Goal: Contribute content: Contribute content

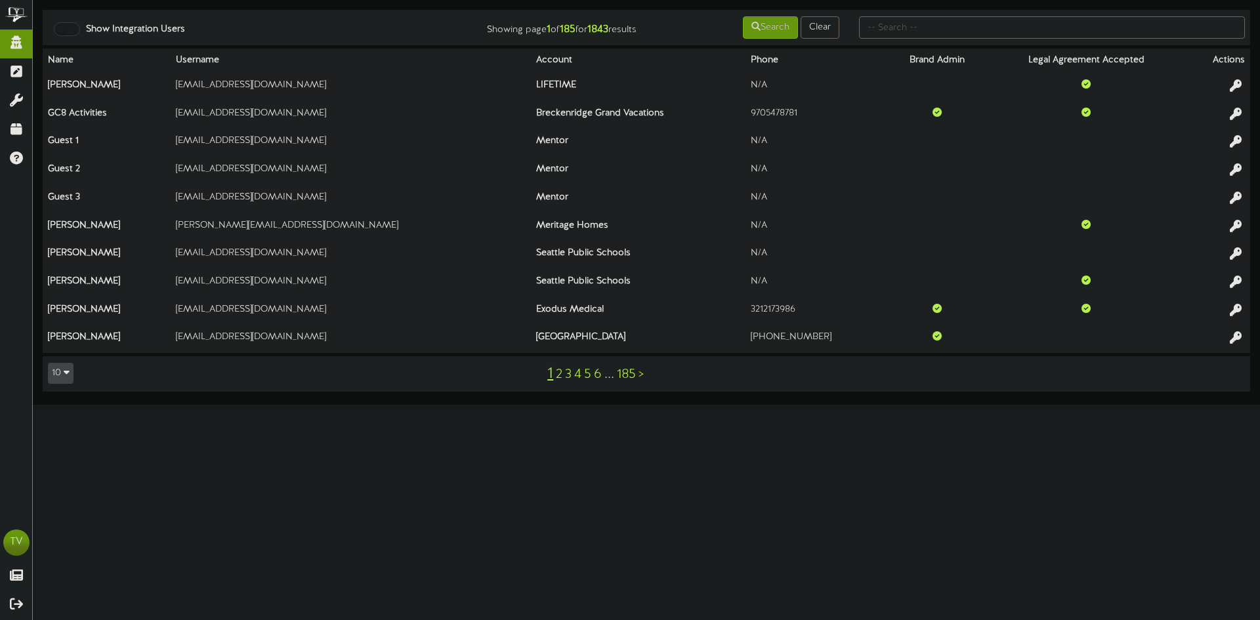
click at [889, 9] on div "Show Integration Users Showing page 1 of 185 for 1843 results Search Clear Name…" at bounding box center [646, 202] width 1227 height 405
click at [883, 44] on td "Show Integration Users Showing page 1 of 185 for 1843 results Search Clear" at bounding box center [646, 27] width 1207 height 35
click at [883, 39] on div at bounding box center [1052, 27] width 406 height 25
click at [889, 29] on input "text" at bounding box center [1052, 27] width 386 height 22
type input "gentry"
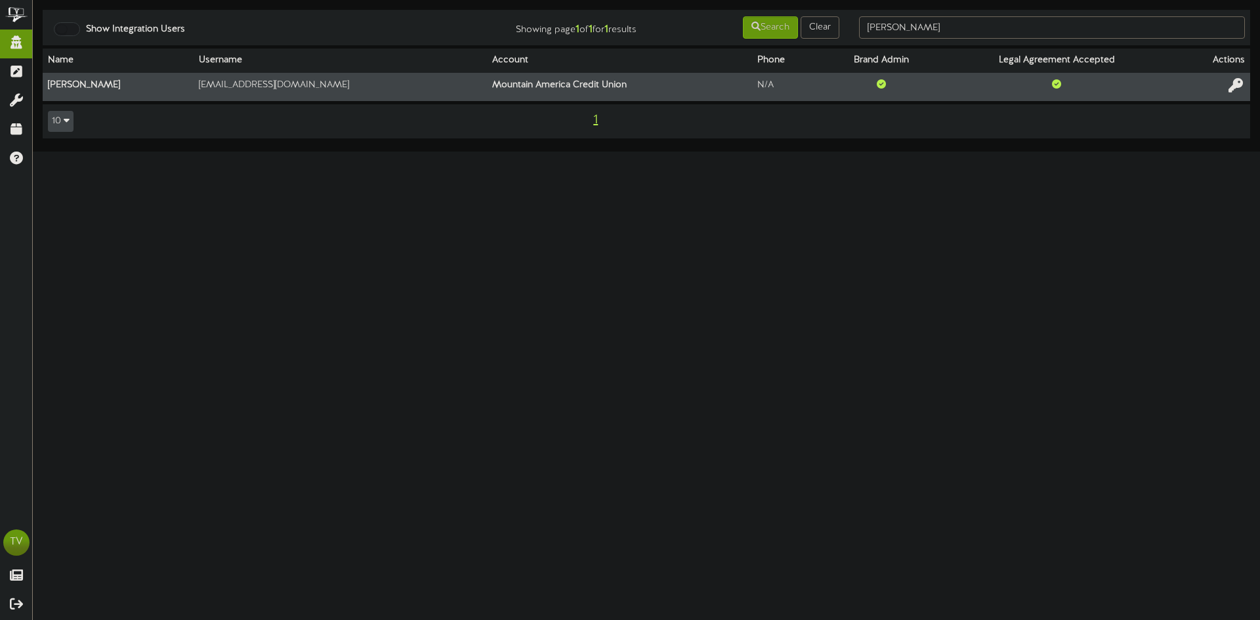
click at [1240, 84] on icon at bounding box center [1235, 85] width 14 height 14
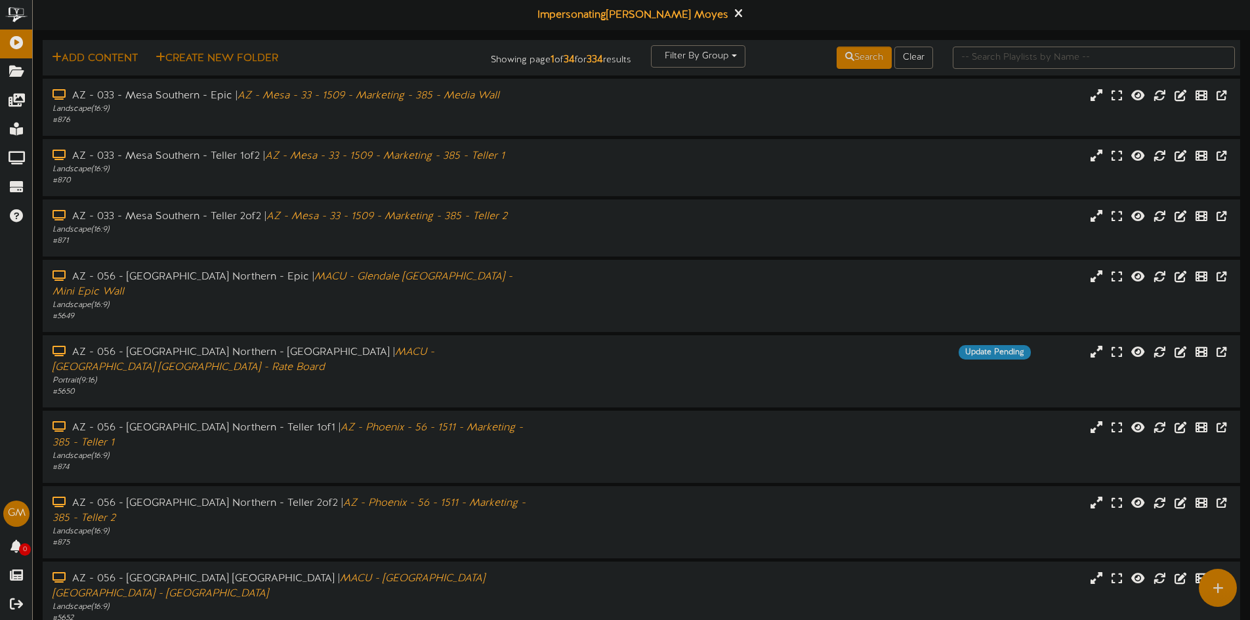
drag, startPoint x: 936, startPoint y: 54, endPoint x: 956, endPoint y: 51, distance: 20.6
click at [936, 54] on div "Search Clear" at bounding box center [842, 57] width 201 height 25
click at [957, 51] on input "text" at bounding box center [1094, 58] width 282 height 22
type input "[PERSON_NAME]"
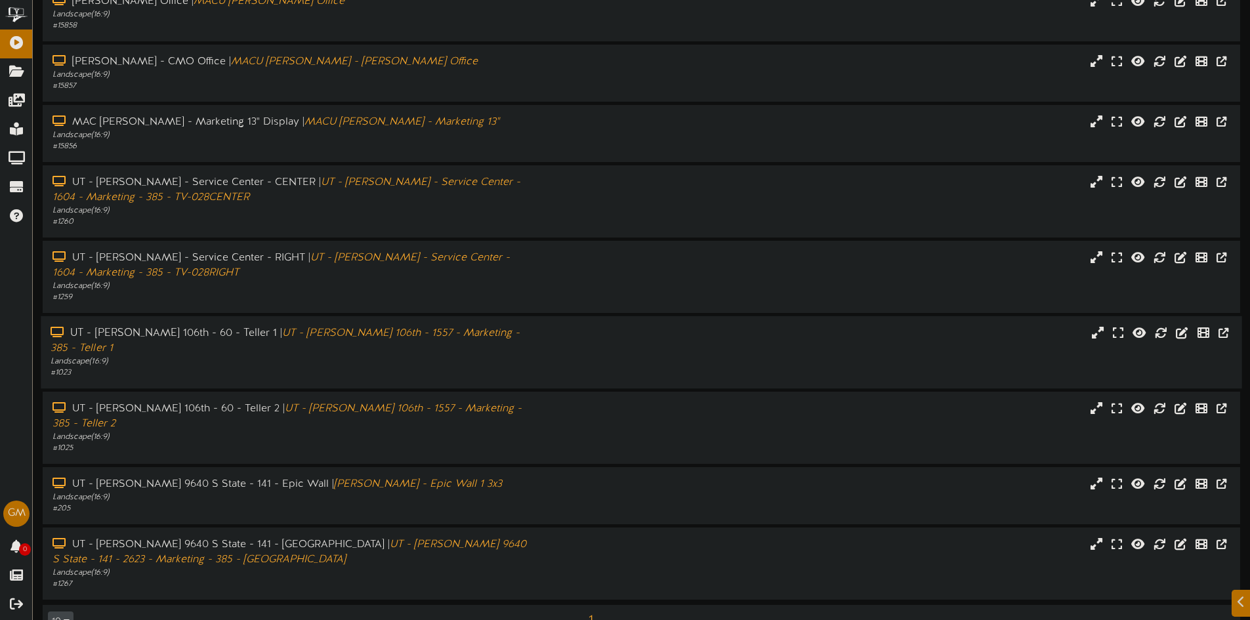
scroll to position [97, 0]
click at [294, 465] on div "UT - Sandy 9640 S State - 141 - Epic Wall | Sandy Branch - Epic Wall 1 3x3 Land…" at bounding box center [641, 493] width 1201 height 57
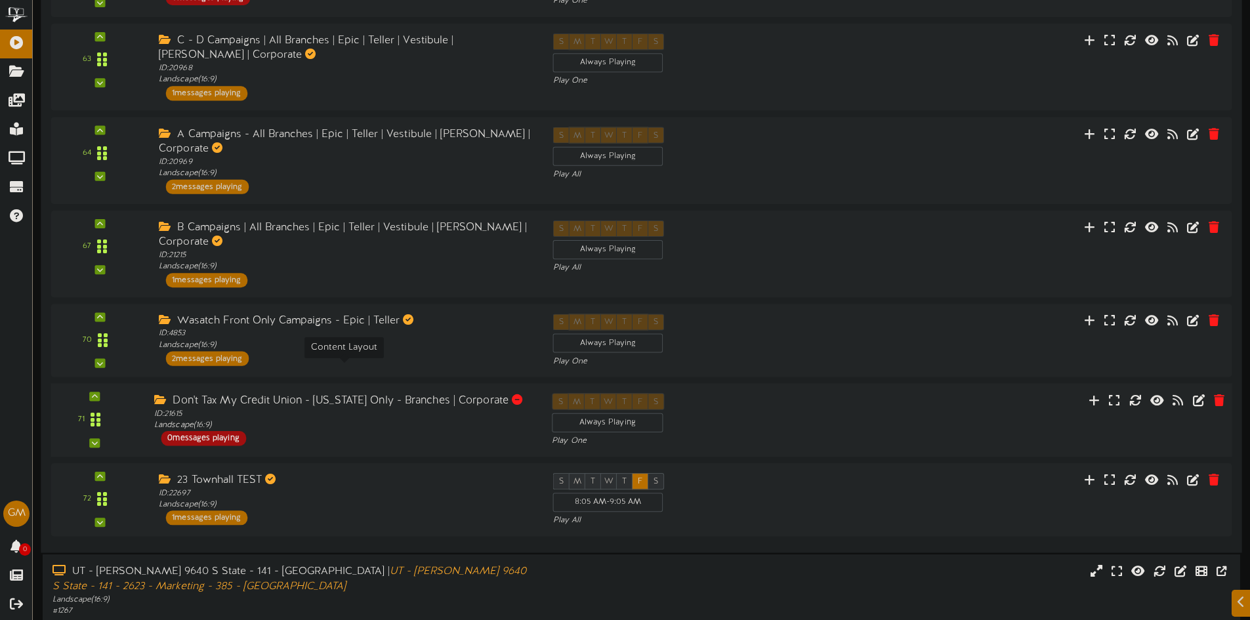
scroll to position [1113, 0]
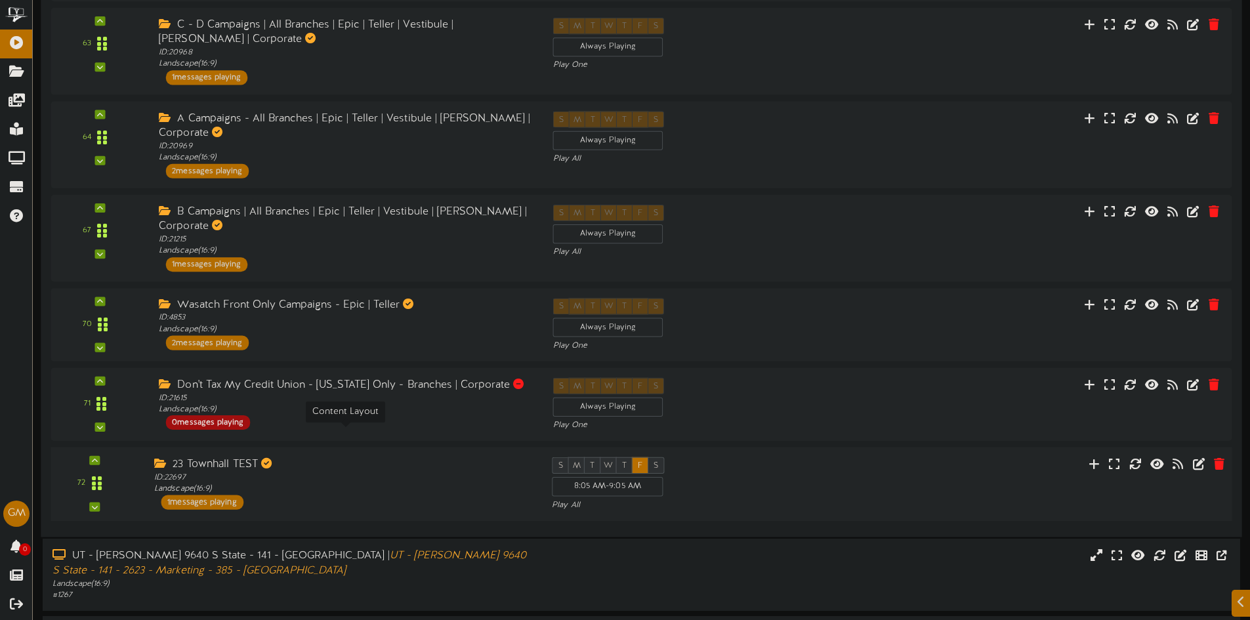
click at [362, 472] on div "ID: 22697 Landscape ( 16:9 )" at bounding box center [343, 483] width 378 height 23
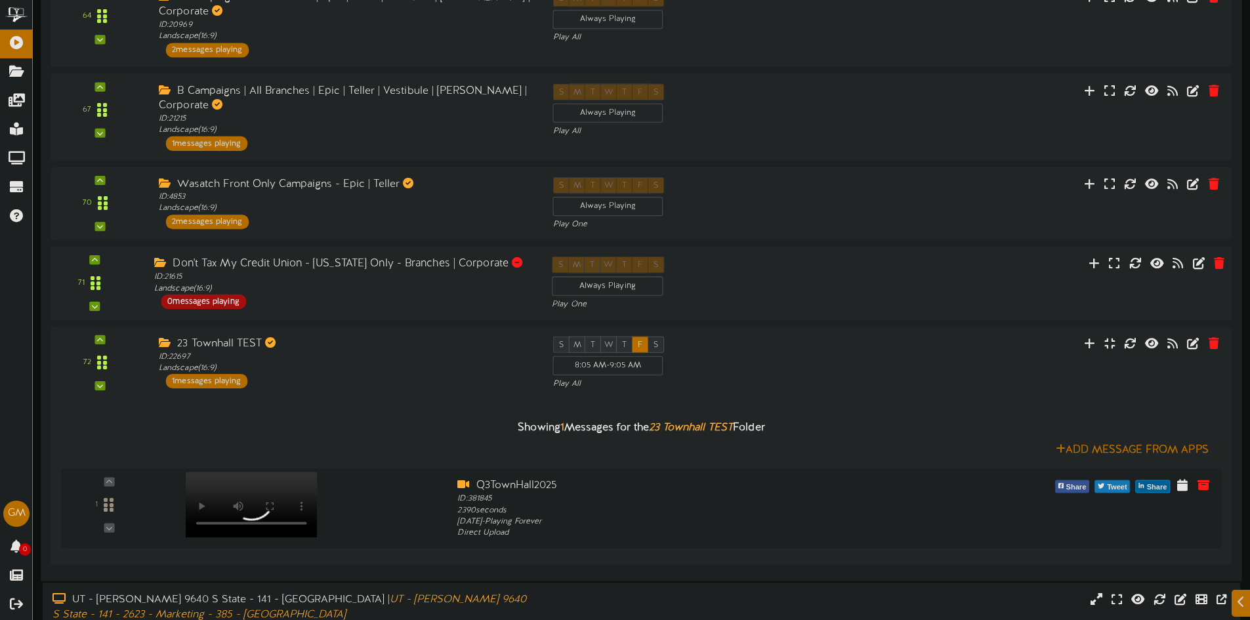
scroll to position [1244, 0]
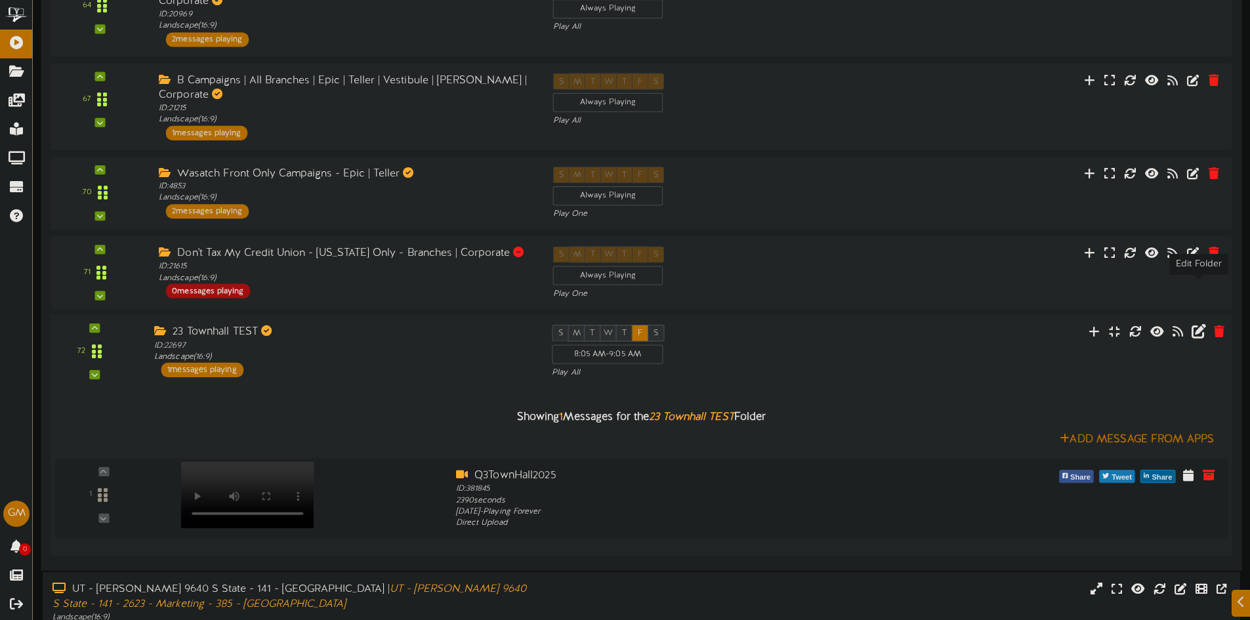
click at [1194, 324] on icon at bounding box center [1199, 331] width 14 height 14
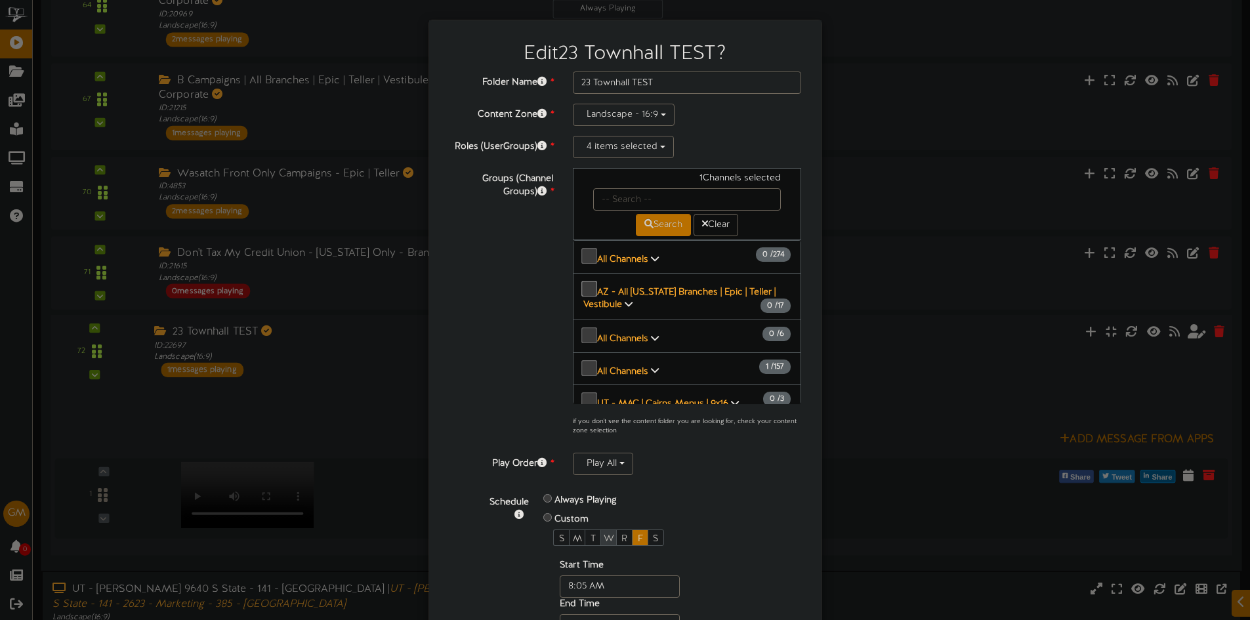
click at [604, 535] on span "W" at bounding box center [609, 539] width 10 height 10
click at [632, 530] on div "F" at bounding box center [640, 538] width 16 height 16
click at [683, 476] on div "Folder Name * 23 Townhall TEST Content Zone * Landscape - 16:9 Roles (UserGroup…" at bounding box center [625, 375] width 353 height 606
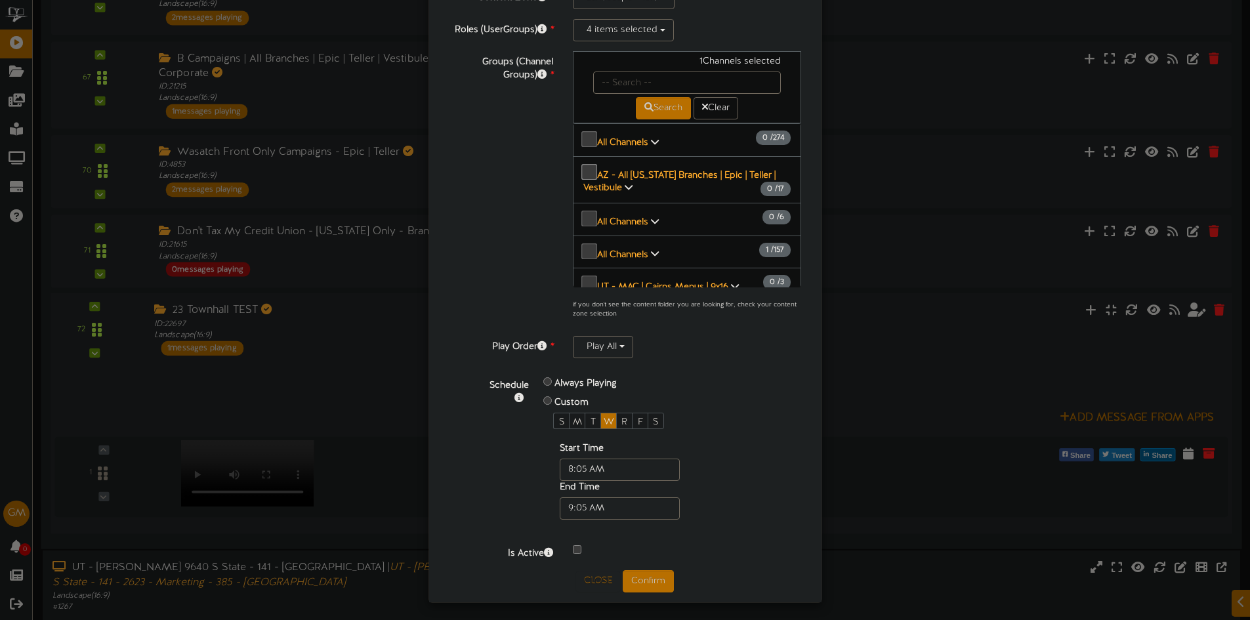
scroll to position [1278, 0]
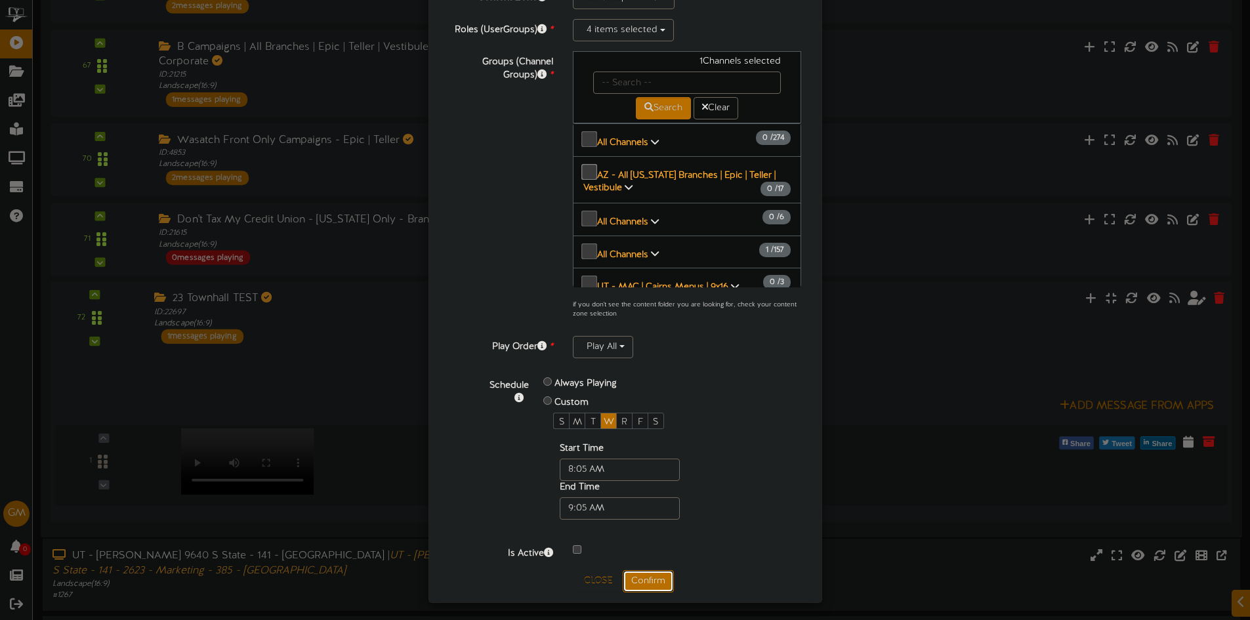
click at [649, 572] on button "Confirm" at bounding box center [648, 581] width 51 height 22
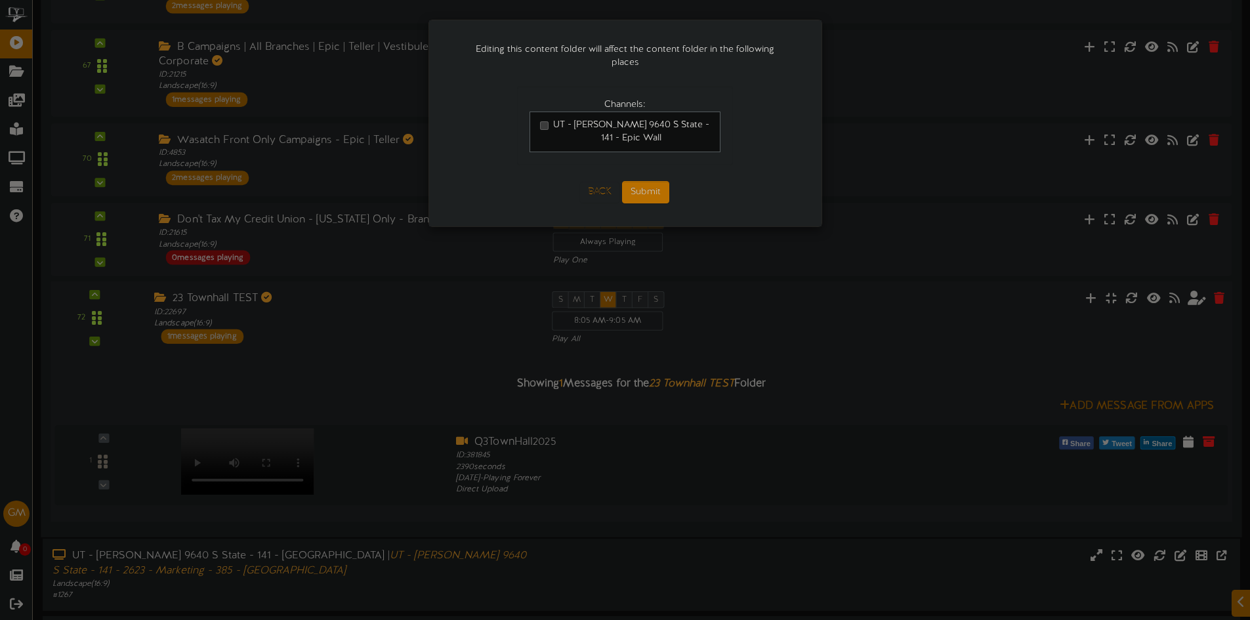
scroll to position [0, 0]
click at [633, 181] on button "Submit" at bounding box center [645, 192] width 47 height 22
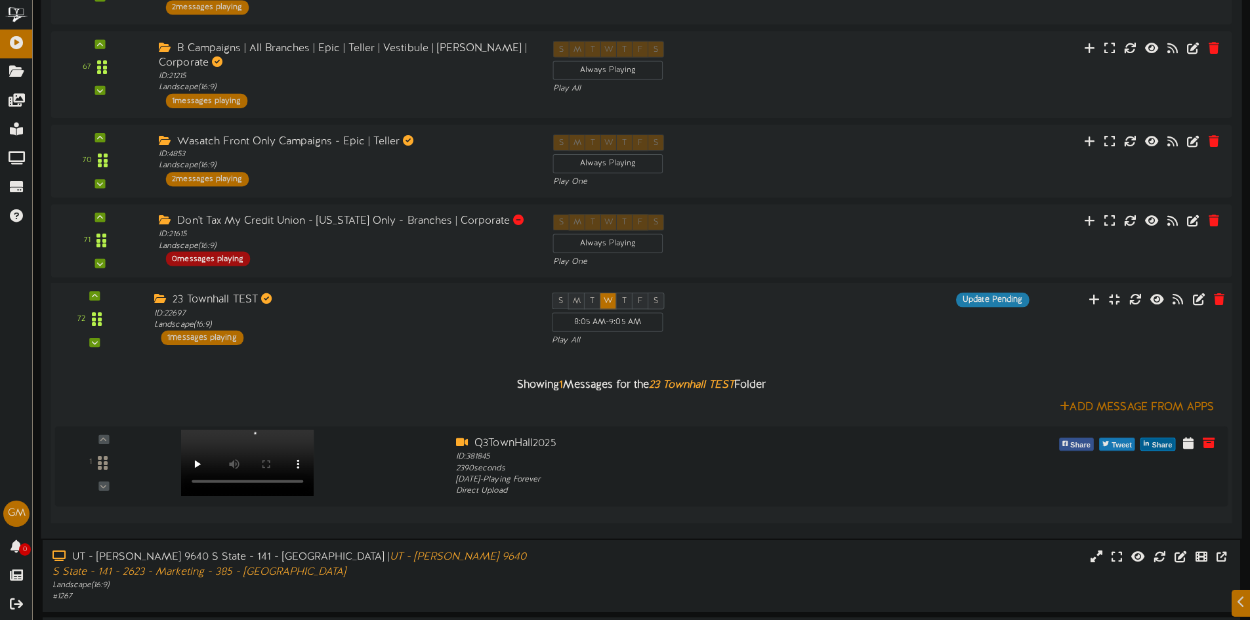
scroll to position [1278, 0]
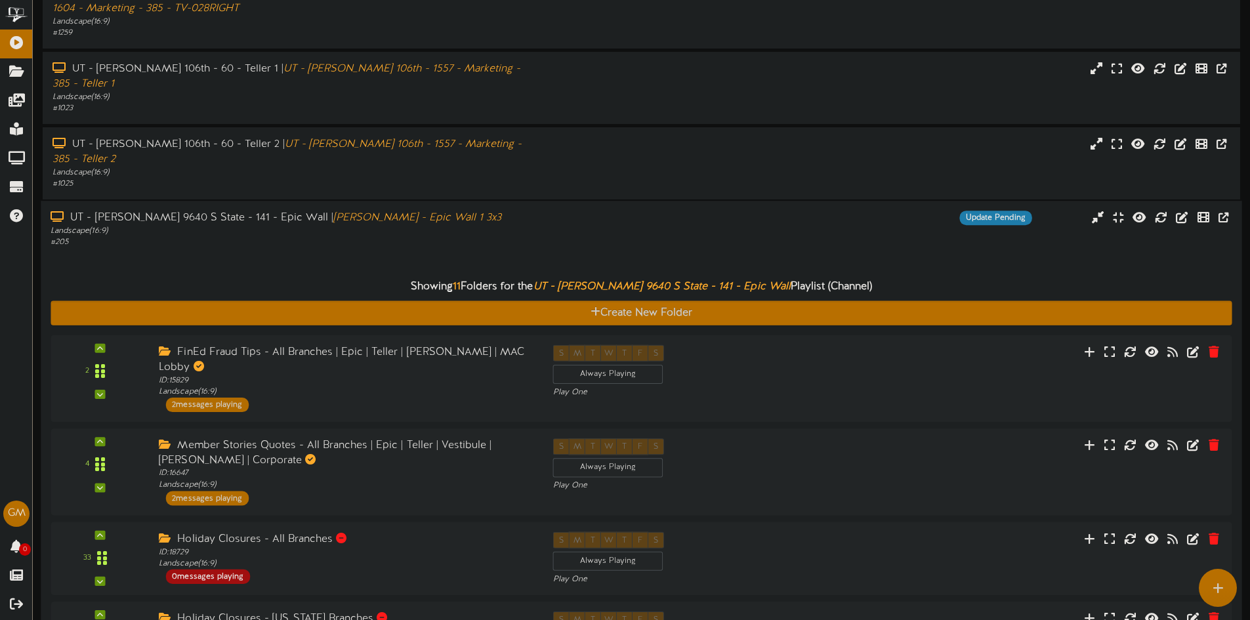
click at [480, 193] on div "Add Content Create New Folder Showing page 1 of 1 for 9 results Filter By Group…" at bounding box center [641, 632] width 1217 height 1902
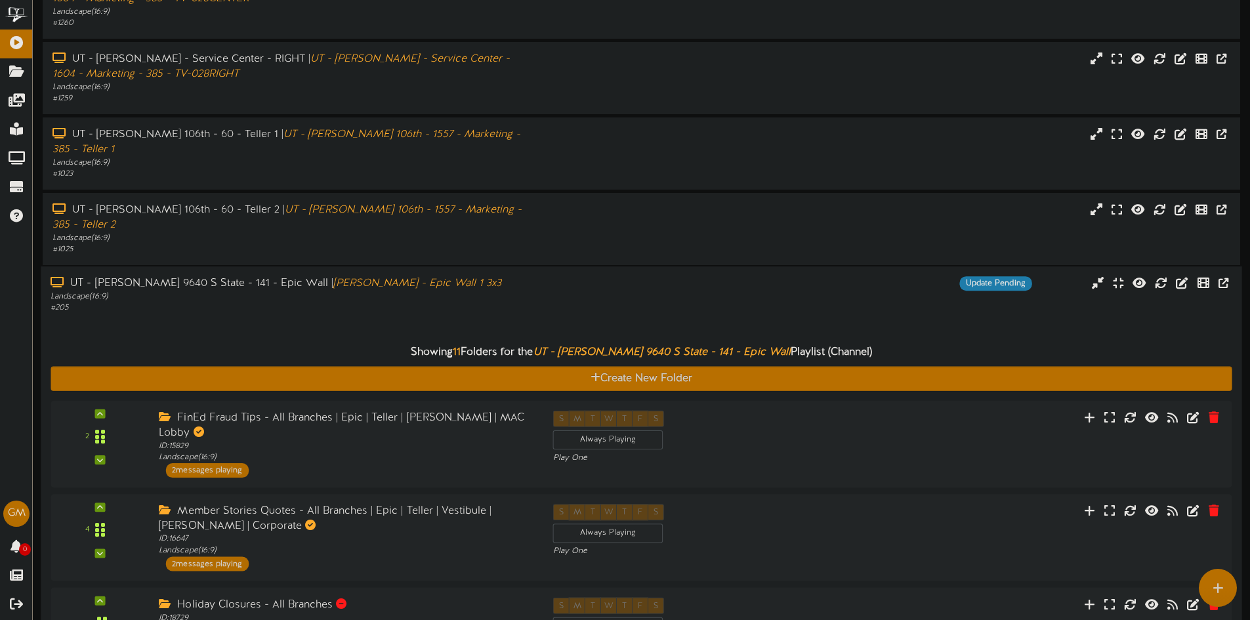
click at [433, 303] on div "# 205" at bounding box center [291, 308] width 481 height 11
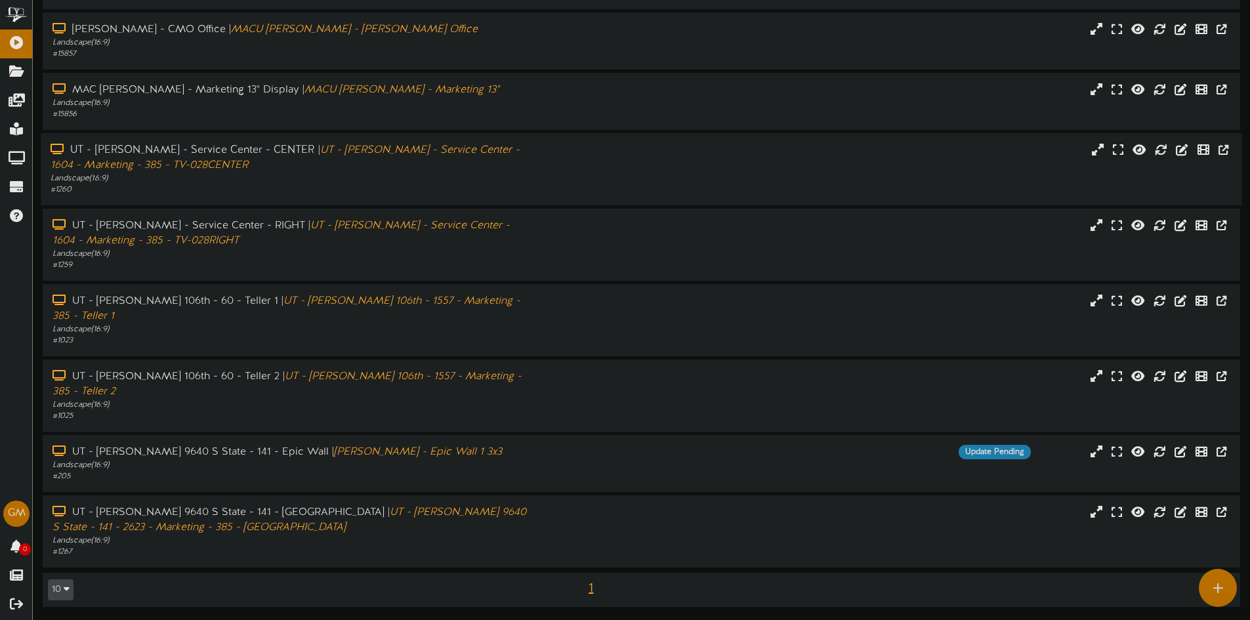
scroll to position [97, 0]
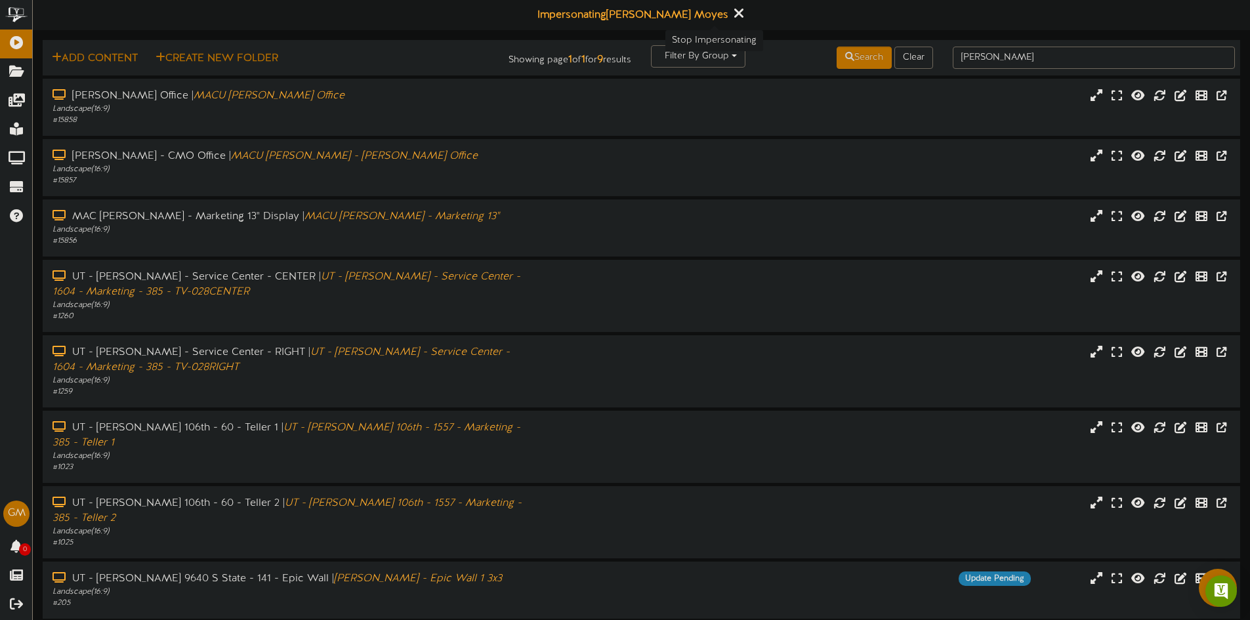
click at [730, 14] on button at bounding box center [738, 15] width 16 height 20
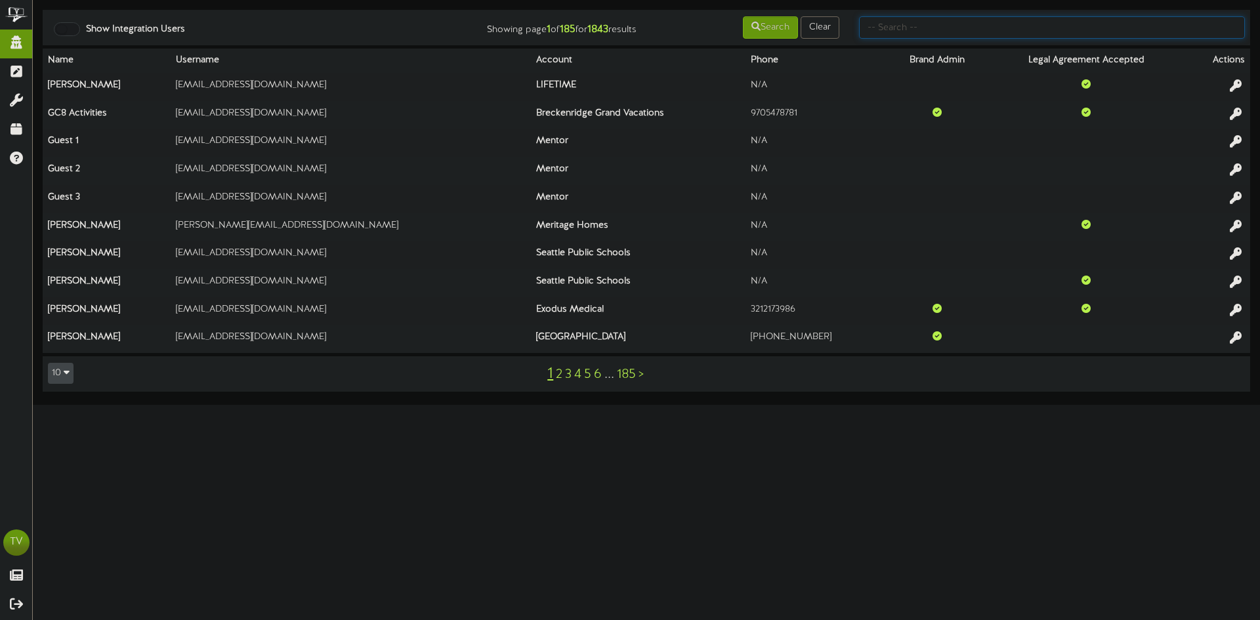
click at [872, 31] on input "text" at bounding box center [1052, 27] width 386 height 22
type input "short"
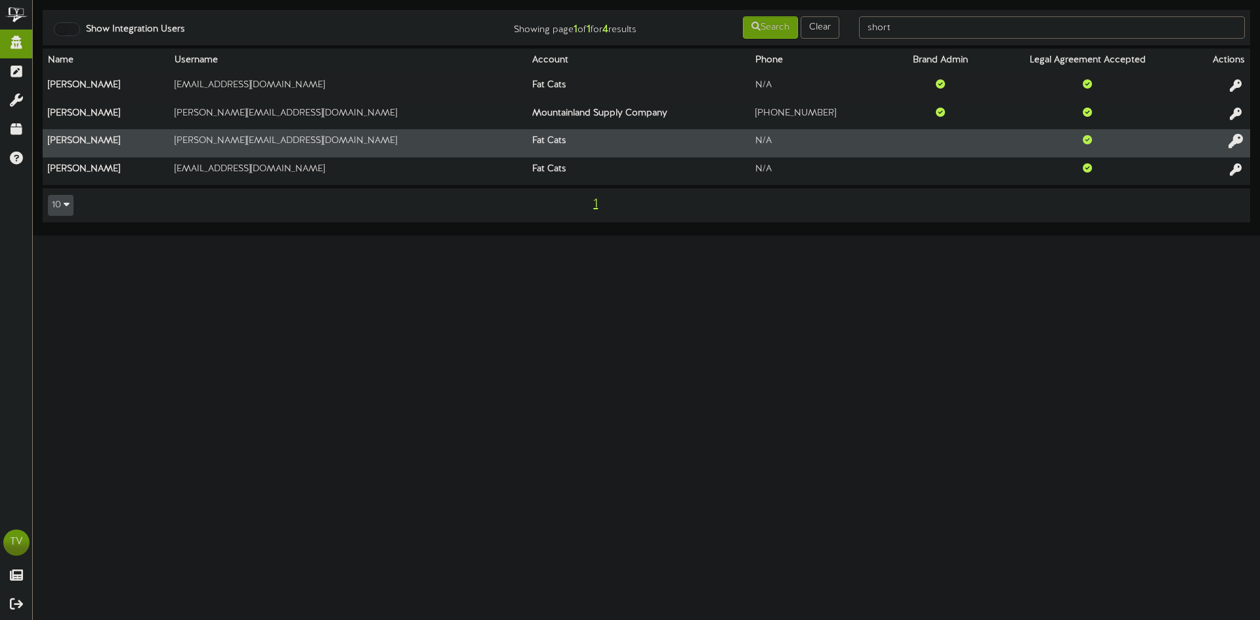
click at [1232, 142] on icon at bounding box center [1235, 141] width 14 height 14
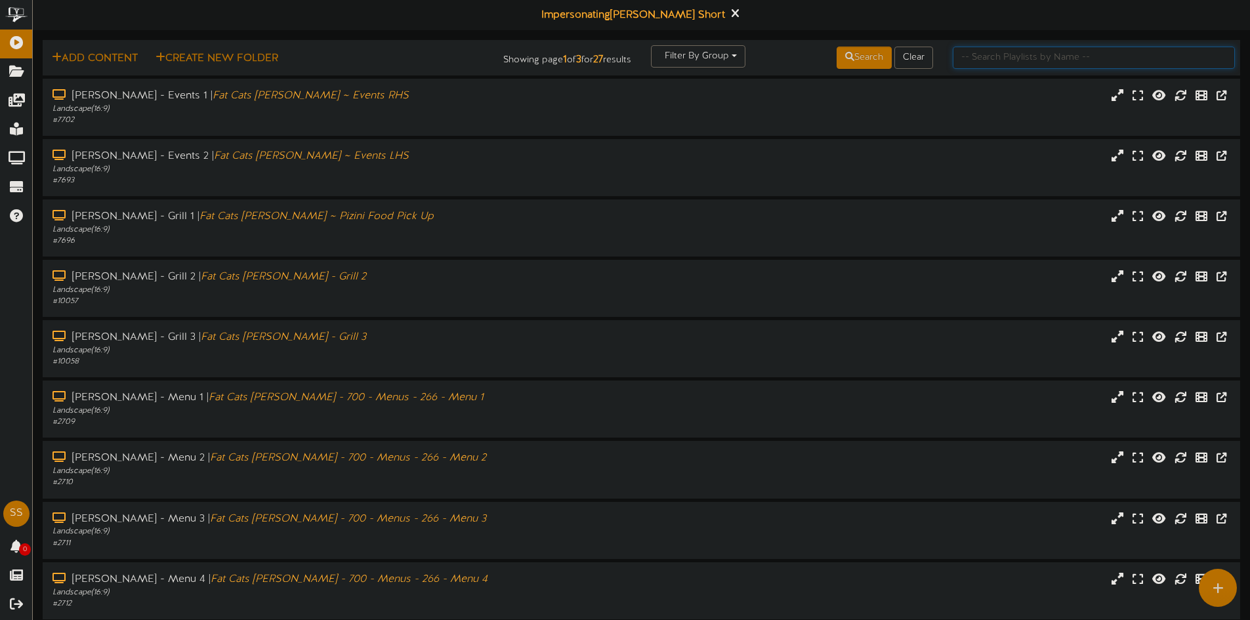
click at [1009, 56] on input "text" at bounding box center [1094, 58] width 282 height 22
type input "theater"
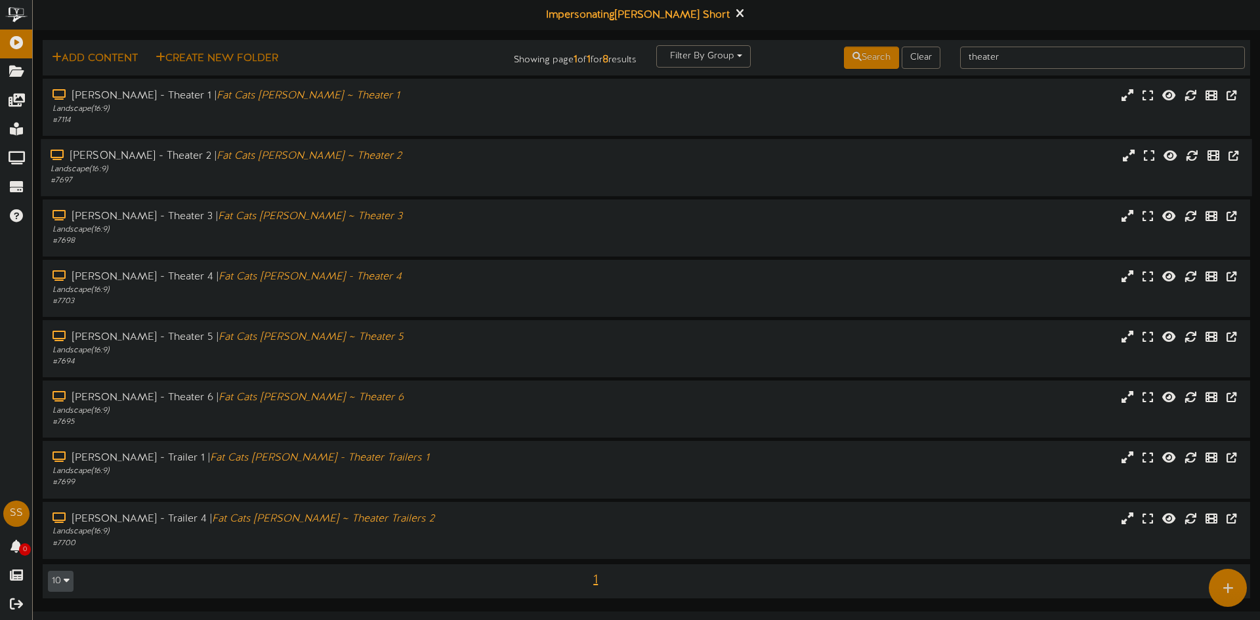
click at [250, 146] on div "Gilbert - Theater 2 | Fat Cats Gilbert ~ Theater 2 Landscape ( 16:9 ) # 7697" at bounding box center [646, 167] width 1211 height 57
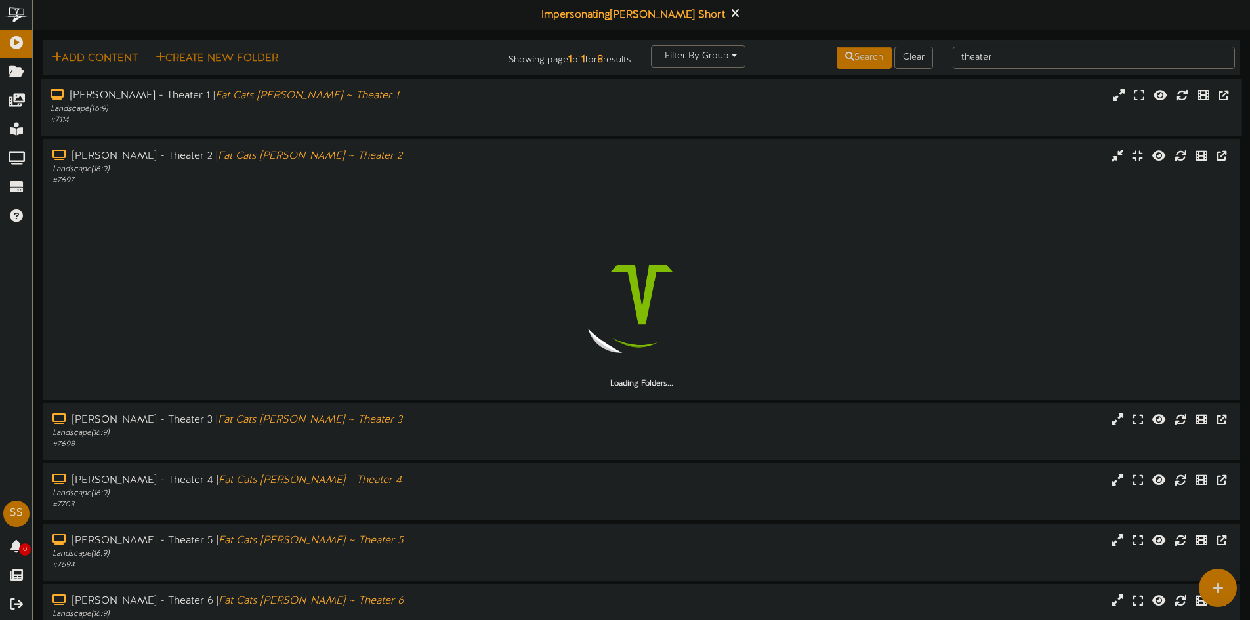
click at [293, 98] on icon "Fat Cats Gilbert ~ Theater 1" at bounding box center [307, 96] width 184 height 12
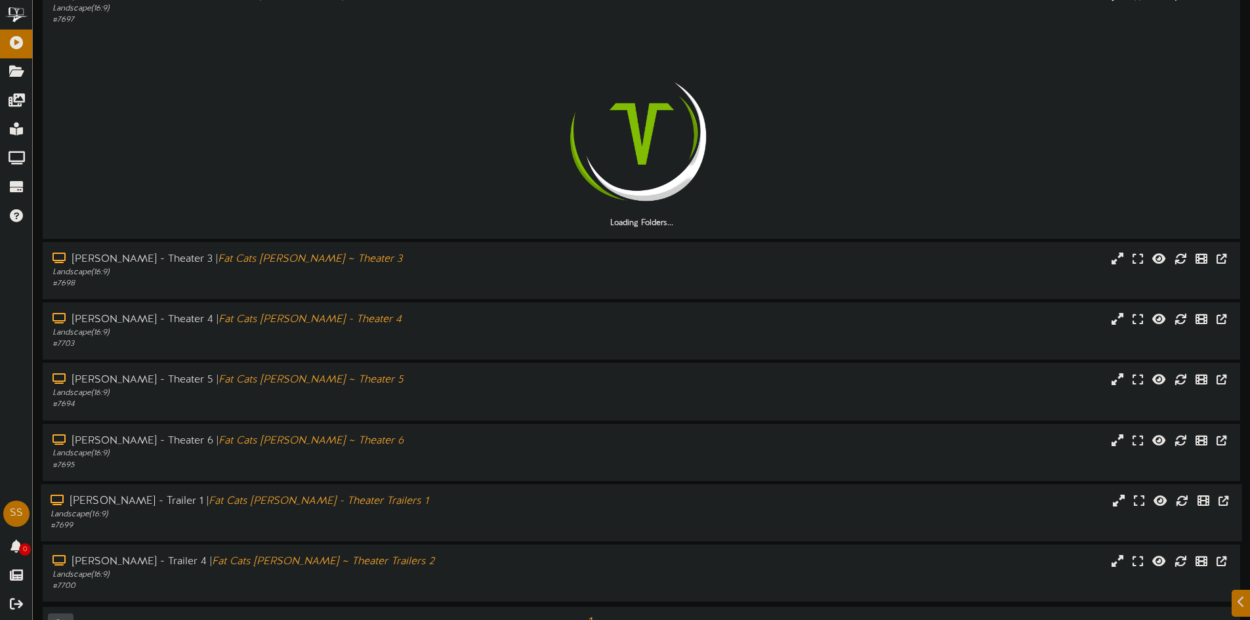
scroll to position [398, 0]
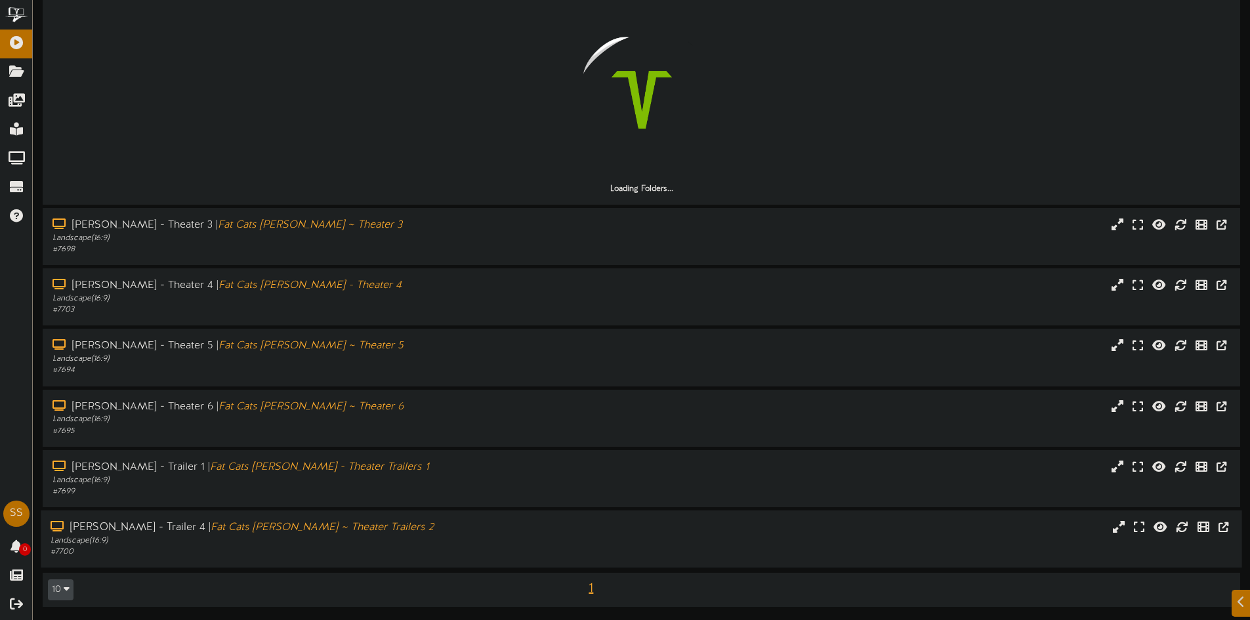
click at [237, 543] on div "Landscape ( 16:9 )" at bounding box center [291, 540] width 481 height 11
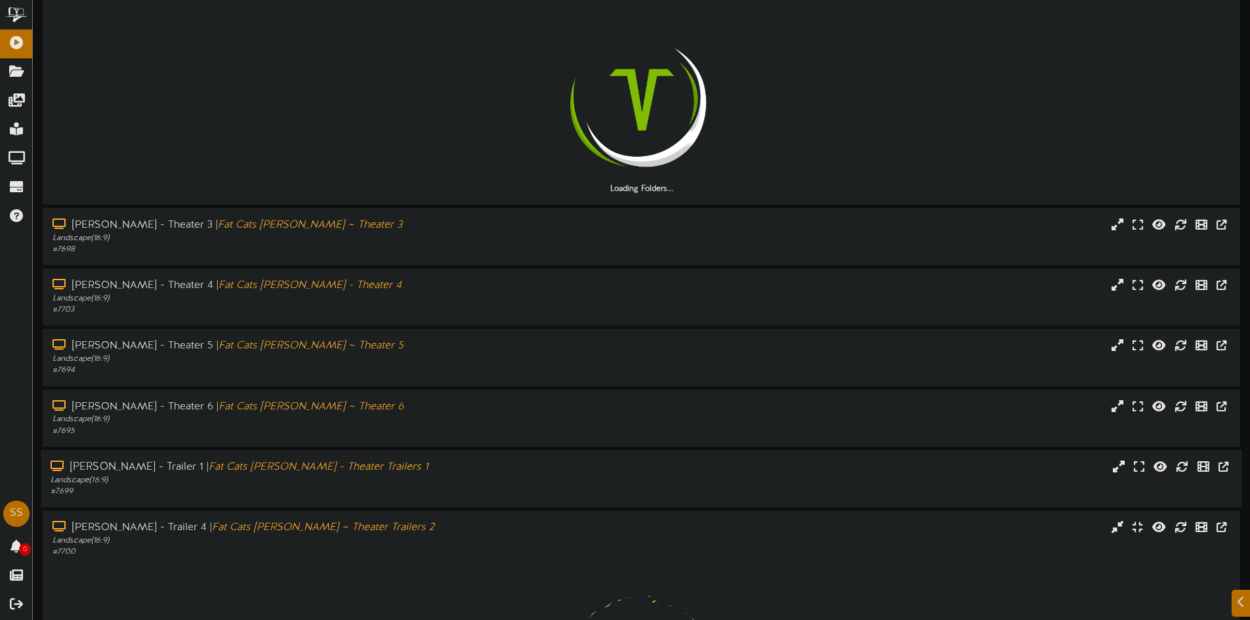
click at [266, 466] on icon "Fat Cats Gilbert - Theater Trailers 1" at bounding box center [319, 467] width 220 height 12
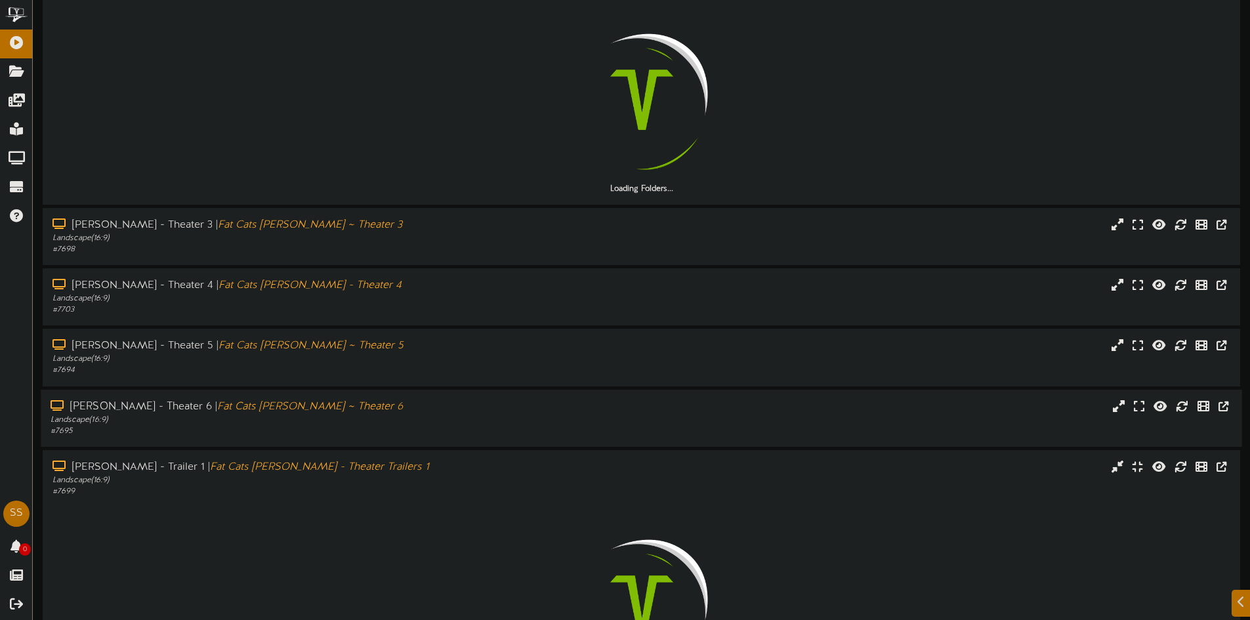
drag, startPoint x: 265, startPoint y: 436, endPoint x: 270, endPoint y: 398, distance: 39.1
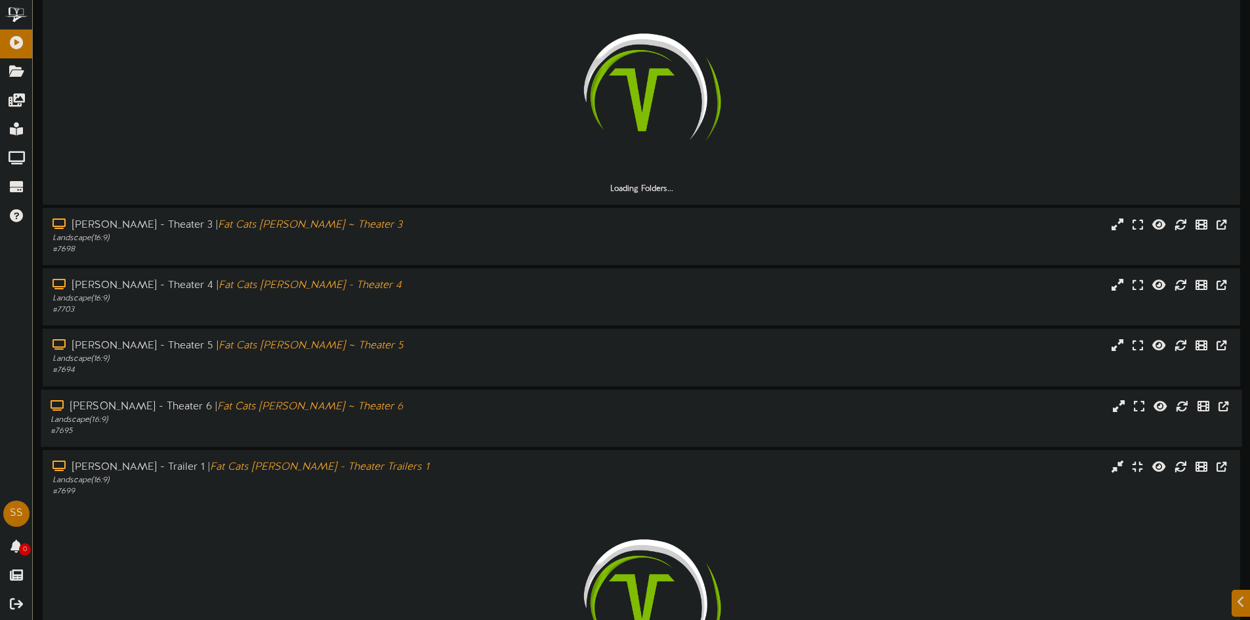
click at [265, 436] on div "# 7695" at bounding box center [291, 431] width 481 height 11
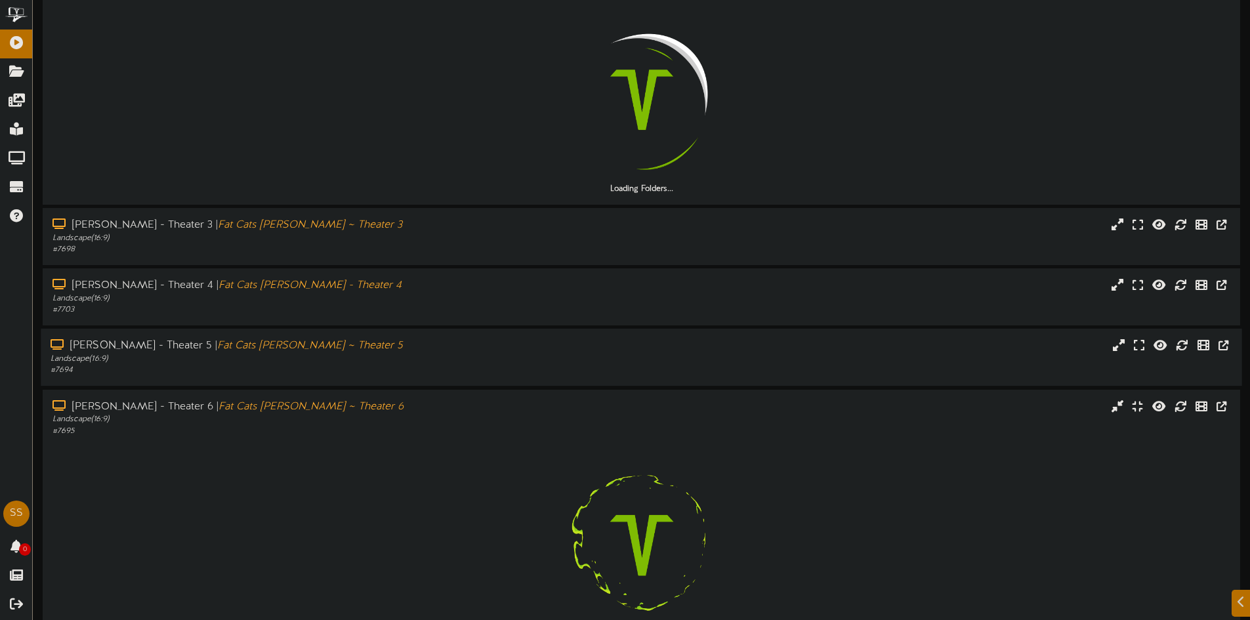
click at [272, 381] on div "Gilbert - Theater 5 | Fat Cats Gilbert ~ Theater 5 Landscape ( 16:9 ) # 7694" at bounding box center [641, 357] width 1201 height 57
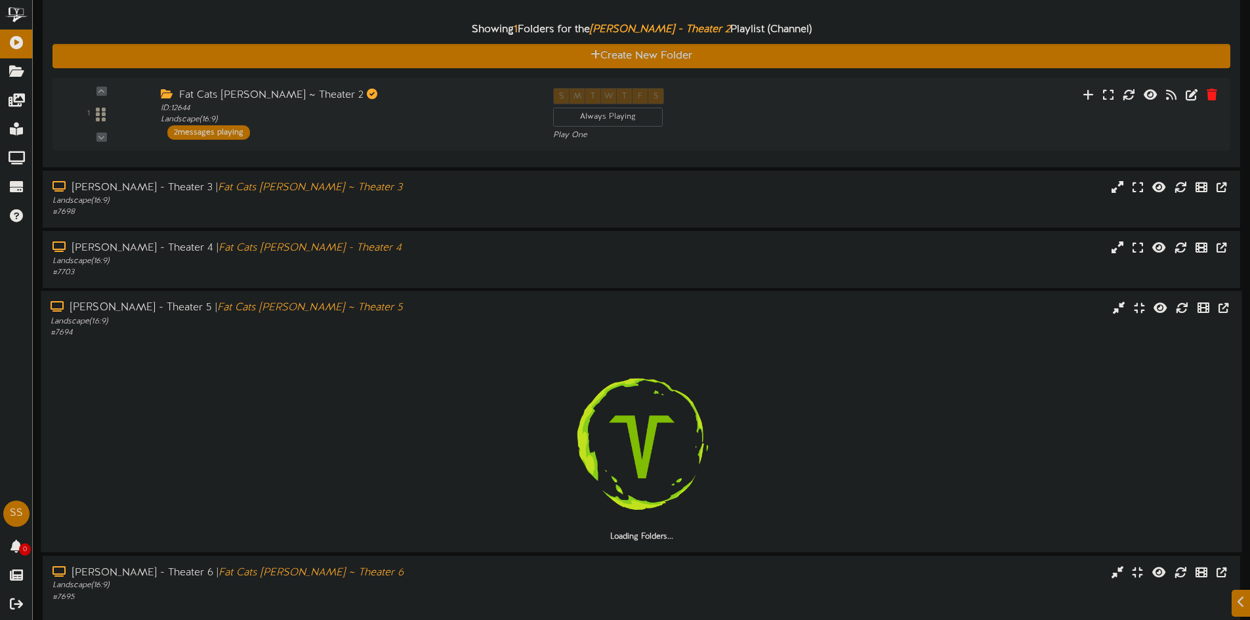
click at [277, 308] on icon "Fat Cats [PERSON_NAME] ~ Theater 5" at bounding box center [310, 309] width 186 height 12
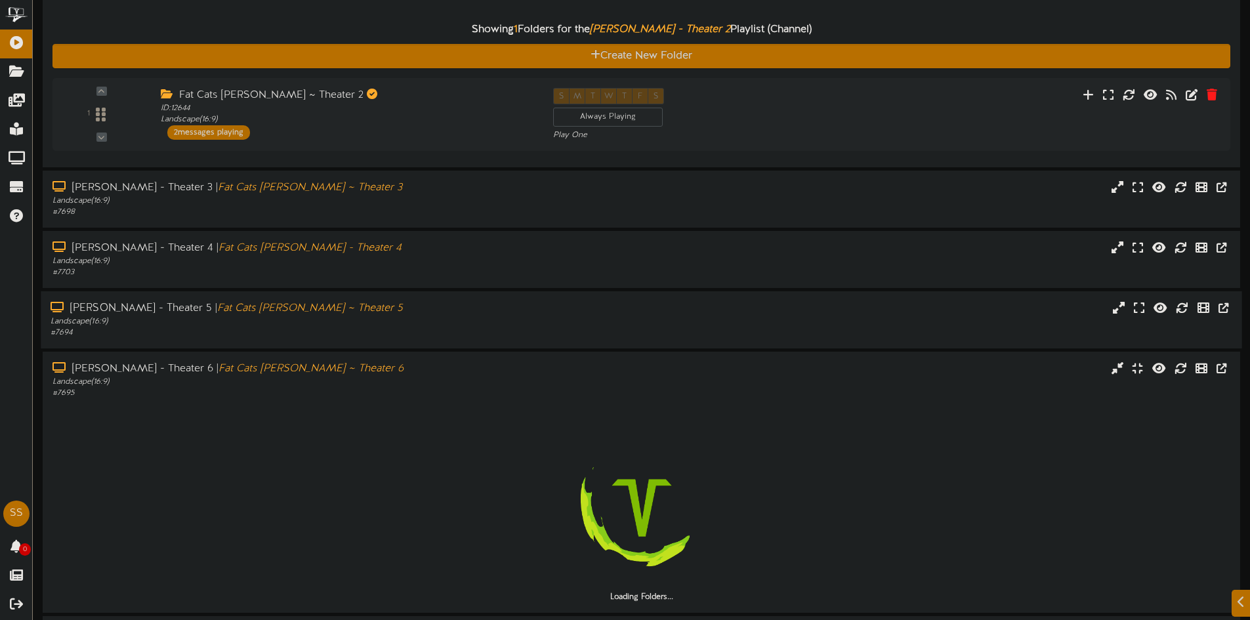
click at [272, 303] on icon "Fat Cats [PERSON_NAME] ~ Theater 5" at bounding box center [310, 309] width 186 height 12
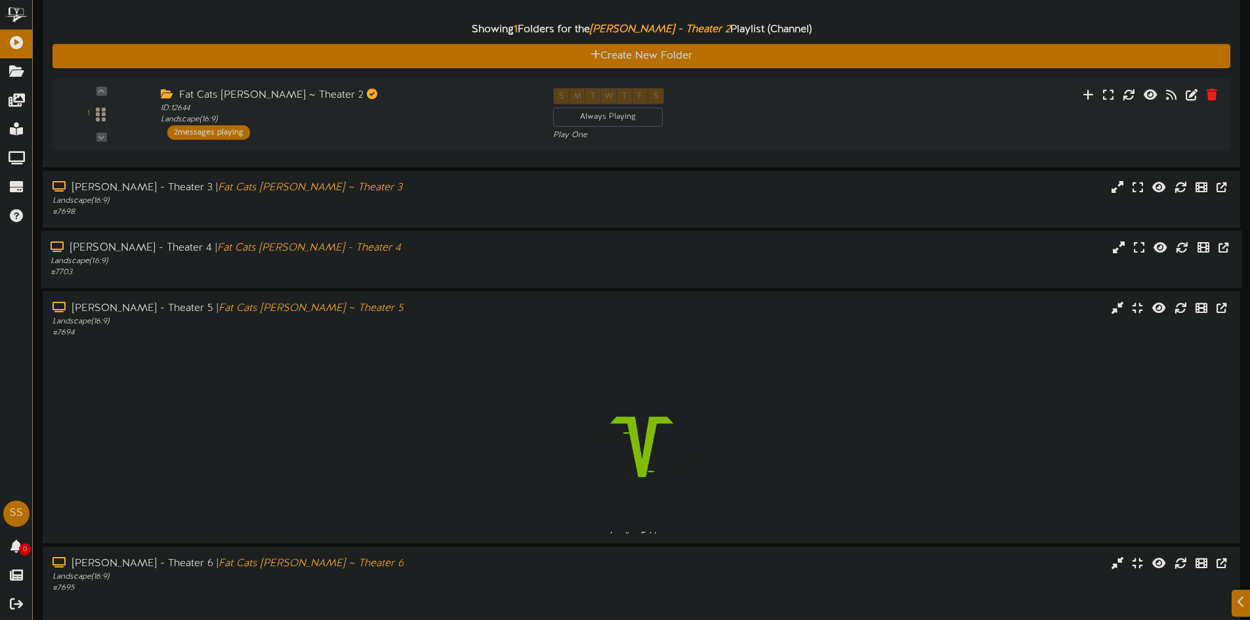
click at [277, 274] on div "# 7703" at bounding box center [291, 272] width 481 height 11
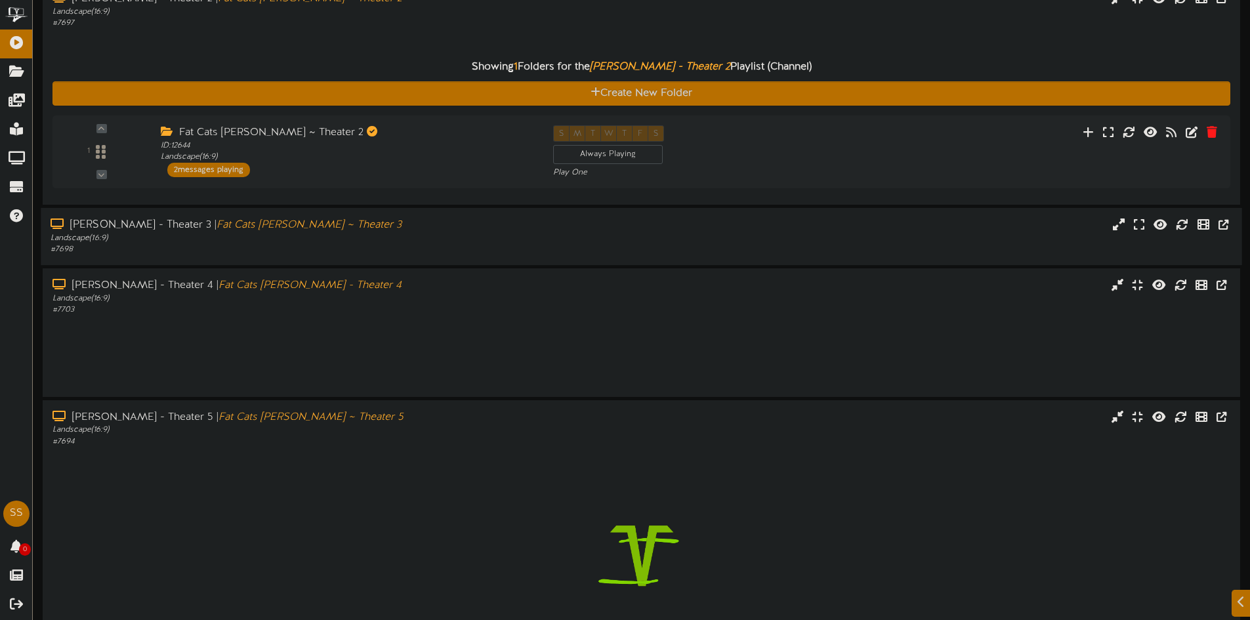
click at [276, 219] on div "Gilbert - Theater 3 | Fat Cats Gilbert ~ Theater 3 Landscape ( 16:9 ) # 7698" at bounding box center [641, 236] width 1201 height 57
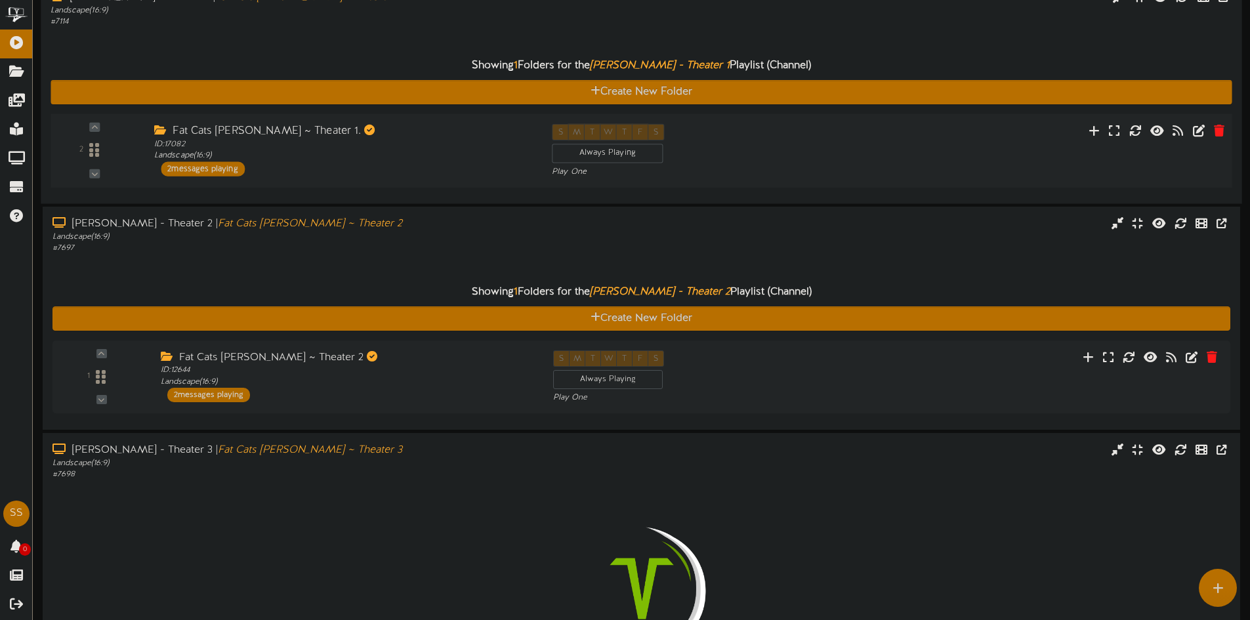
click at [253, 167] on div "Fat Cats Gilbert ~ Theater 1. ID: 17082 Landscape ( 16:9 ) 2 messages playing" at bounding box center [343, 149] width 398 height 52
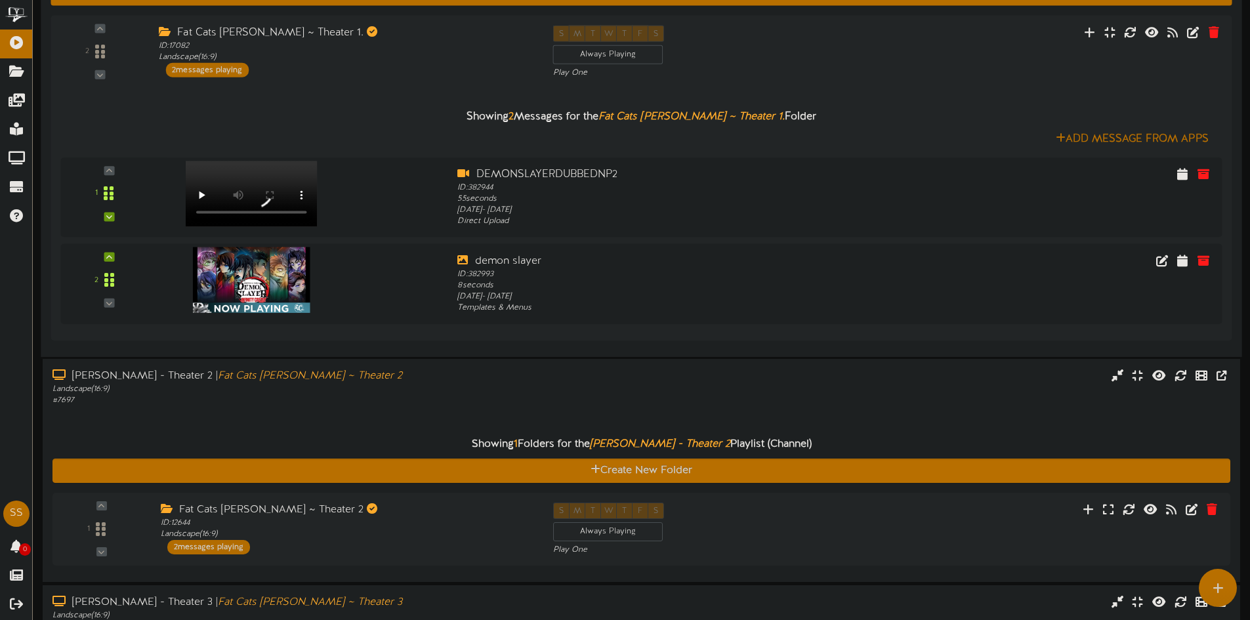
scroll to position [0, 0]
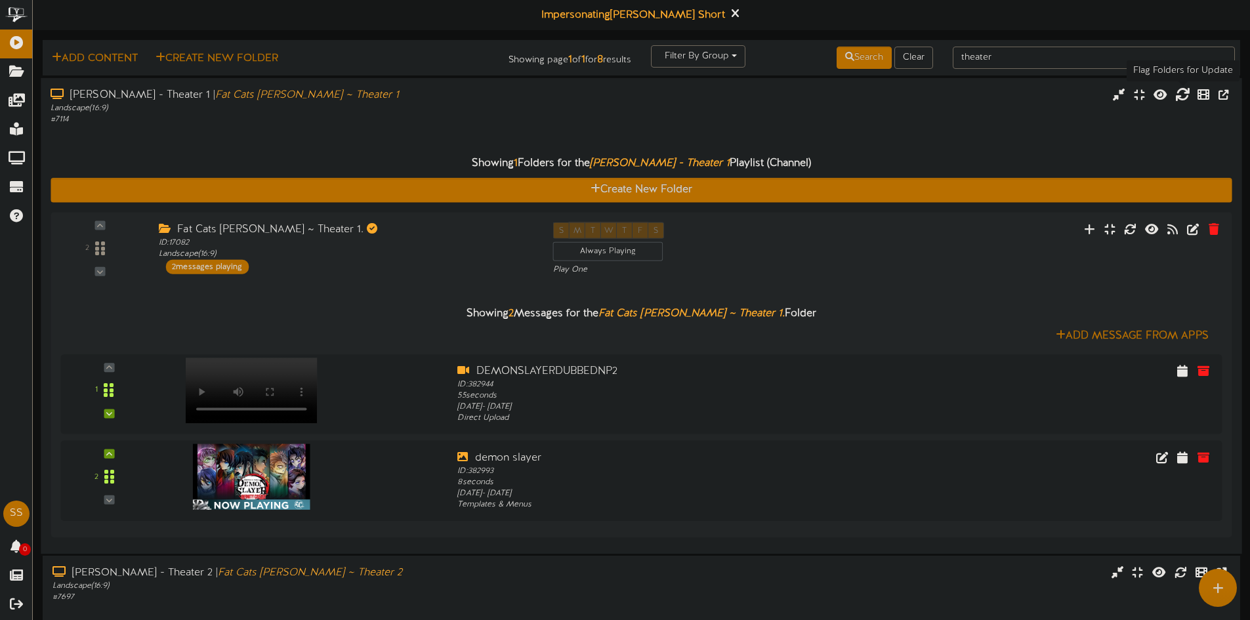
click at [1181, 95] on icon at bounding box center [1182, 94] width 14 height 14
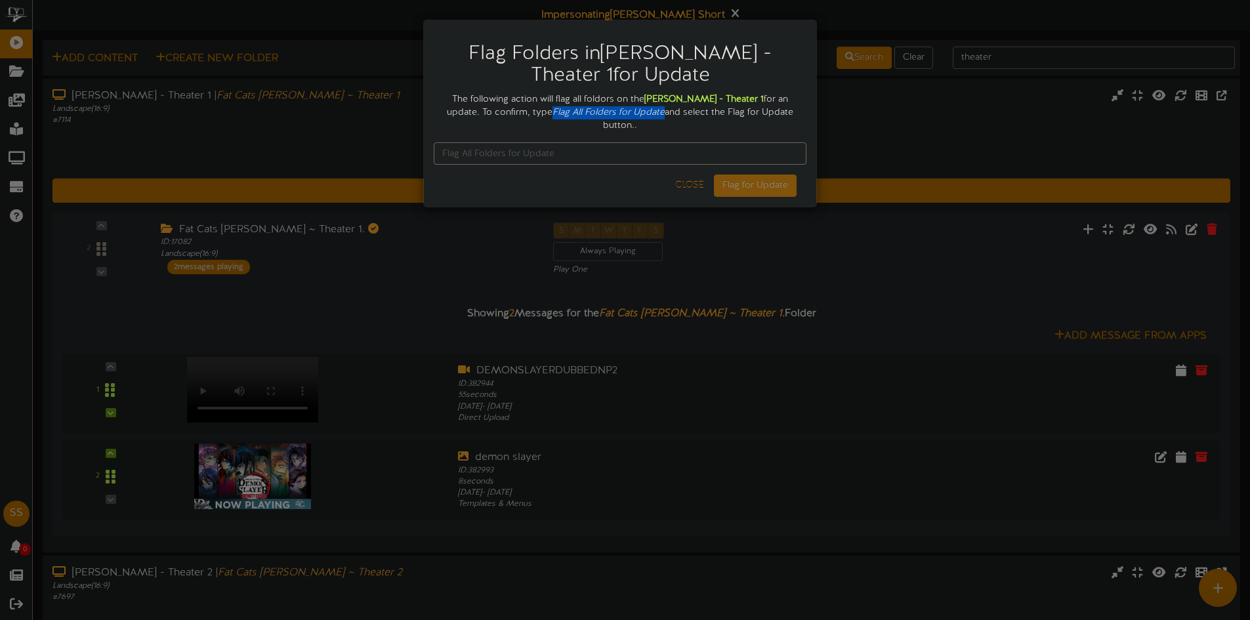
drag, startPoint x: 511, startPoint y: 113, endPoint x: 624, endPoint y: 116, distance: 112.9
click at [624, 116] on div "The following action will flag all foldors on the Gilbert - Theater 1 for an up…" at bounding box center [620, 112] width 373 height 39
copy icon "Flag All Folders for Update"
paste input "Flag All Folders for Update"
type input "Flag All Folders for Update"
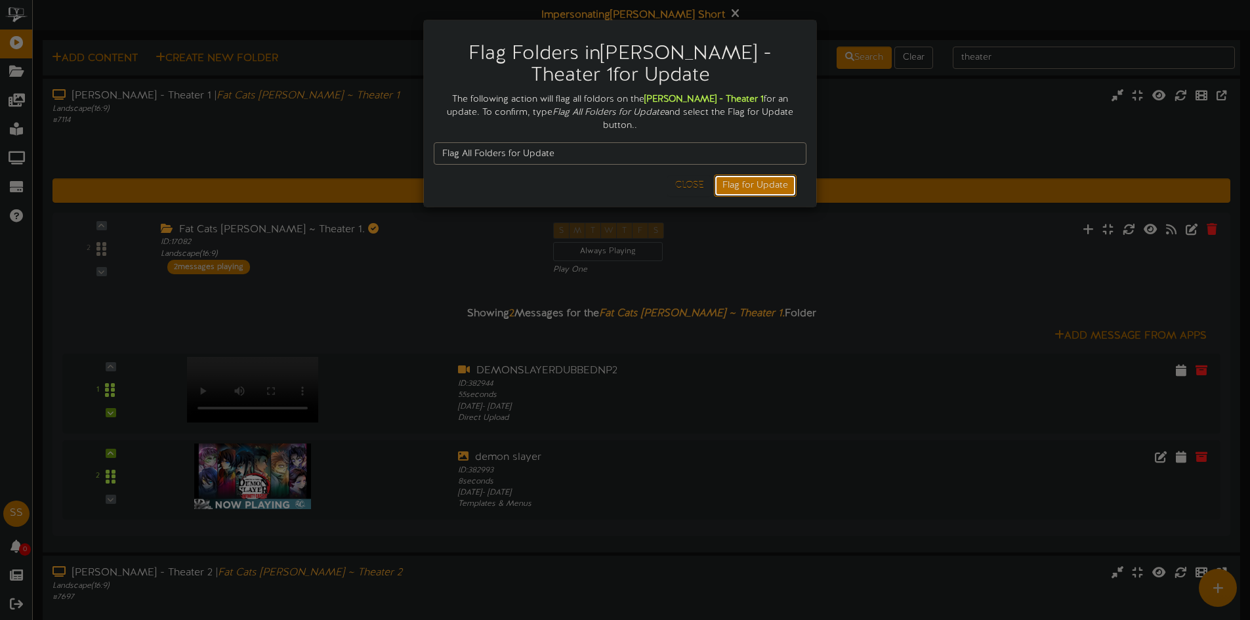
click at [770, 175] on button "Flag for Update" at bounding box center [755, 186] width 83 height 22
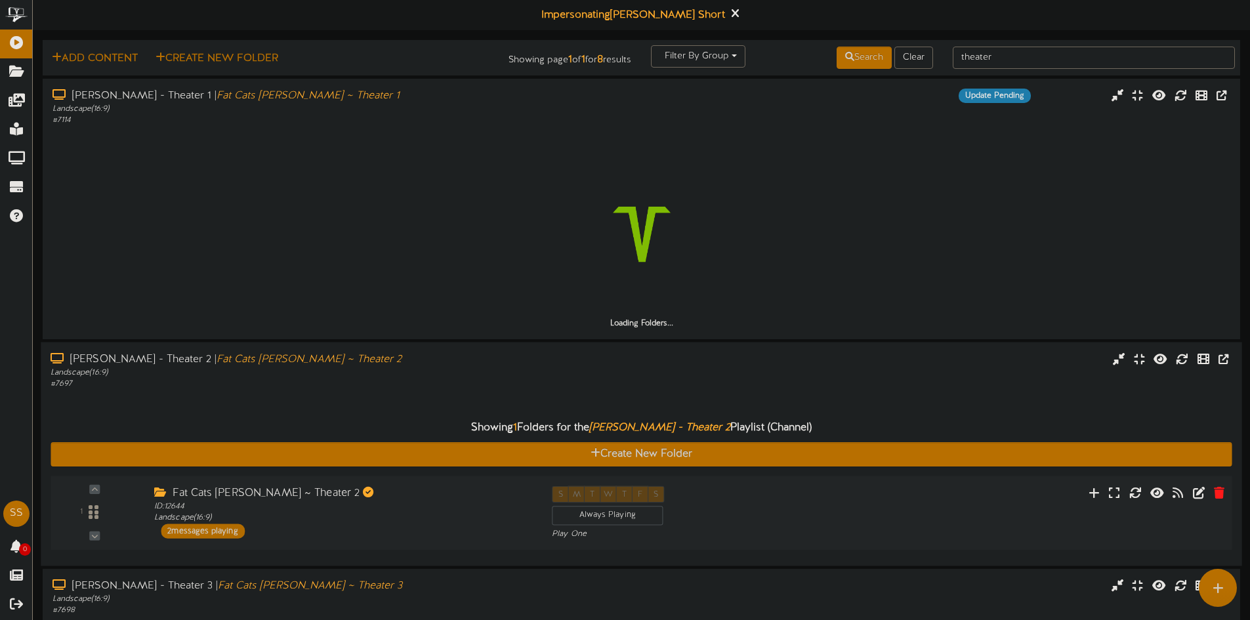
click at [320, 537] on div "Fat Cats Gilbert ~ Theater 2 ID: 12644 Landscape ( 16:9 ) 2 messages playing" at bounding box center [343, 512] width 398 height 52
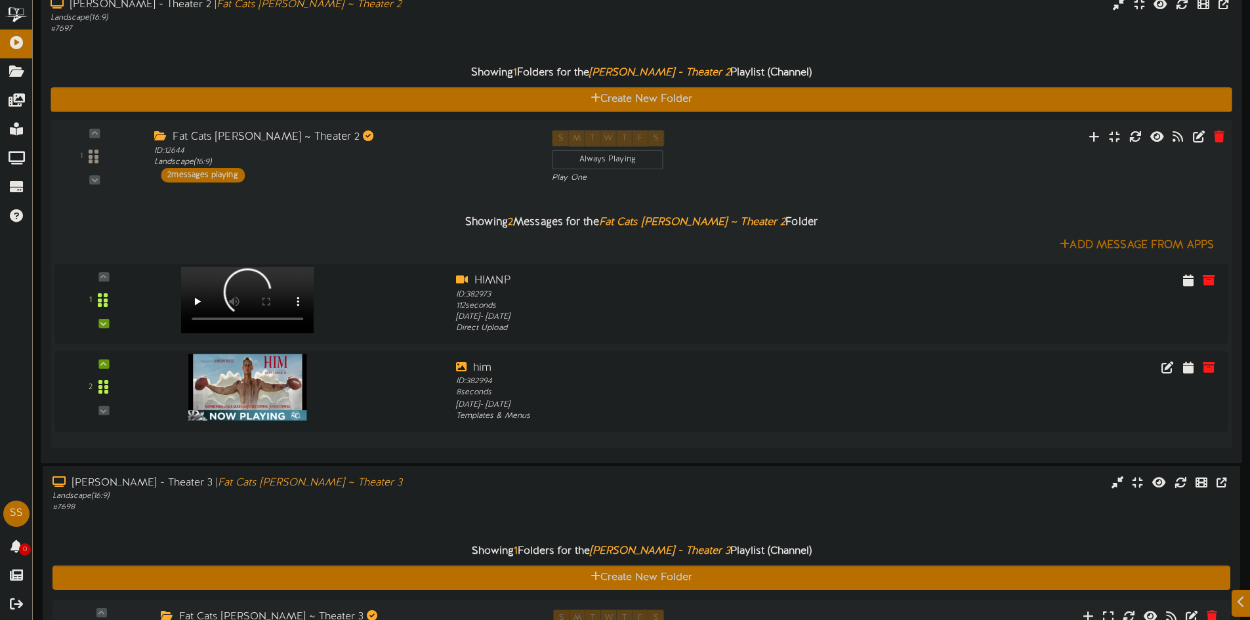
scroll to position [591, 0]
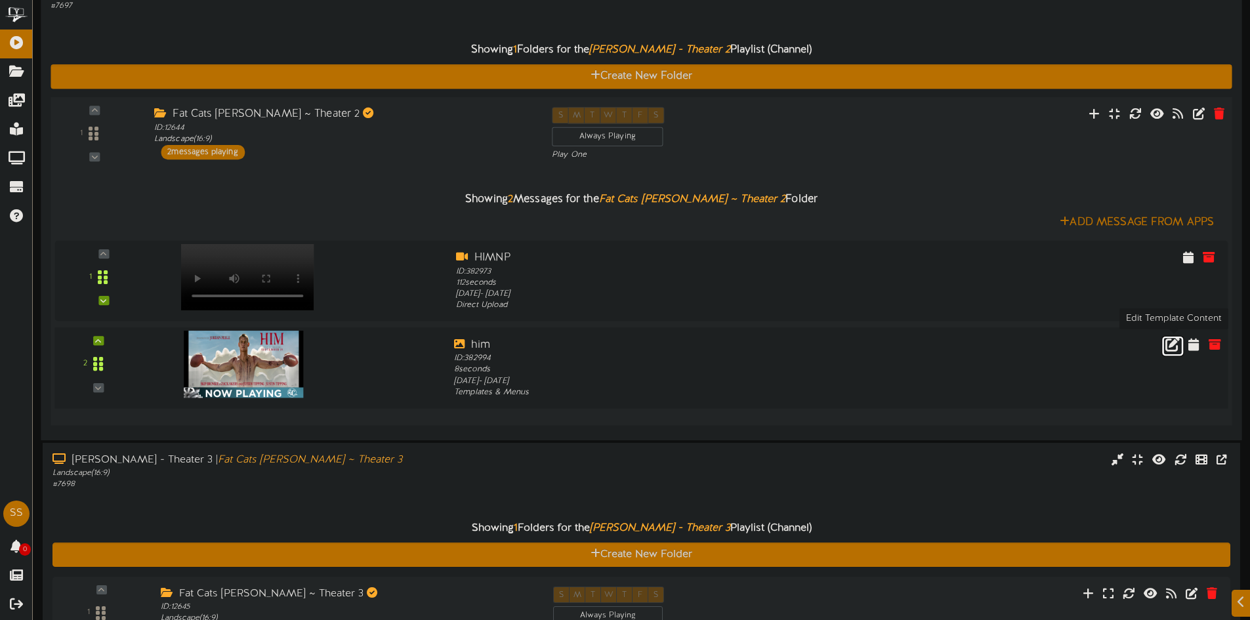
click at [1175, 344] on icon at bounding box center [1172, 344] width 14 height 14
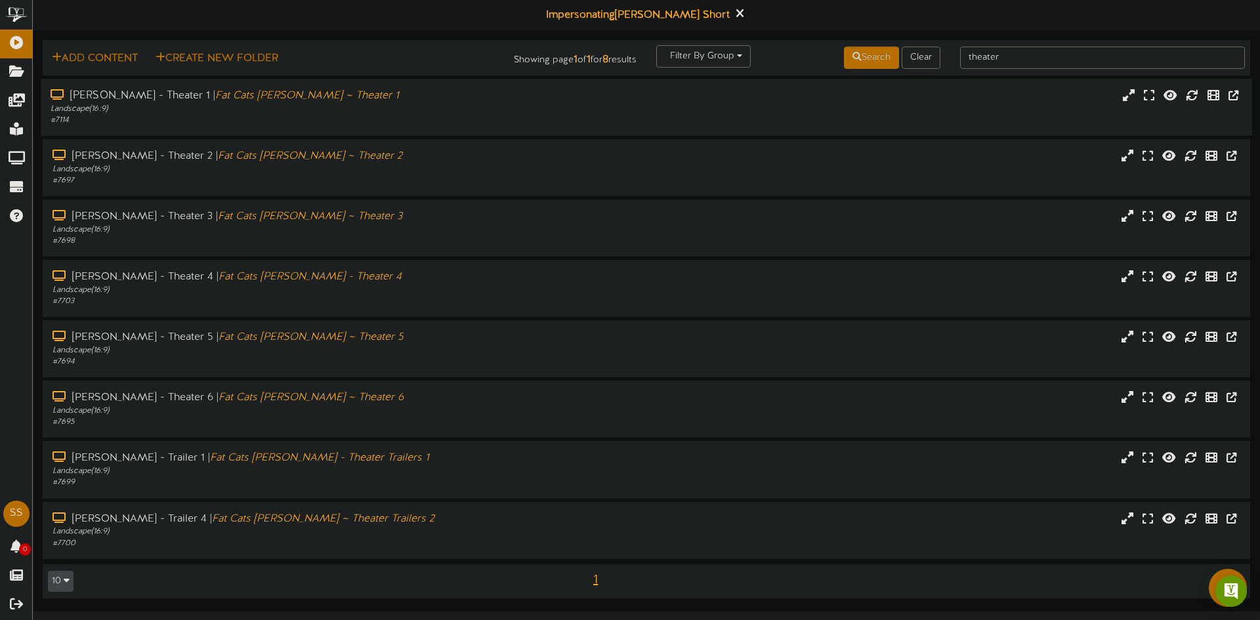
click at [268, 105] on div "Landscape ( 16:9 )" at bounding box center [293, 109] width 485 height 11
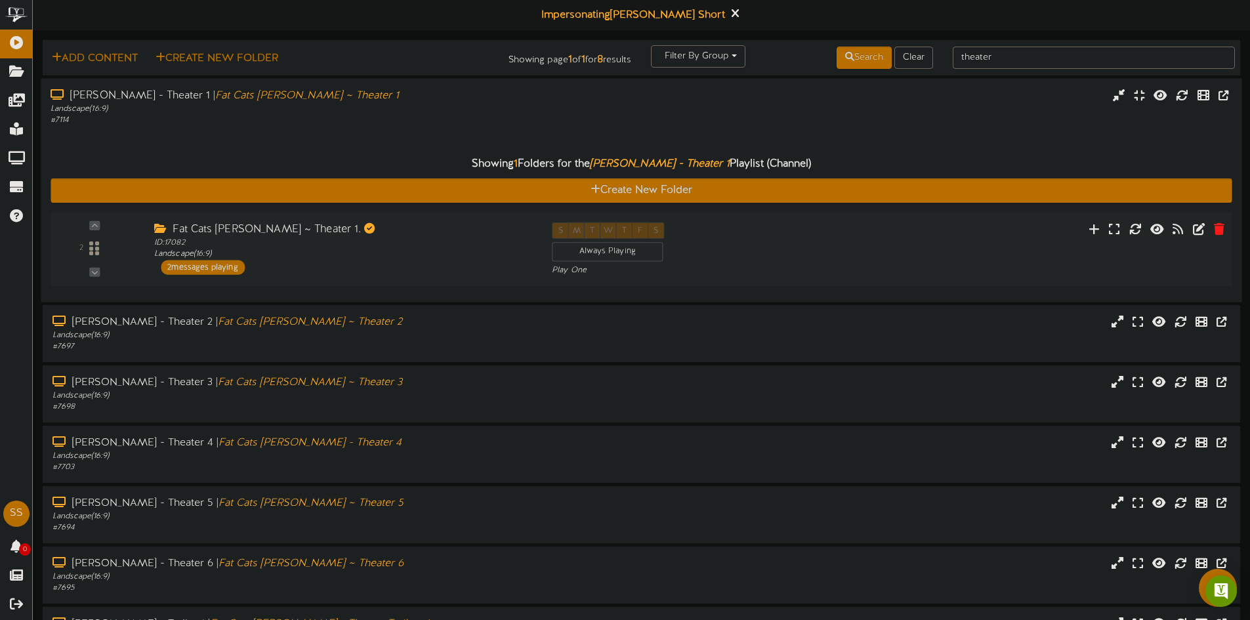
click at [297, 240] on div "ID: 17082 Landscape ( 16:9 )" at bounding box center [343, 248] width 378 height 23
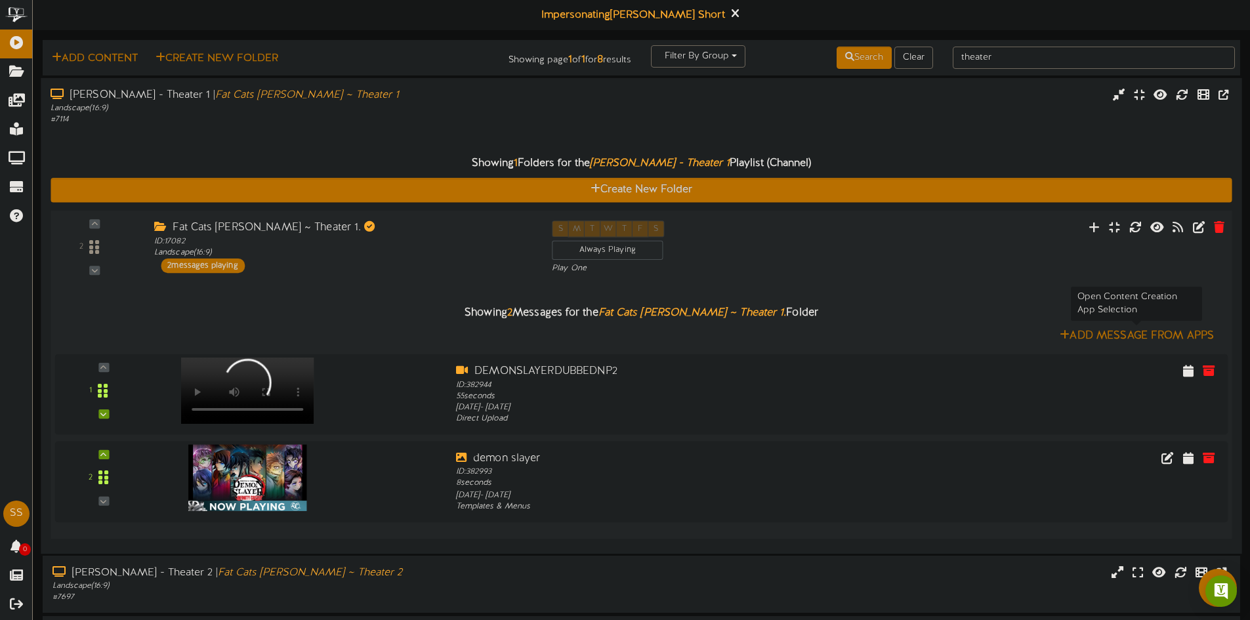
click at [1136, 336] on button "Add Message From Apps" at bounding box center [1137, 335] width 162 height 16
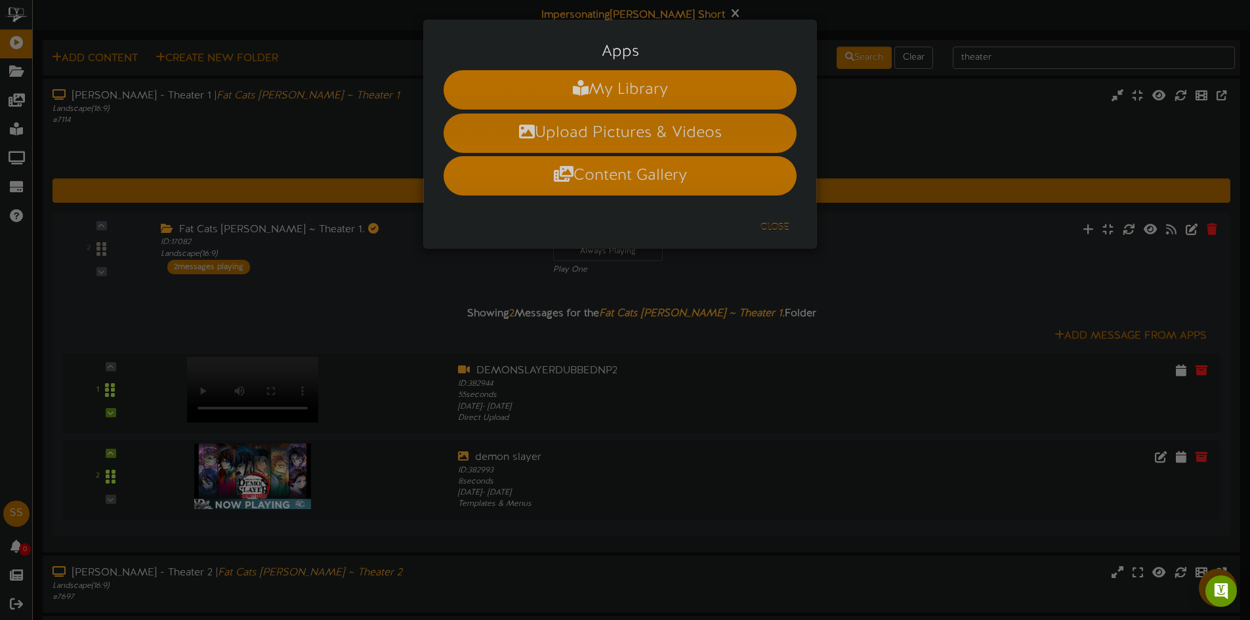
click at [571, 123] on li "Upload Pictures & Videos" at bounding box center [620, 133] width 353 height 39
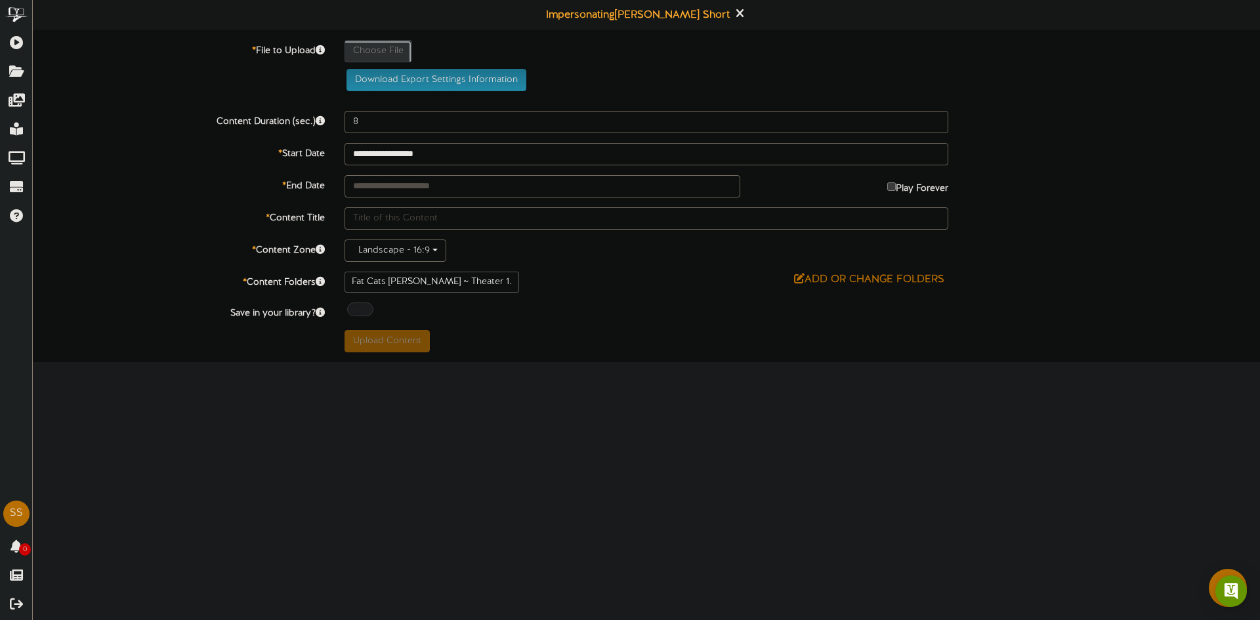
type input "**********"
type input "ef4f5030-ed95-42a1-ae76-d03a24cff0ce1"
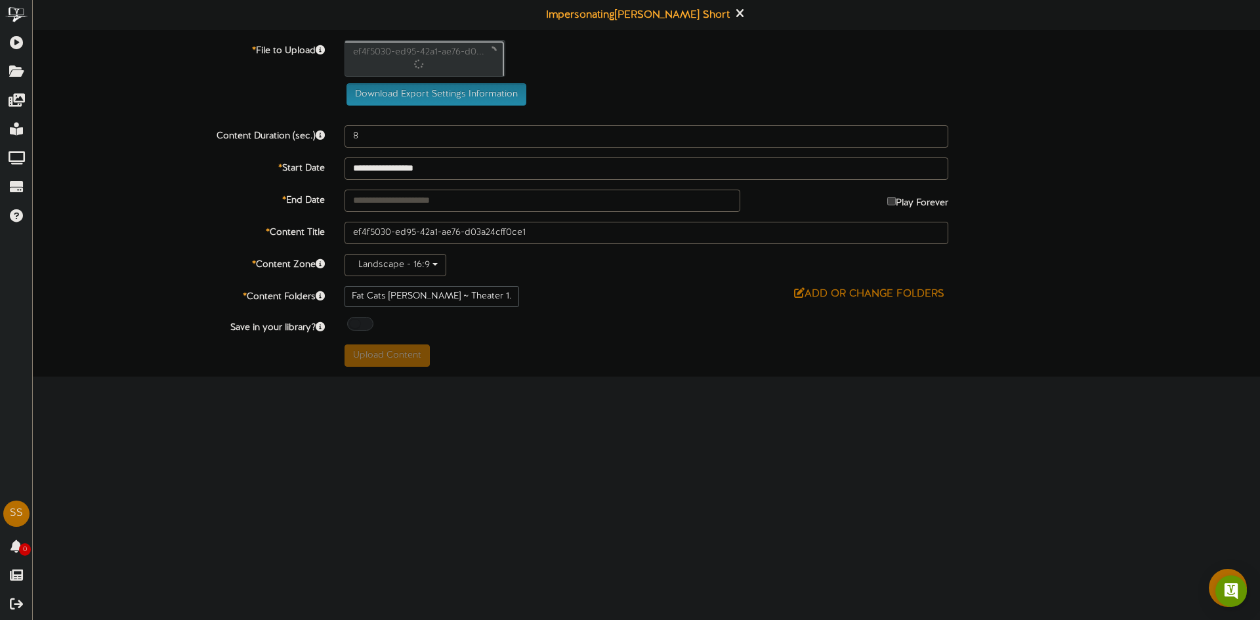
type input "55"
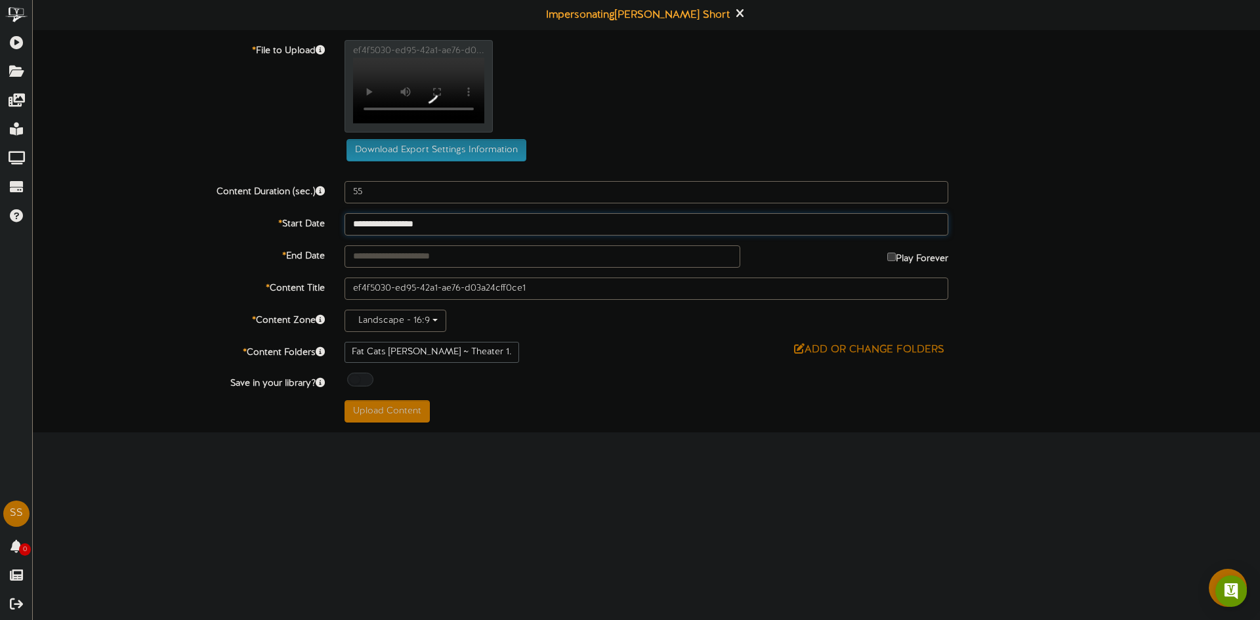
click at [424, 235] on input "**********" at bounding box center [647, 224] width 604 height 22
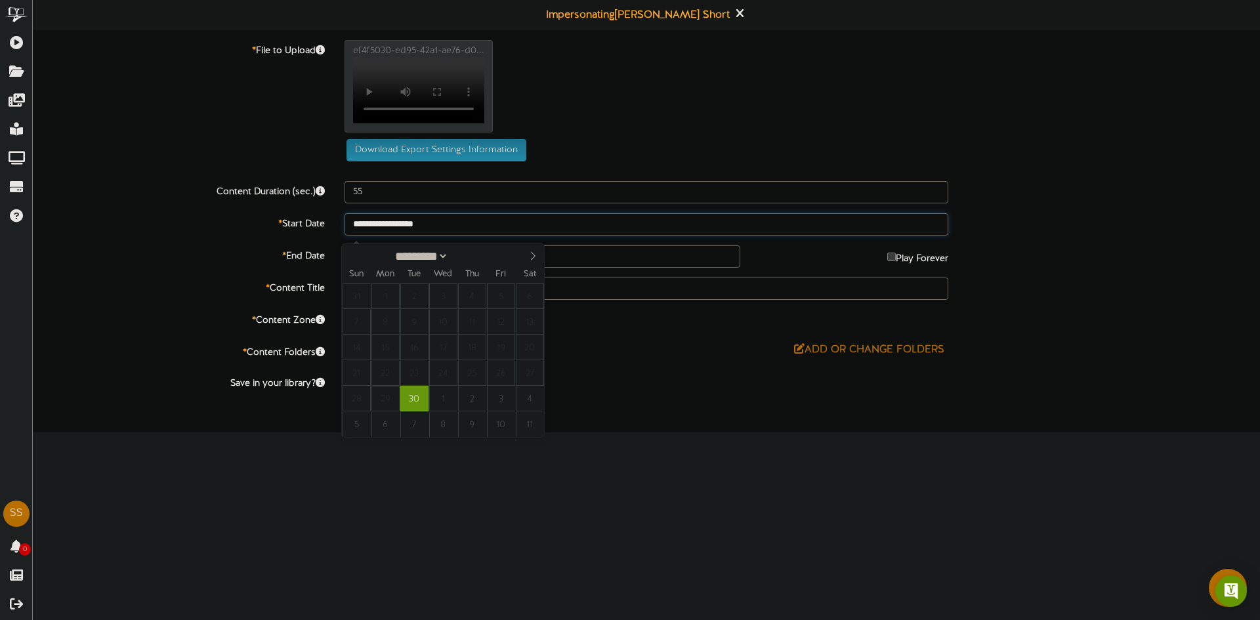
click at [388, 402] on span "29" at bounding box center [385, 399] width 28 height 26
click at [625, 352] on div "Add or Change Folders" at bounding box center [647, 350] width 604 height 16
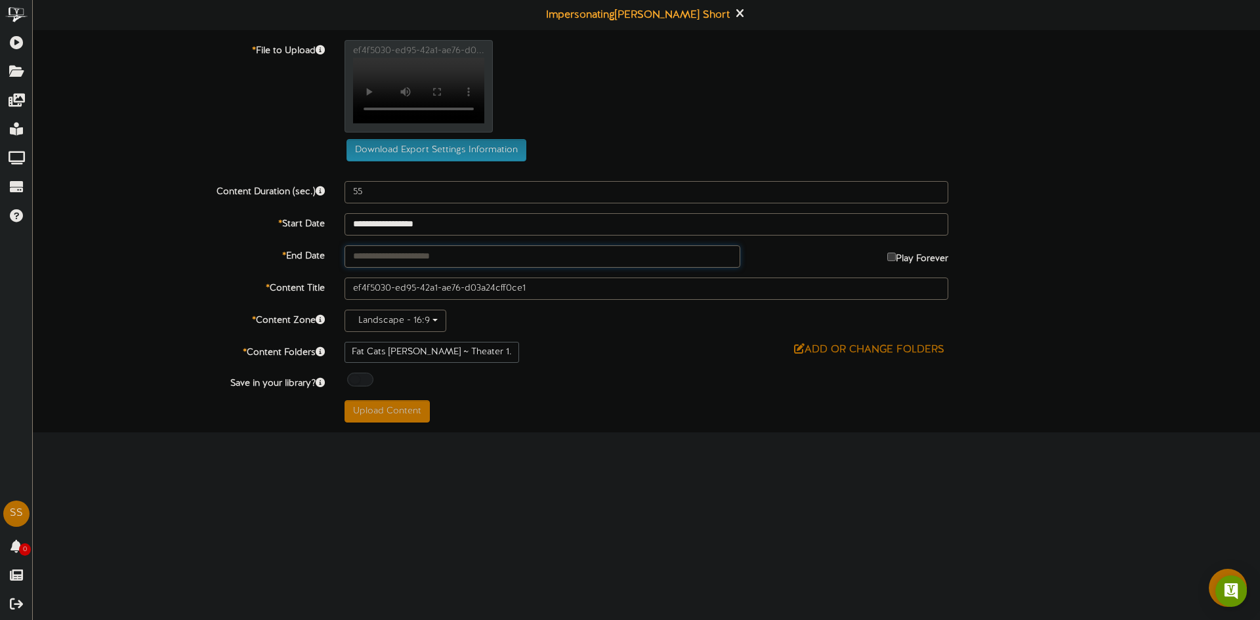
click at [547, 260] on input "text" at bounding box center [543, 256] width 396 height 22
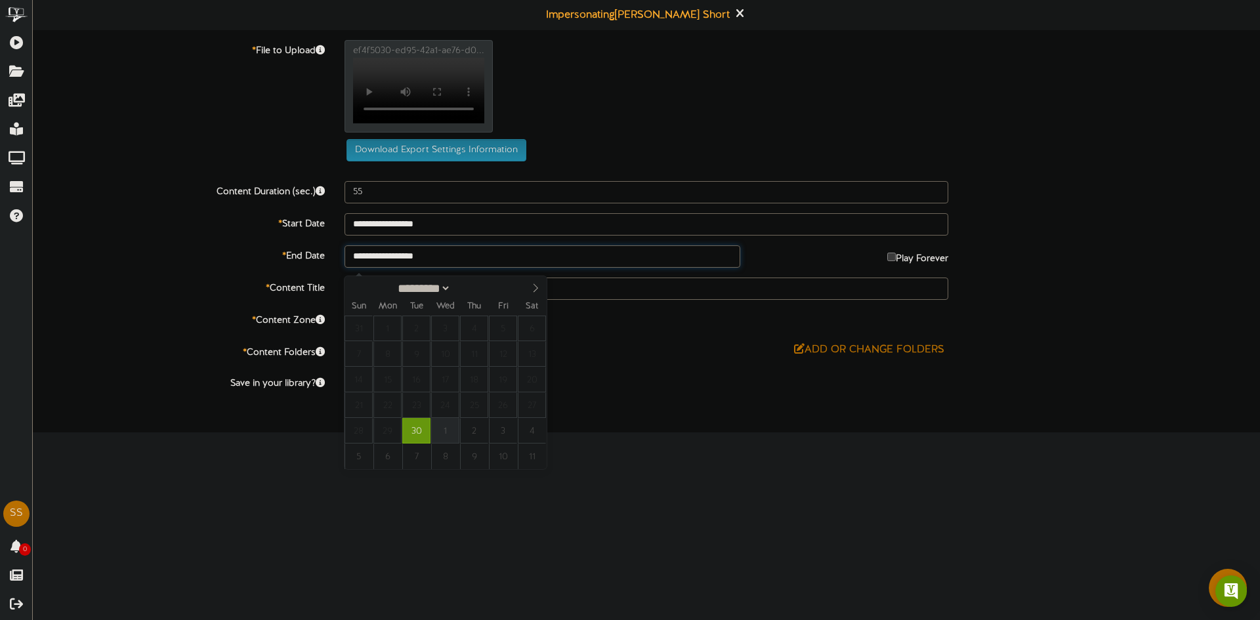
type input "**********"
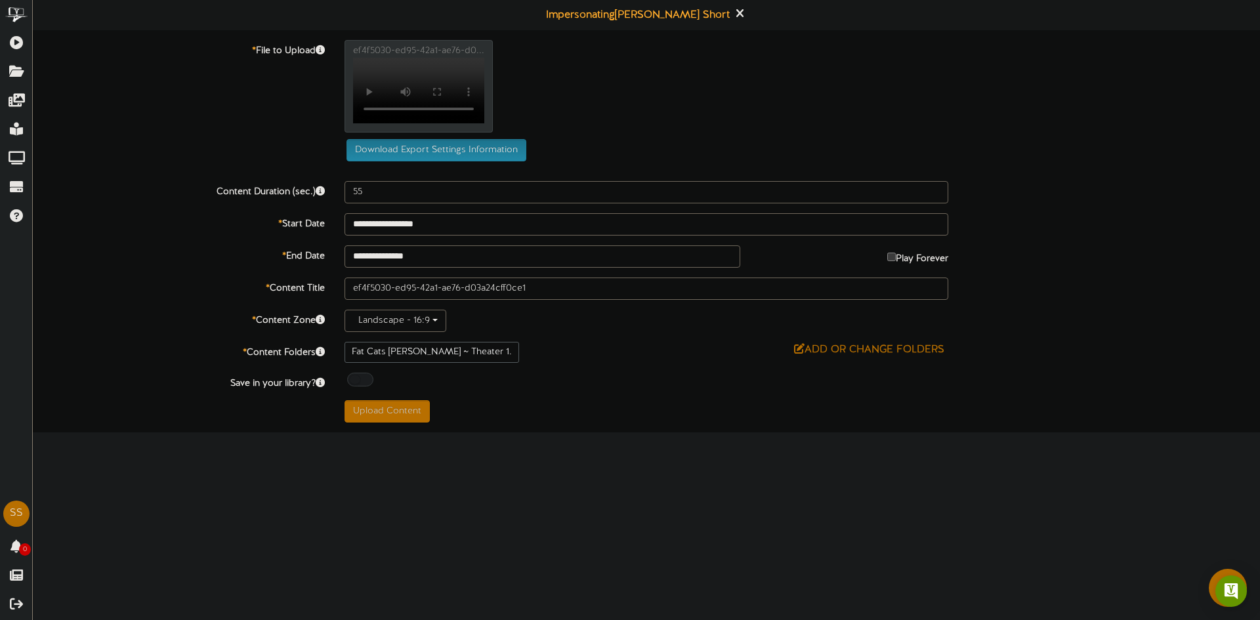
click at [583, 373] on div "**********" at bounding box center [646, 231] width 1227 height 383
click at [373, 421] on button "Upload Content" at bounding box center [387, 411] width 85 height 22
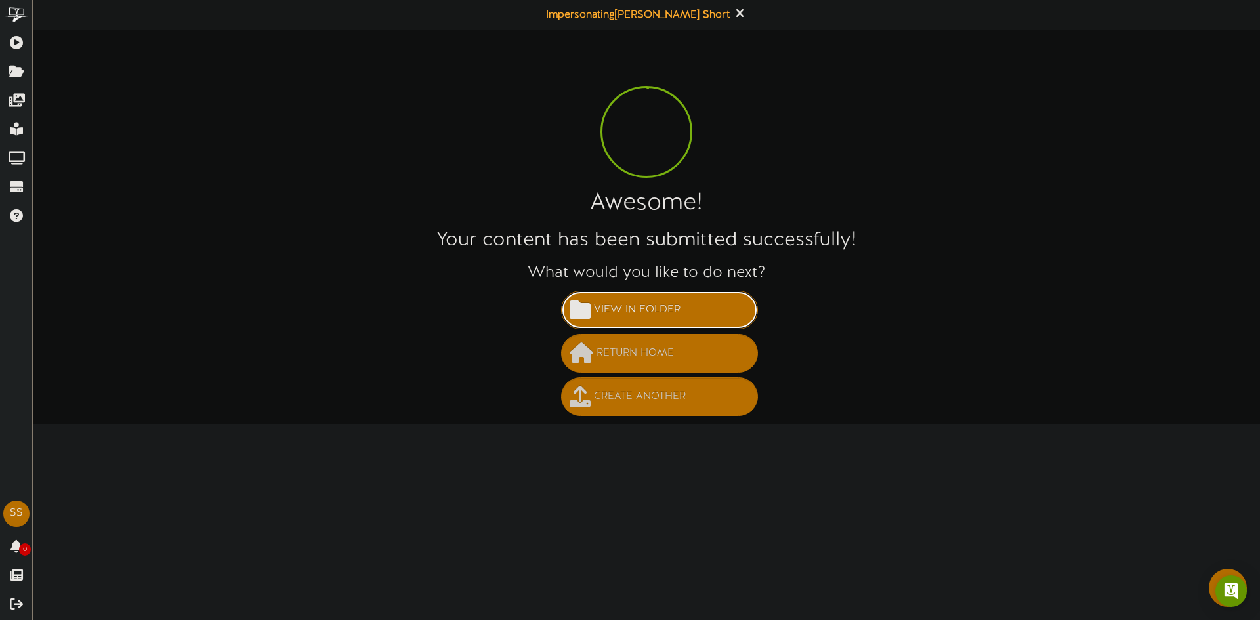
click at [646, 314] on span "View in Folder" at bounding box center [637, 310] width 93 height 22
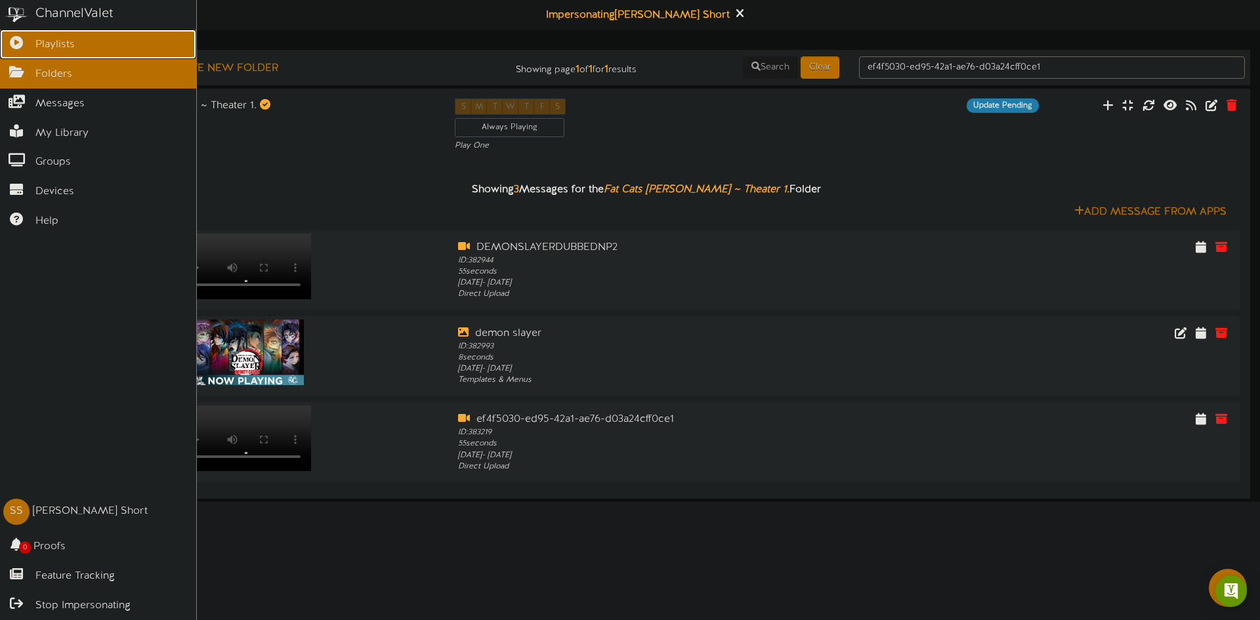
click at [9, 37] on icon at bounding box center [16, 41] width 33 height 10
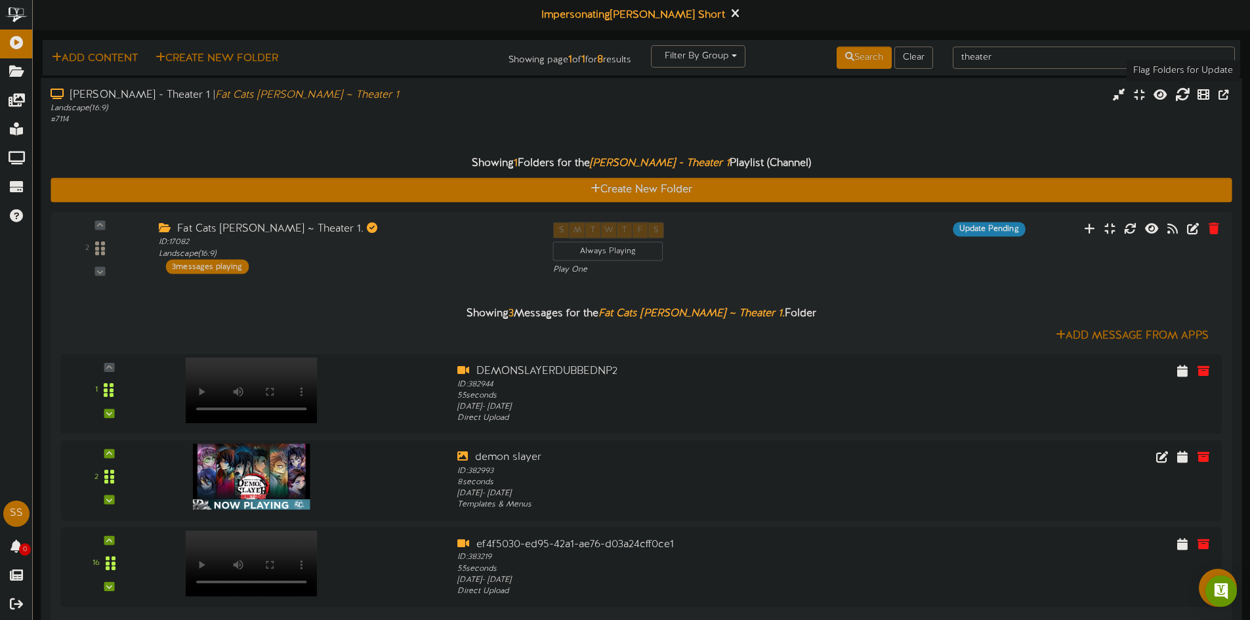
click at [1183, 98] on icon at bounding box center [1182, 94] width 14 height 14
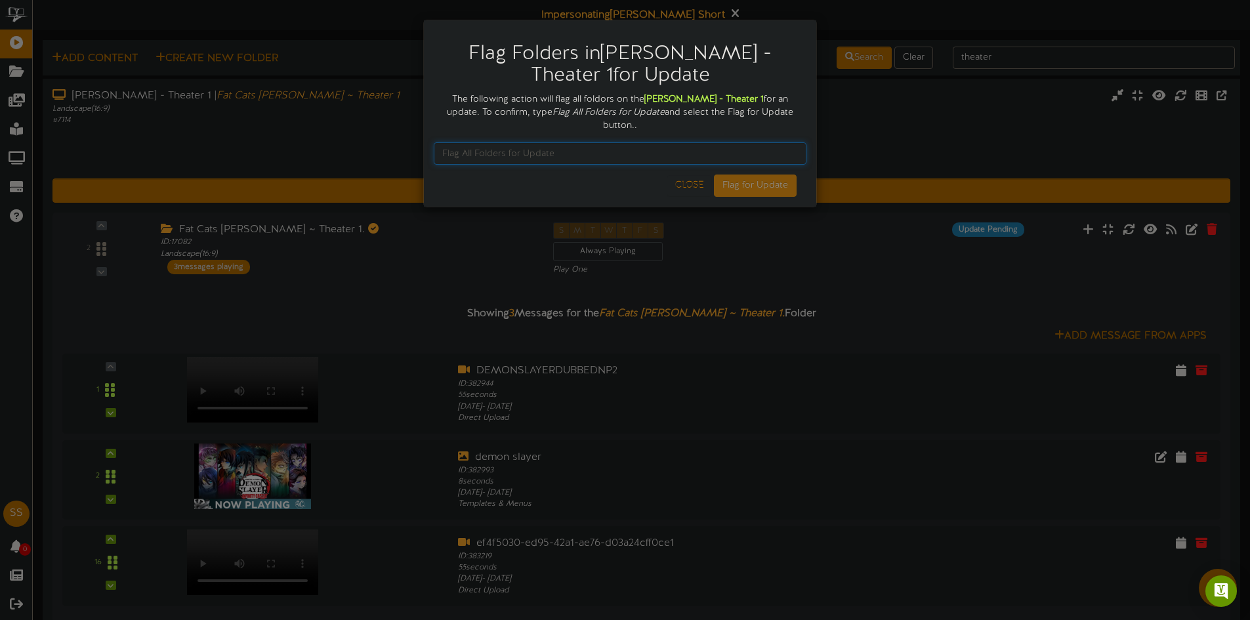
click at [527, 142] on input "text" at bounding box center [620, 153] width 373 height 22
type input "Flag All Folders for Update"
click at [743, 175] on button "Flag for Update" at bounding box center [755, 186] width 83 height 22
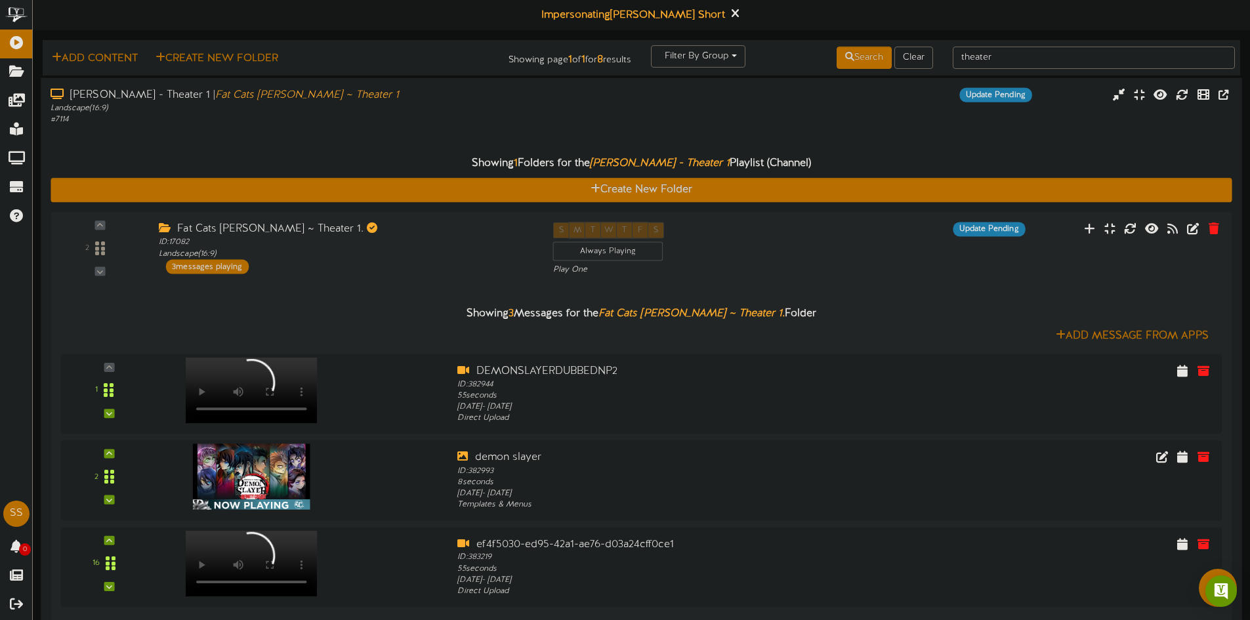
click at [191, 114] on div "# 7114" at bounding box center [291, 119] width 481 height 11
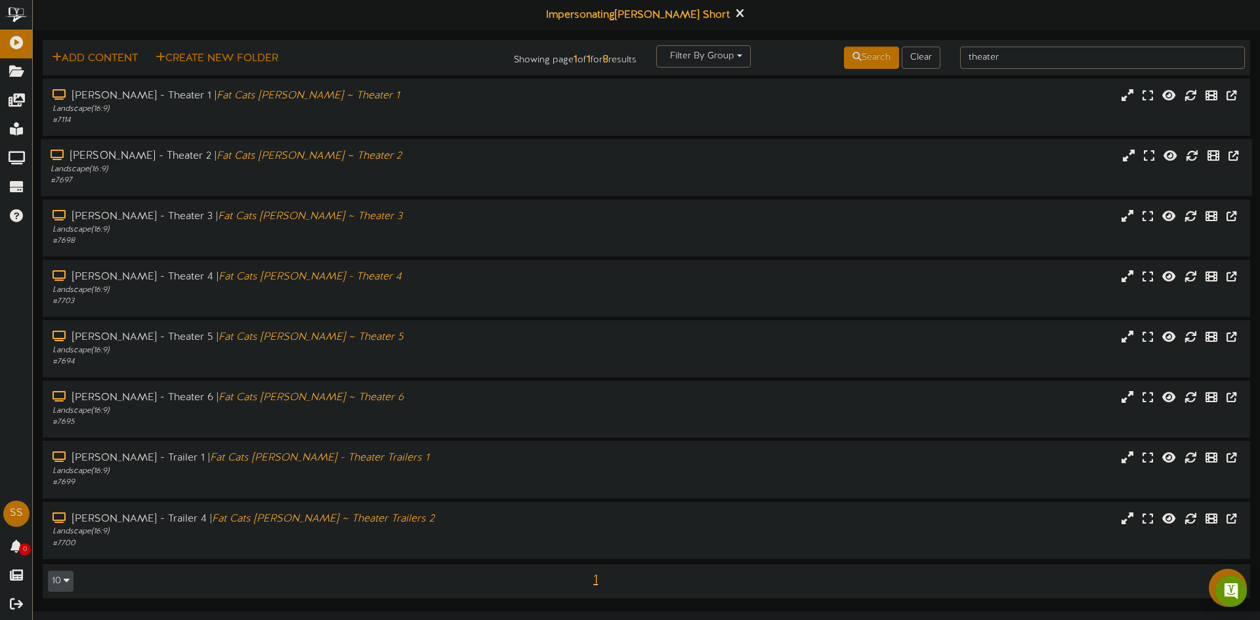
click at [211, 169] on div "Landscape ( 16:9 )" at bounding box center [293, 169] width 485 height 11
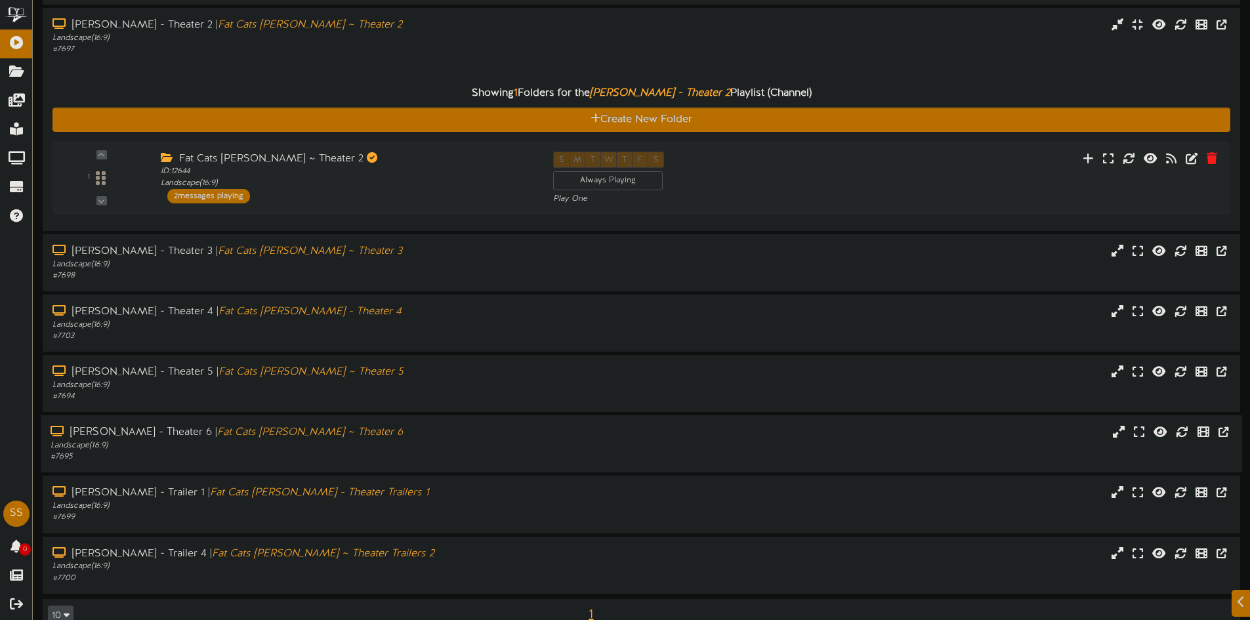
scroll to position [157, 0]
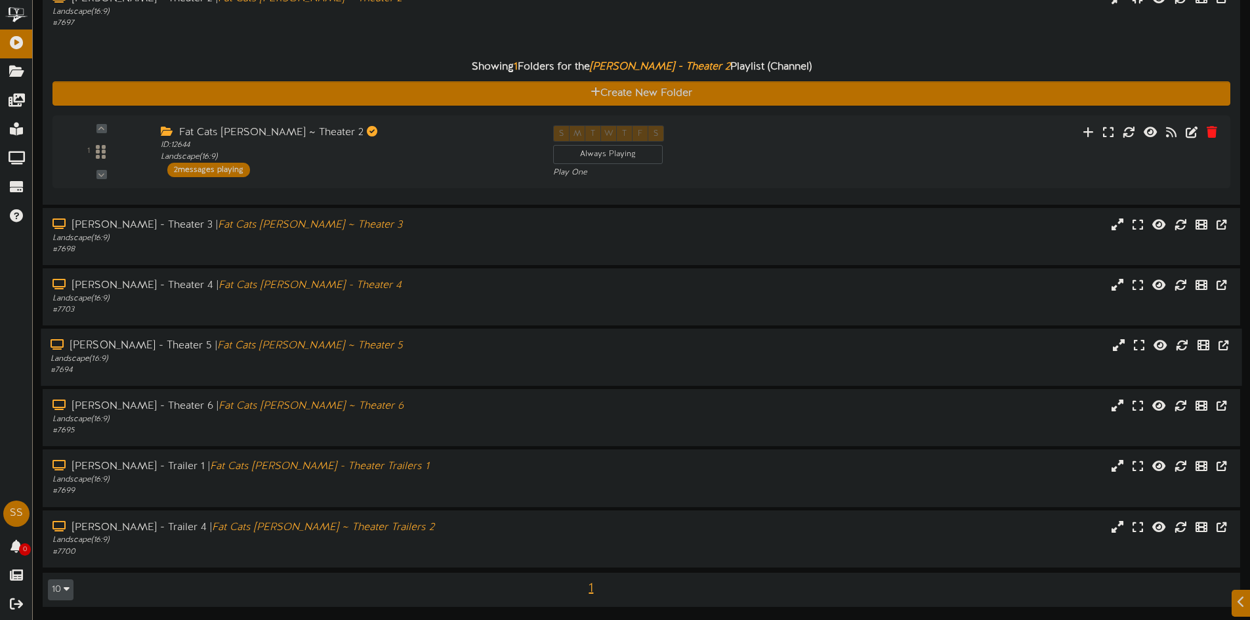
drag, startPoint x: 243, startPoint y: 417, endPoint x: 251, endPoint y: 375, distance: 42.2
click at [243, 416] on div "Landscape ( 16:9 )" at bounding box center [291, 419] width 479 height 11
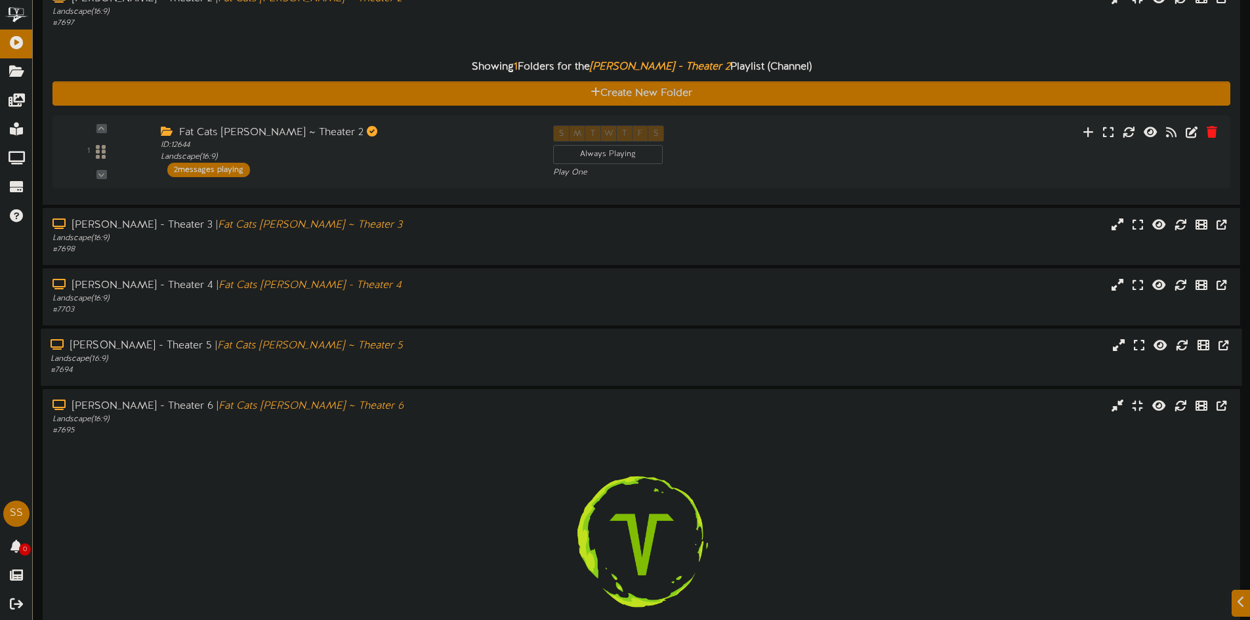
click at [252, 366] on div "# 7694" at bounding box center [291, 370] width 481 height 11
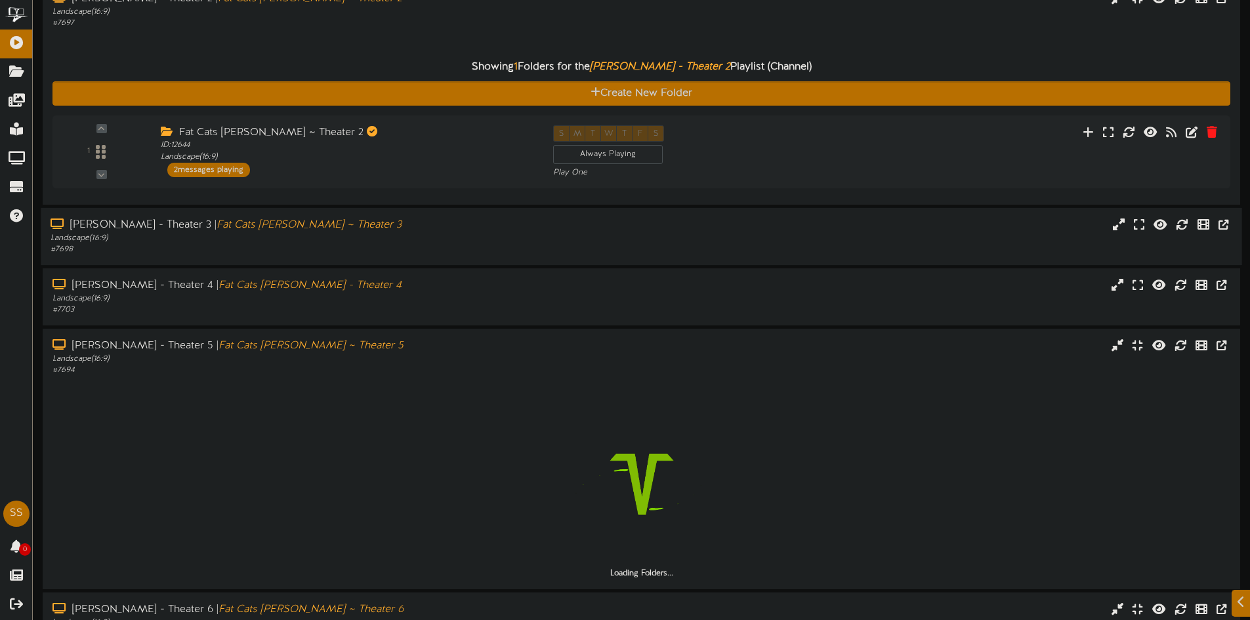
drag, startPoint x: 259, startPoint y: 312, endPoint x: 262, endPoint y: 257, distance: 55.9
click at [259, 306] on div "# 7703" at bounding box center [291, 309] width 479 height 11
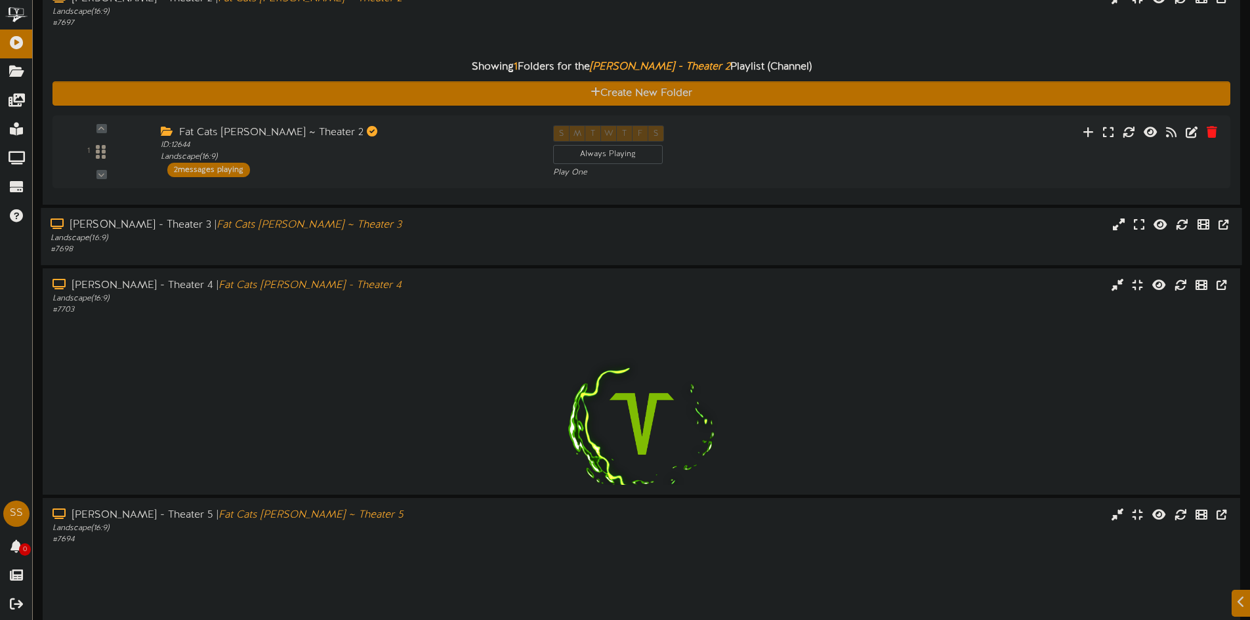
click at [262, 248] on div "# 7698" at bounding box center [291, 249] width 481 height 11
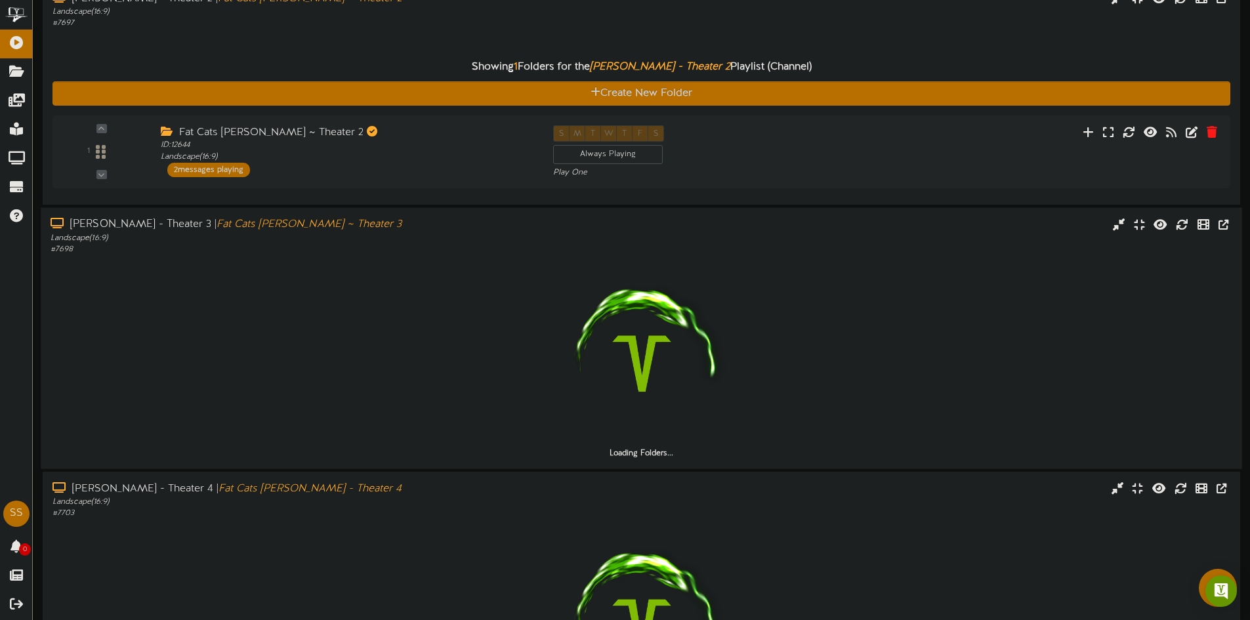
scroll to position [0, 0]
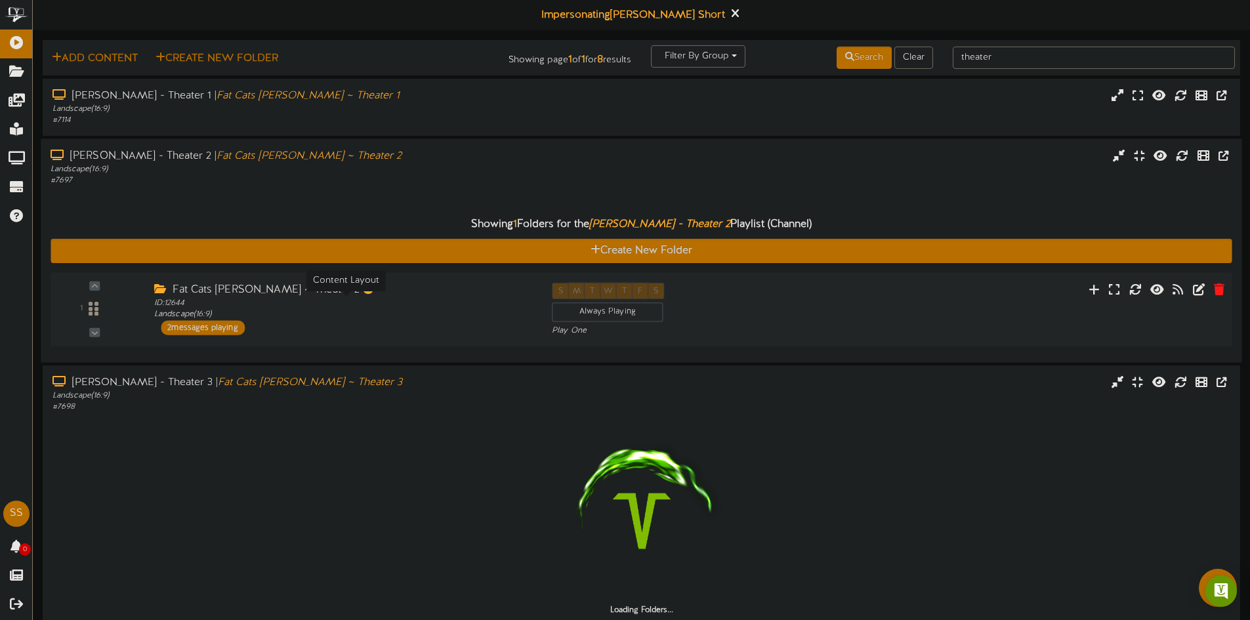
click at [237, 304] on div "ID: 12644 Landscape ( 16:9 )" at bounding box center [343, 309] width 378 height 23
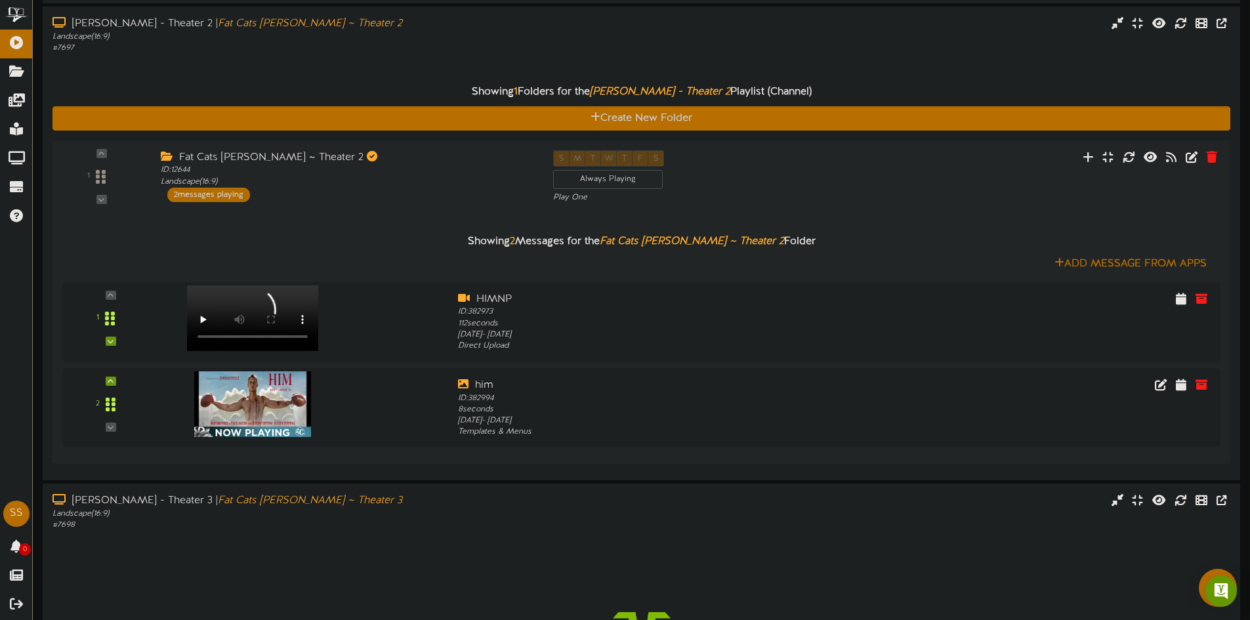
scroll to position [131, 0]
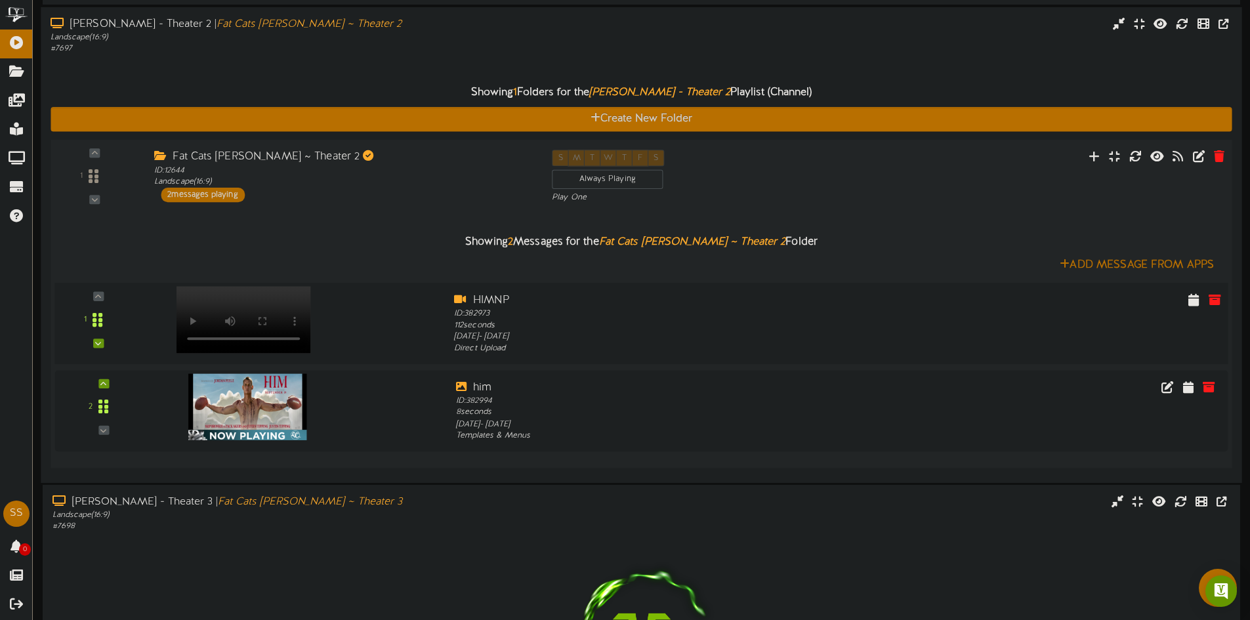
click at [226, 299] on video at bounding box center [244, 319] width 135 height 67
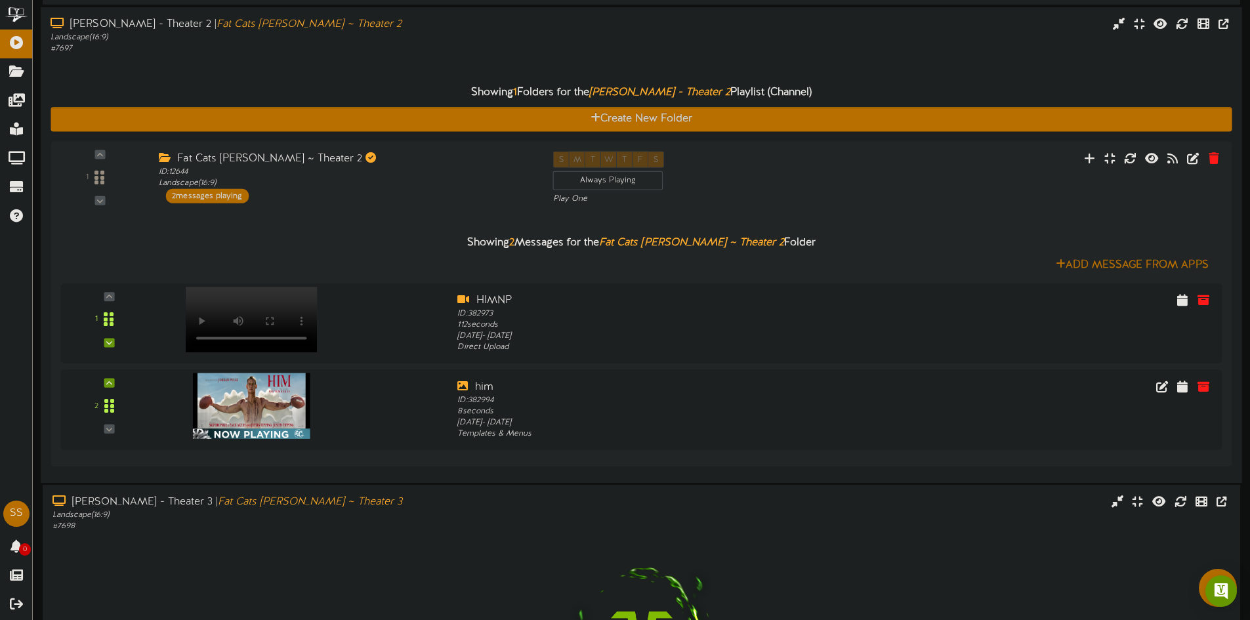
click at [216, 70] on div "Showing 1 Folders for the Gilbert - Theater 2 Playlist (Channel) Create New Fol…" at bounding box center [641, 263] width 1181 height 418
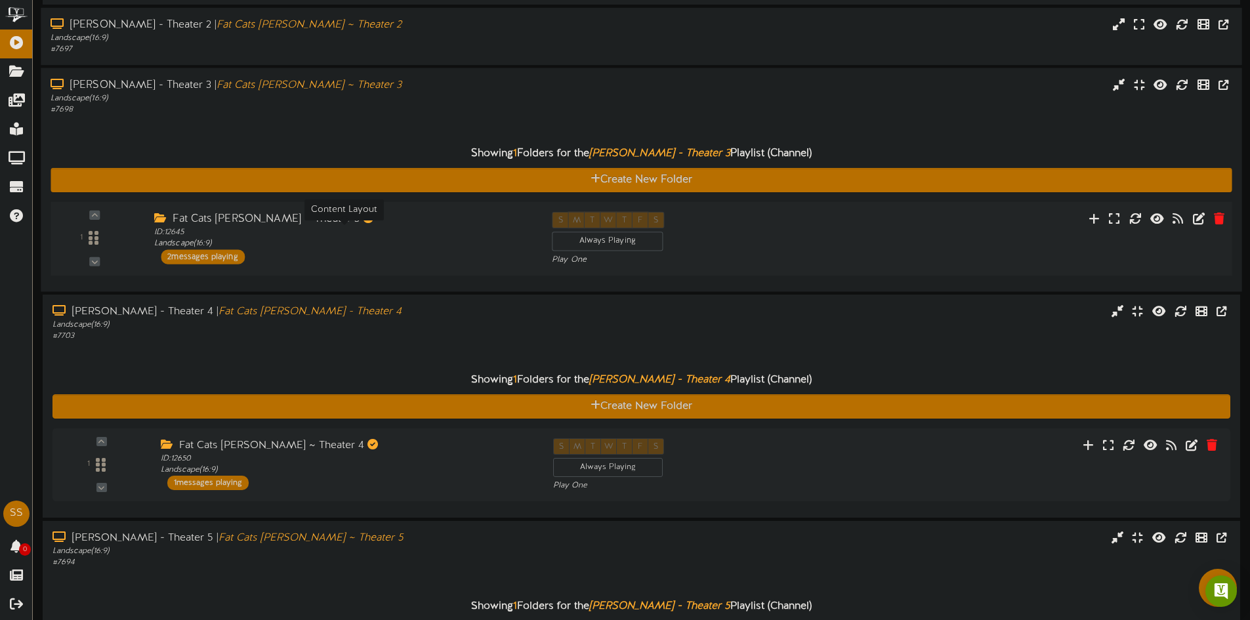
click at [216, 247] on div "ID: 12645 Landscape ( 16:9 )" at bounding box center [343, 238] width 378 height 23
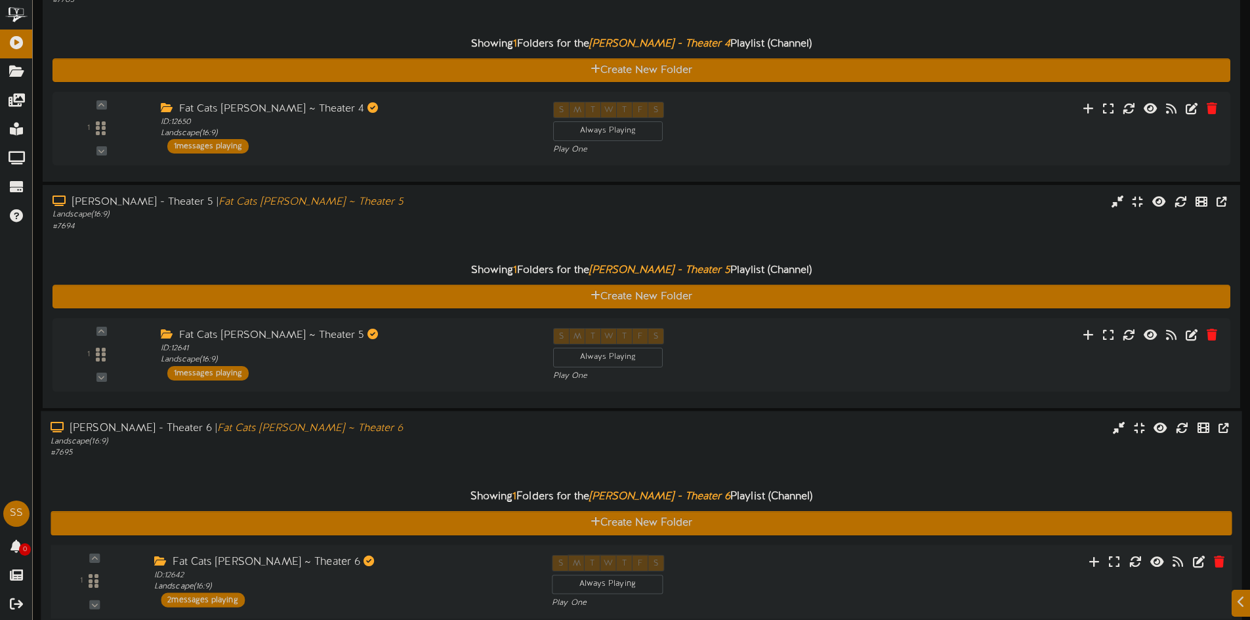
scroll to position [906, 0]
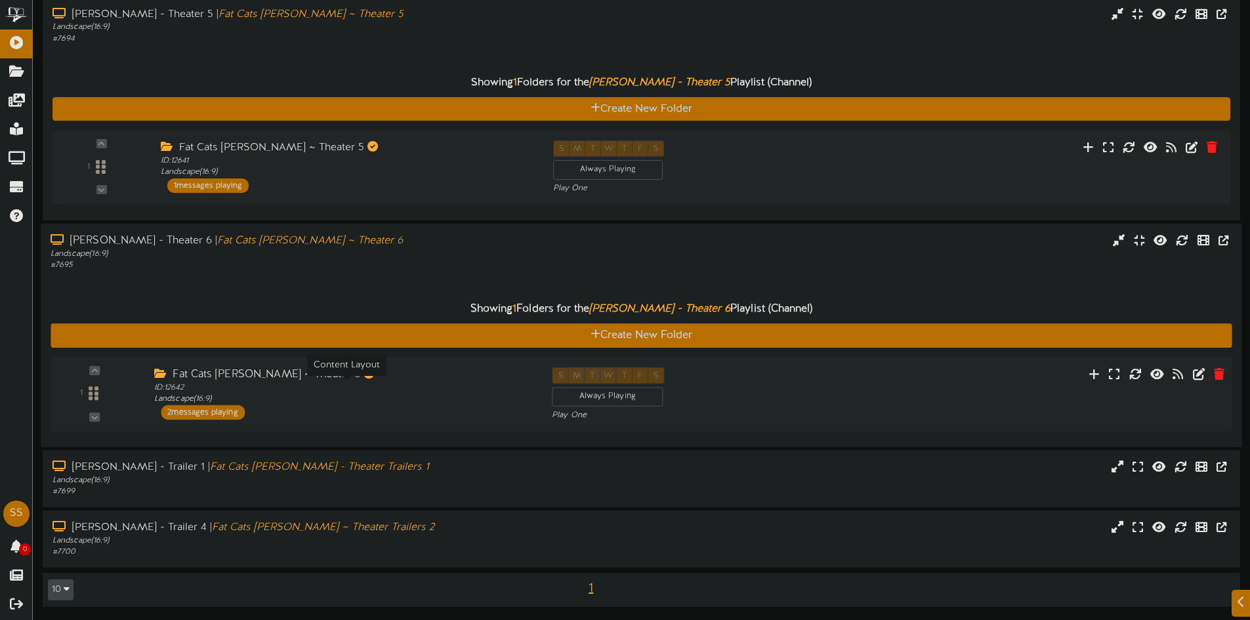
click at [230, 383] on div "ID: 12642 Landscape ( 16:9 )" at bounding box center [343, 393] width 378 height 23
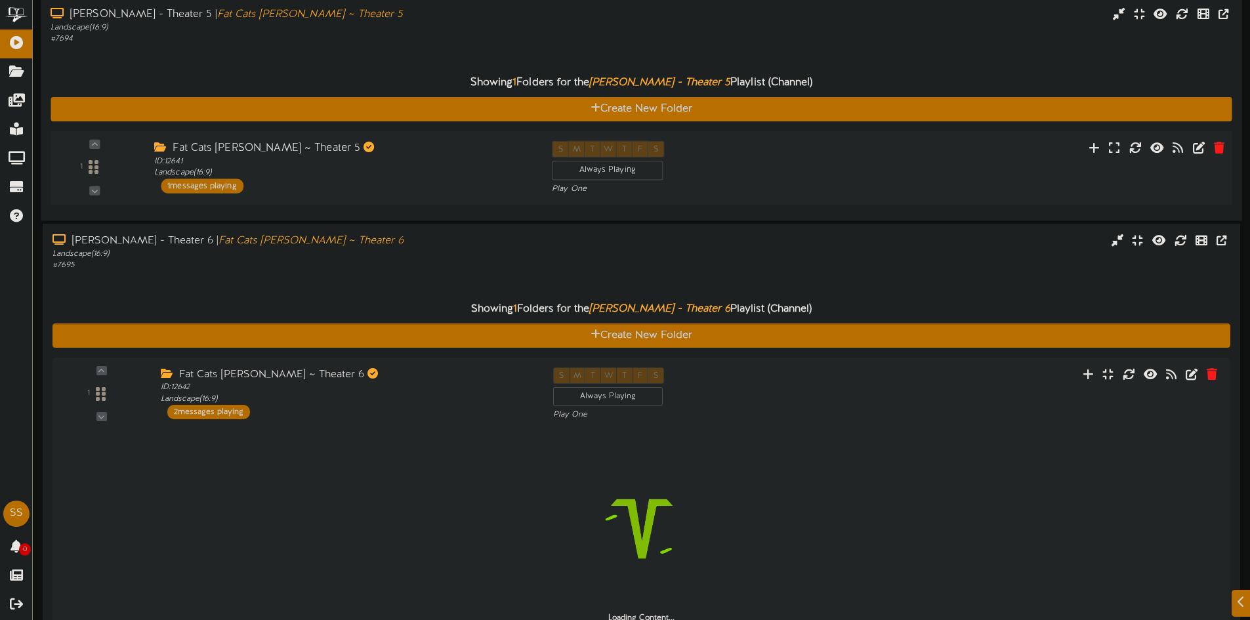
click at [250, 182] on div "Fat Cats Gilbert ~ Theater 5 ID: 12641 Landscape ( 16:9 ) 1 messages playing" at bounding box center [343, 166] width 398 height 52
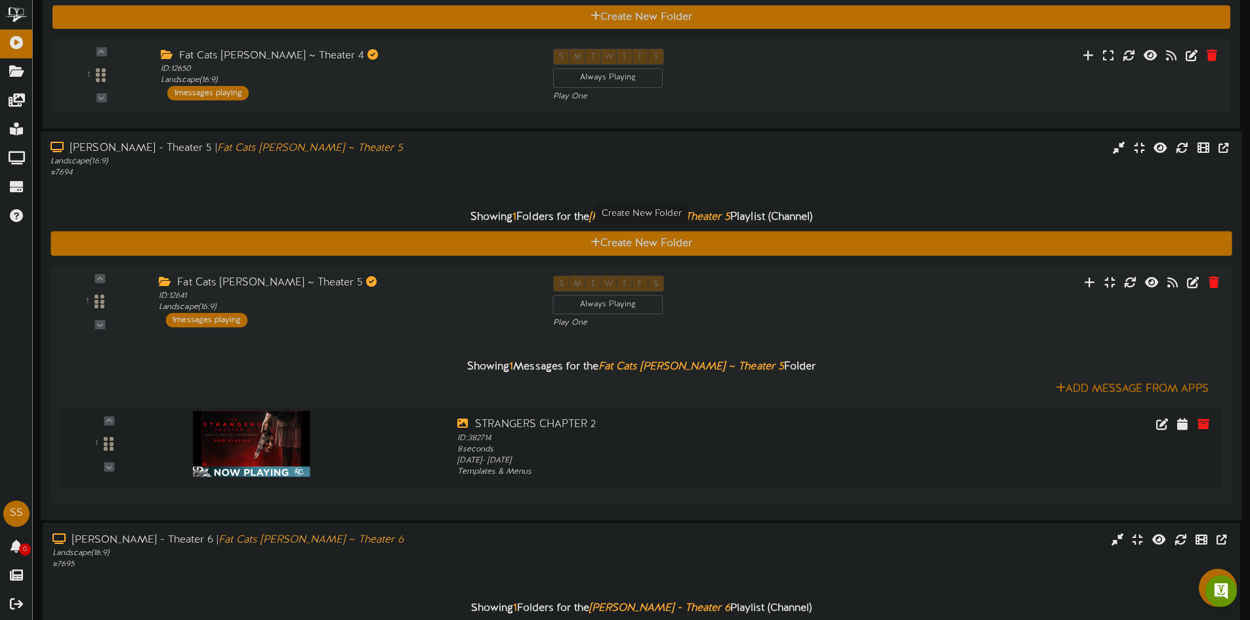
scroll to position [709, 0]
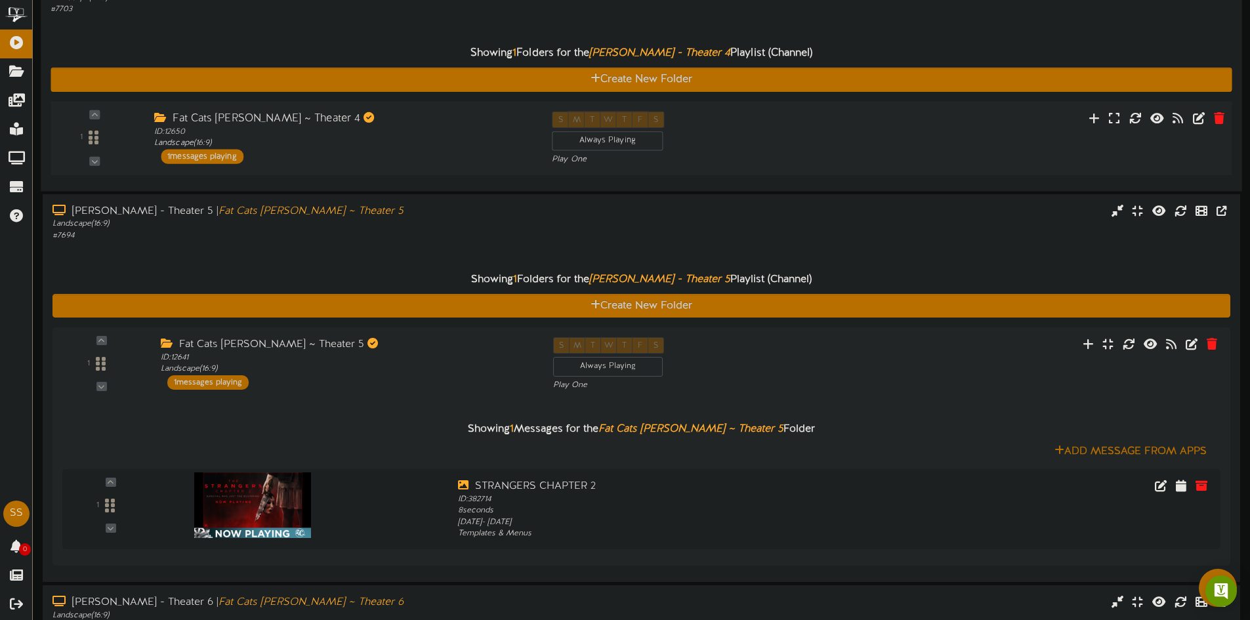
click at [225, 161] on div "1 messages playing" at bounding box center [202, 156] width 83 height 14
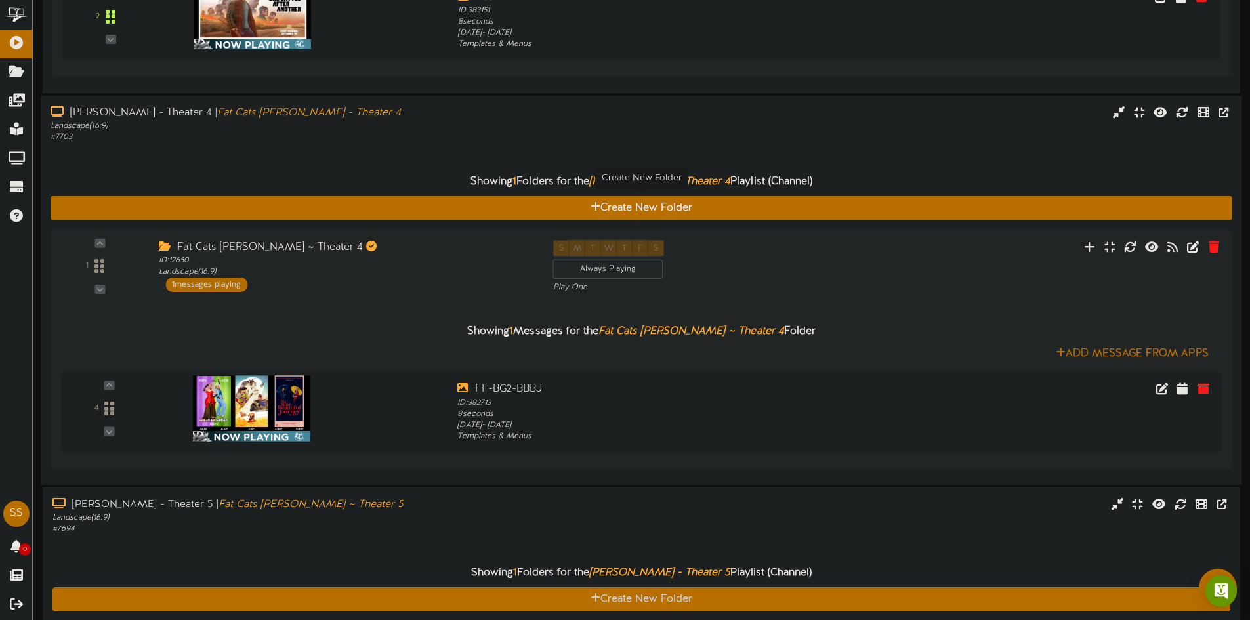
scroll to position [578, 0]
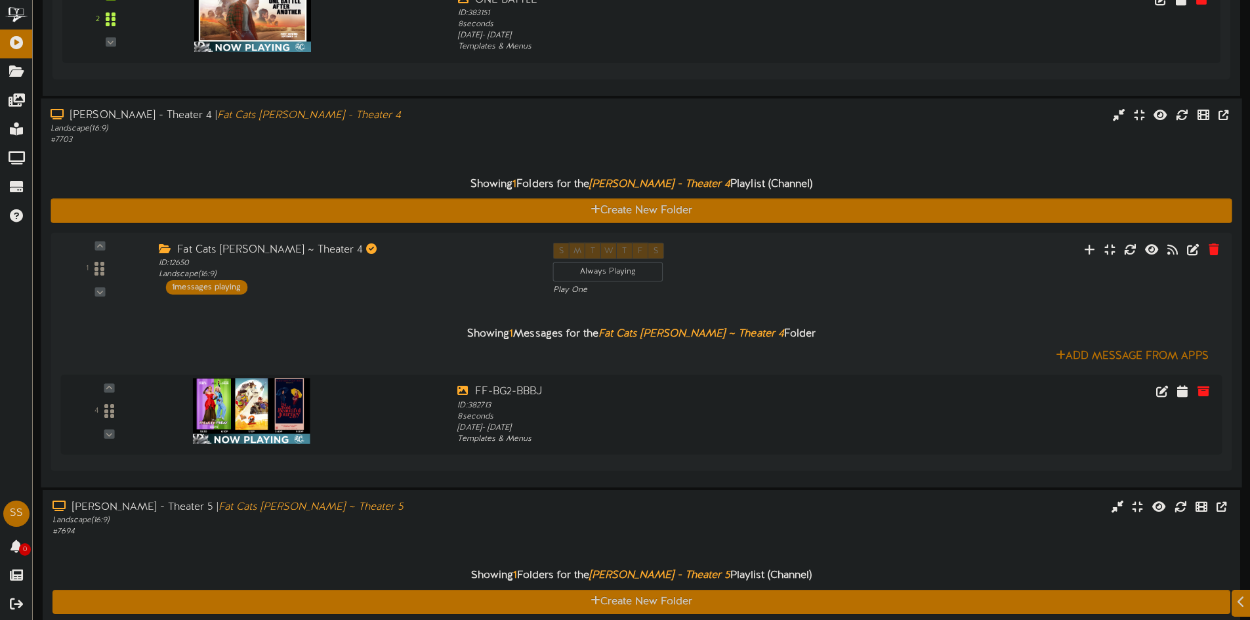
click at [240, 156] on div "Showing 1 Folders for the Gilbert - Theater 4 Playlist (Channel) Create New Fol…" at bounding box center [641, 312] width 1181 height 332
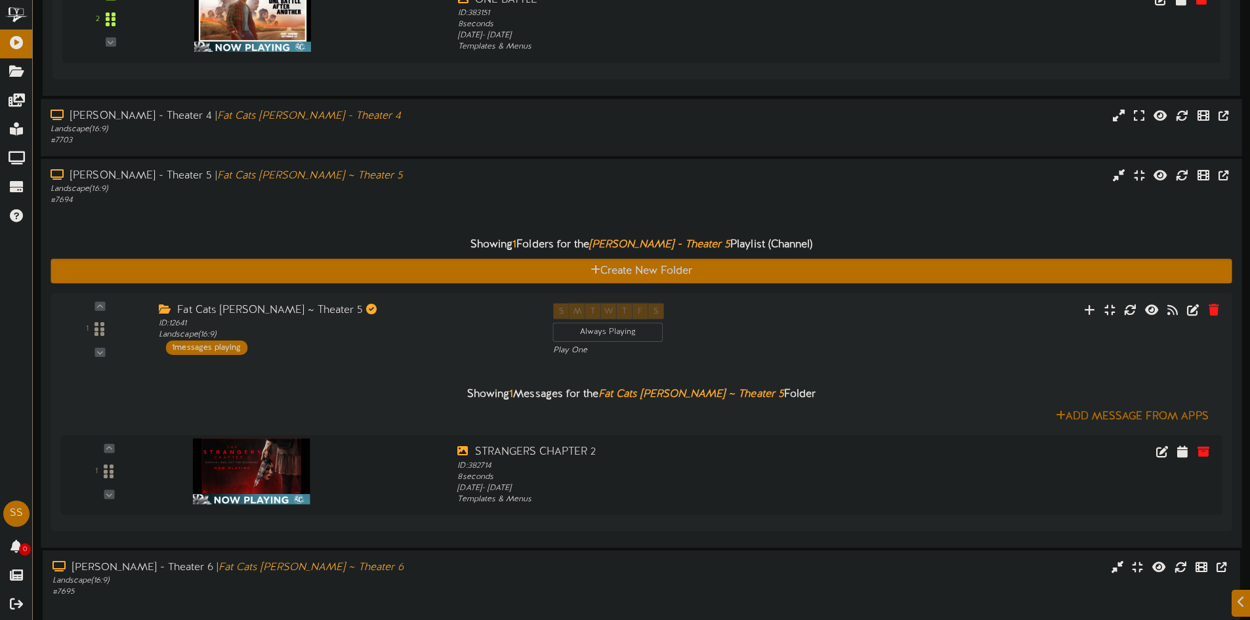
click at [213, 203] on div "# 7694" at bounding box center [291, 200] width 481 height 11
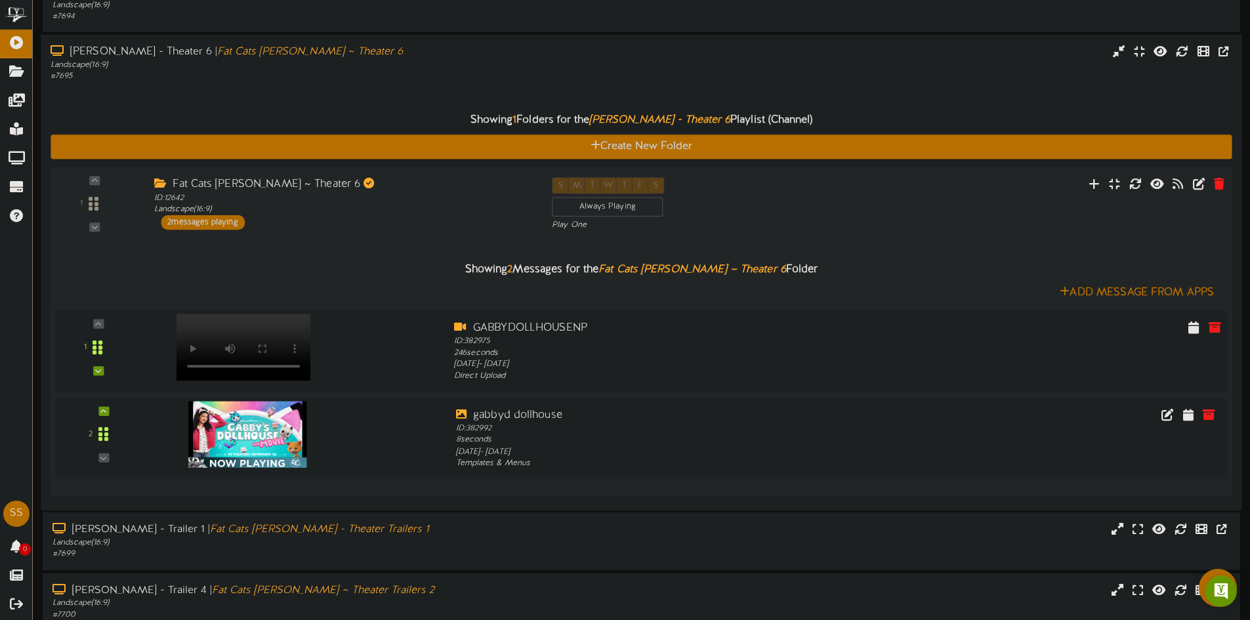
scroll to position [760, 0]
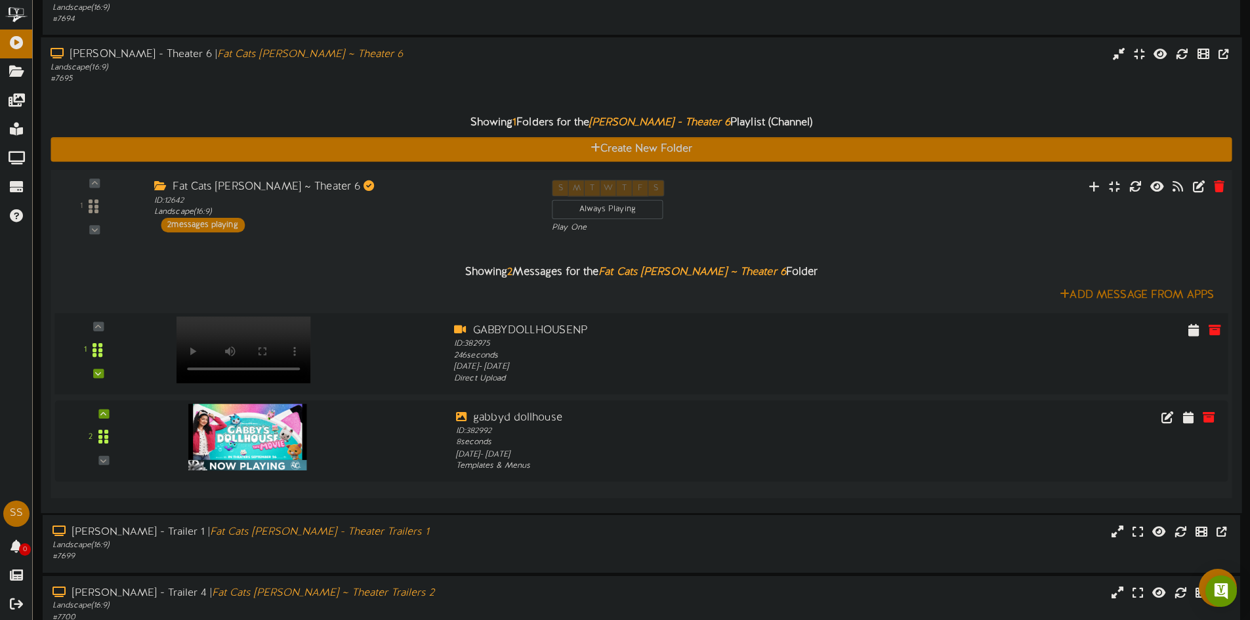
click at [265, 327] on video at bounding box center [244, 349] width 135 height 67
click at [203, 211] on div "ID: 12642 Landscape ( 16:9 )" at bounding box center [343, 206] width 378 height 23
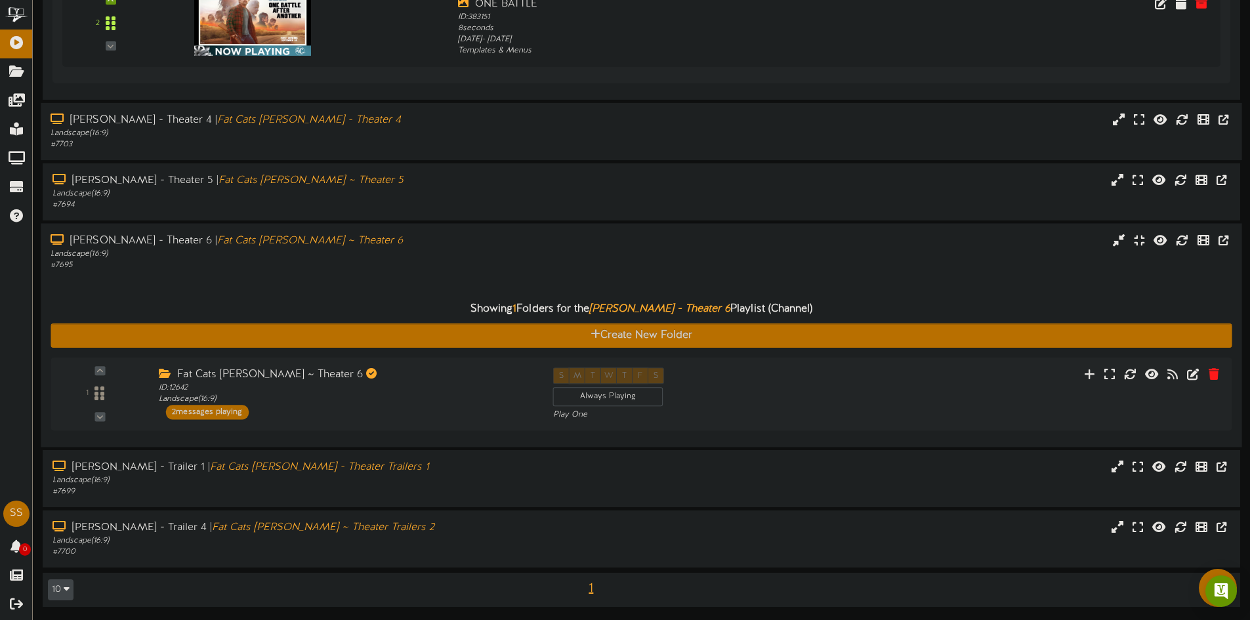
click at [207, 278] on div "Showing 1 Folders for the Gilbert - Theater 6 Playlist (Channel) Create New Fol…" at bounding box center [641, 354] width 1181 height 167
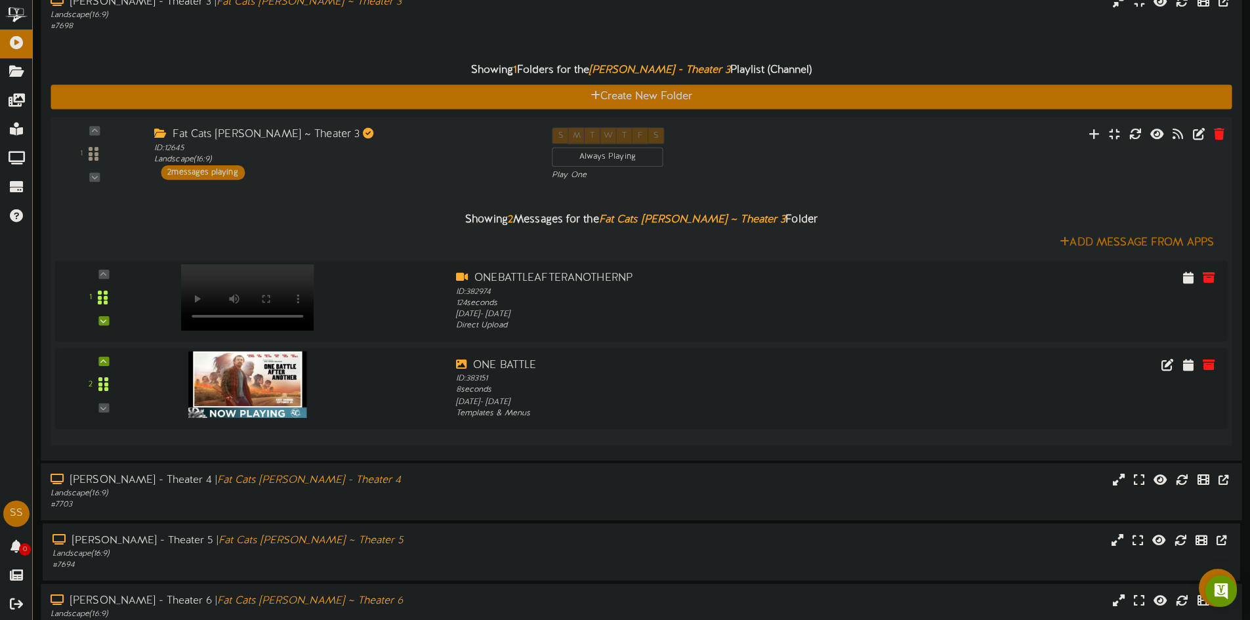
scroll to position [211, 0]
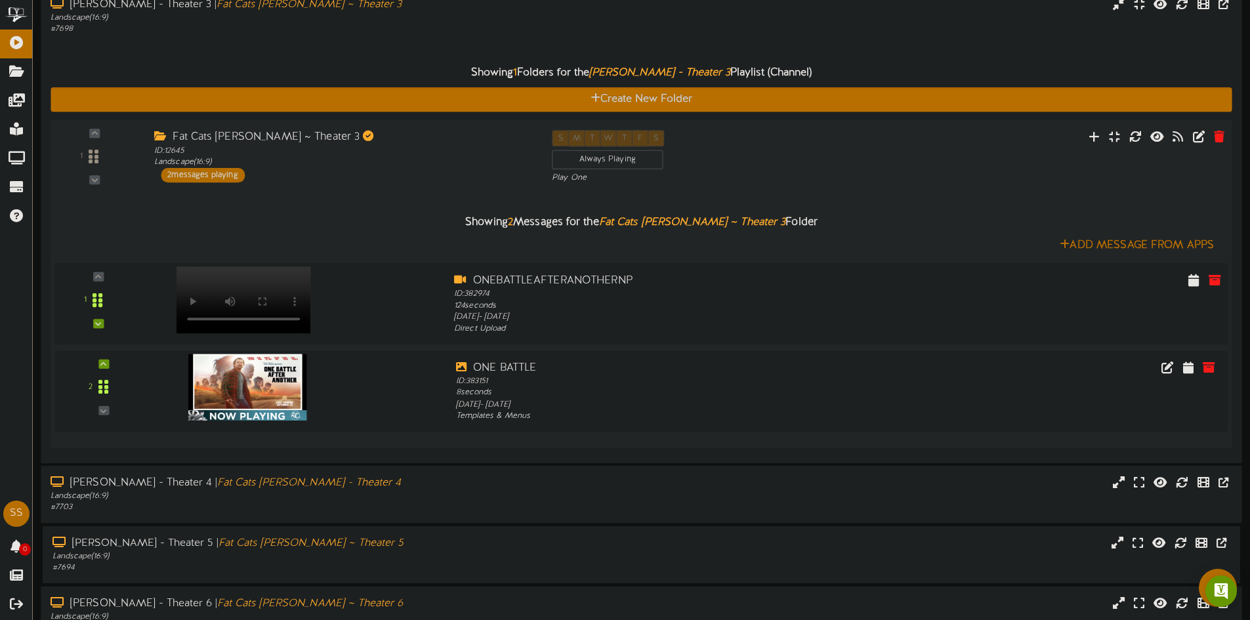
click at [253, 278] on video at bounding box center [244, 299] width 135 height 67
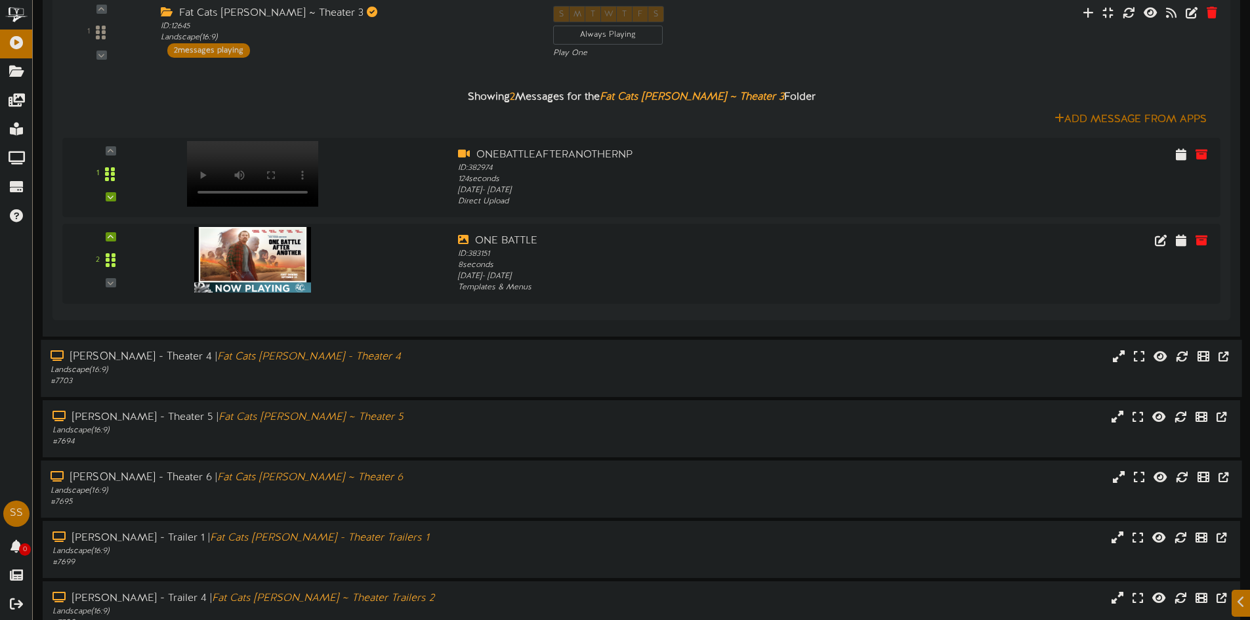
scroll to position [343, 0]
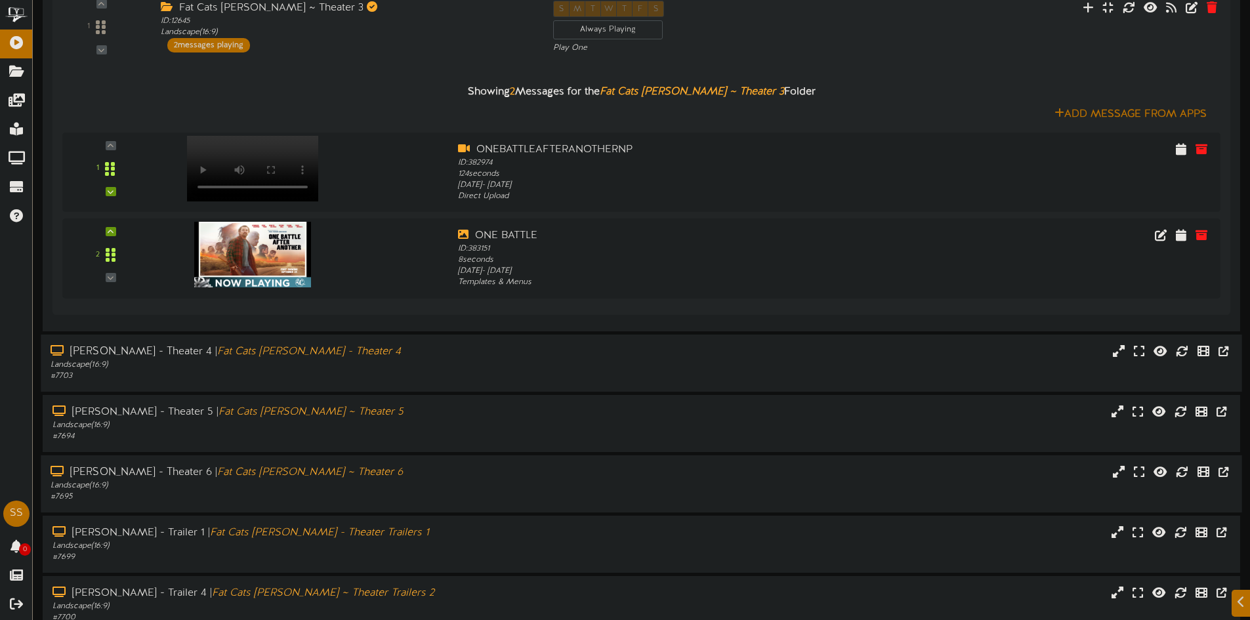
click at [222, 475] on icon "Fat Cats [PERSON_NAME] ~ Theater 6" at bounding box center [310, 473] width 186 height 12
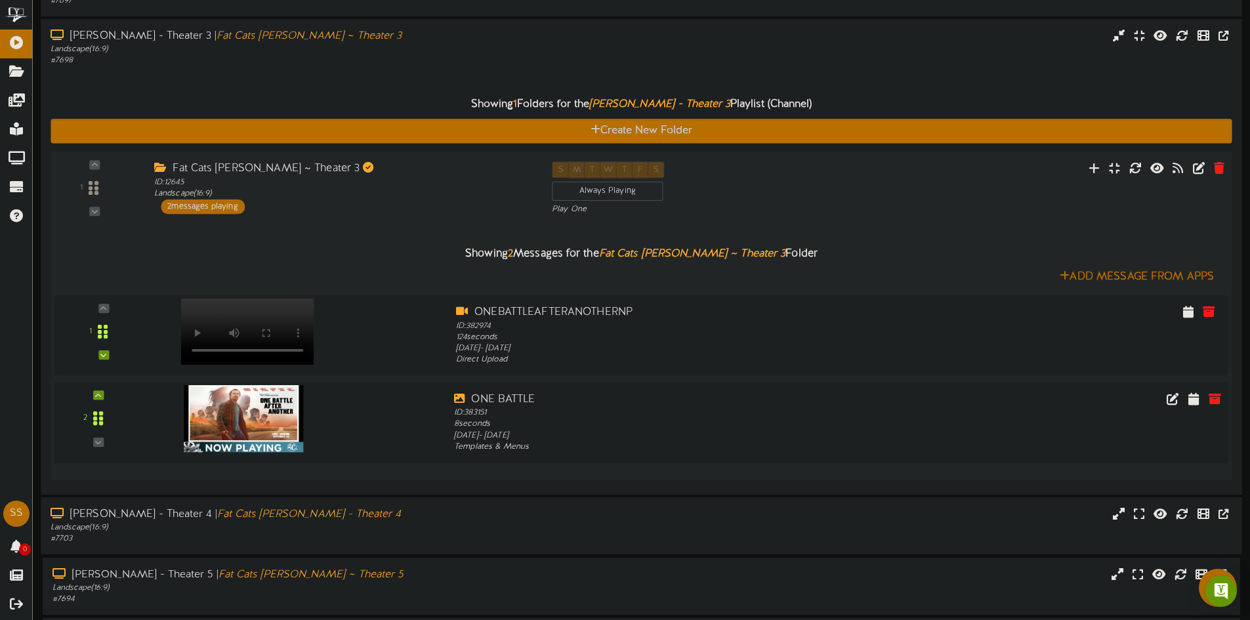
scroll to position [115, 0]
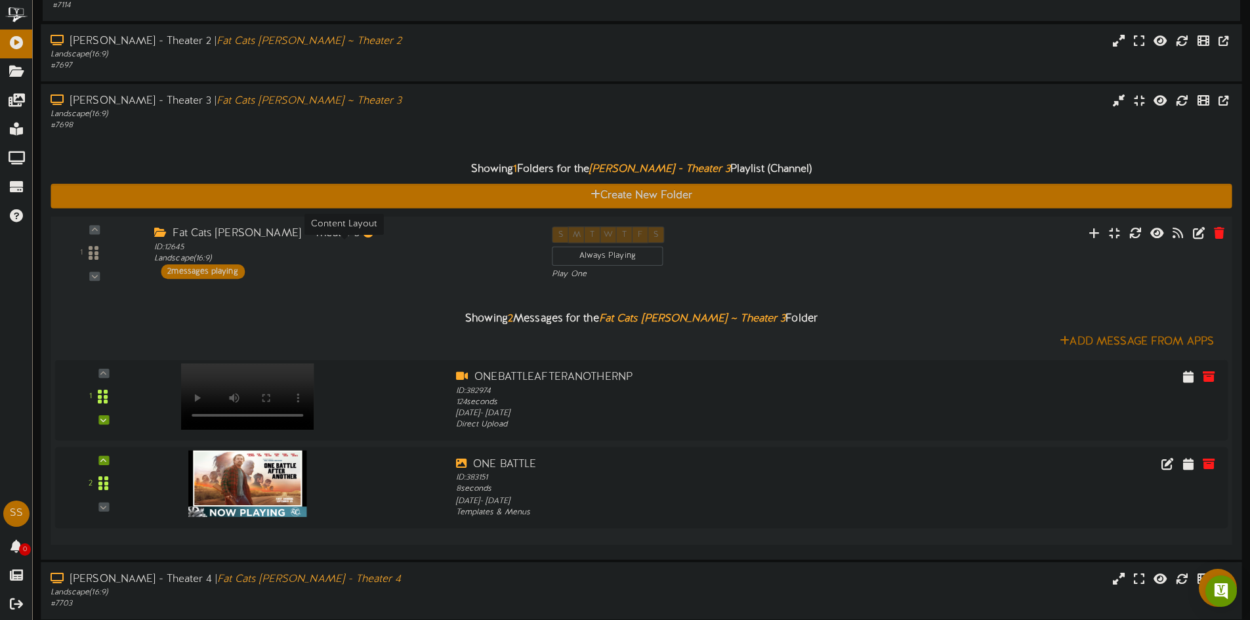
click at [379, 242] on div "ID: 12645 Landscape ( 16:9 )" at bounding box center [343, 252] width 378 height 23
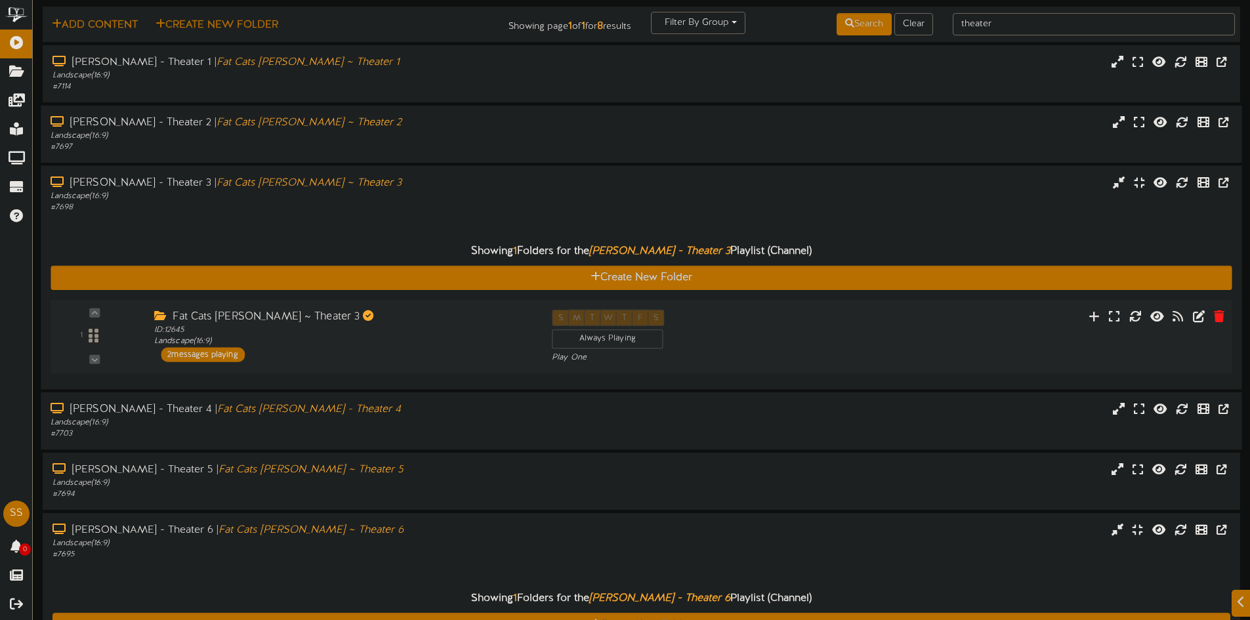
scroll to position [66, 0]
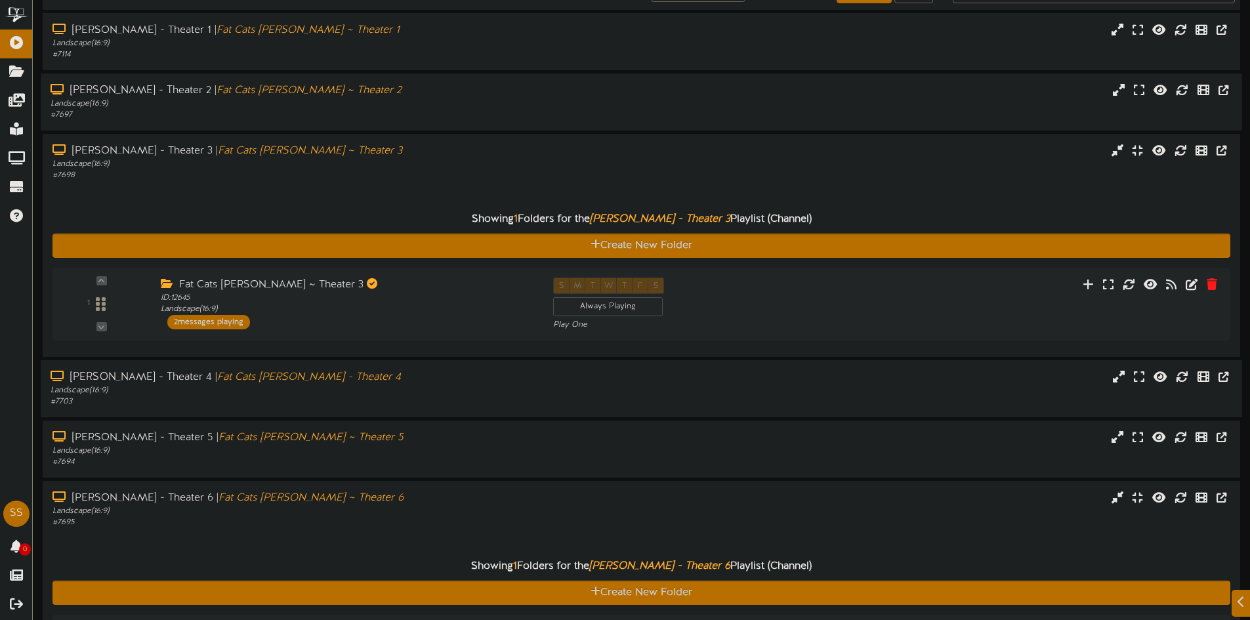
click at [262, 118] on div "# 7697" at bounding box center [291, 115] width 481 height 11
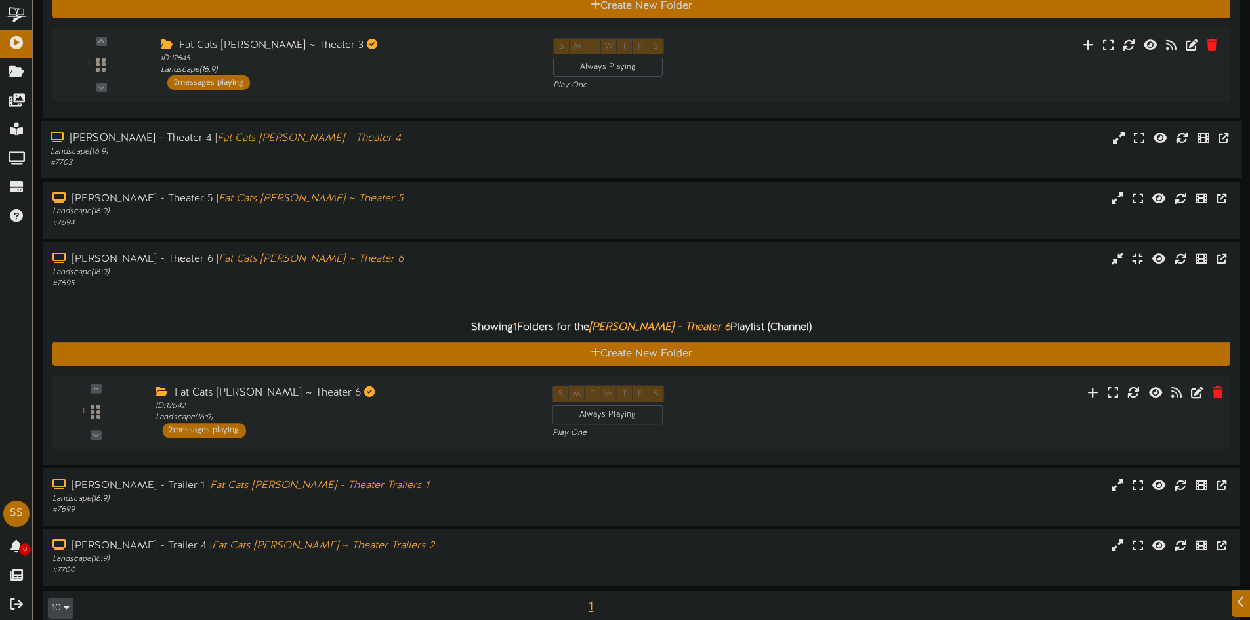
click at [273, 430] on div "Fat Cats Gilbert ~ Theater 6 ID: 12642 Landscape ( 16:9 ) 2 messages playing" at bounding box center [344, 411] width 396 height 52
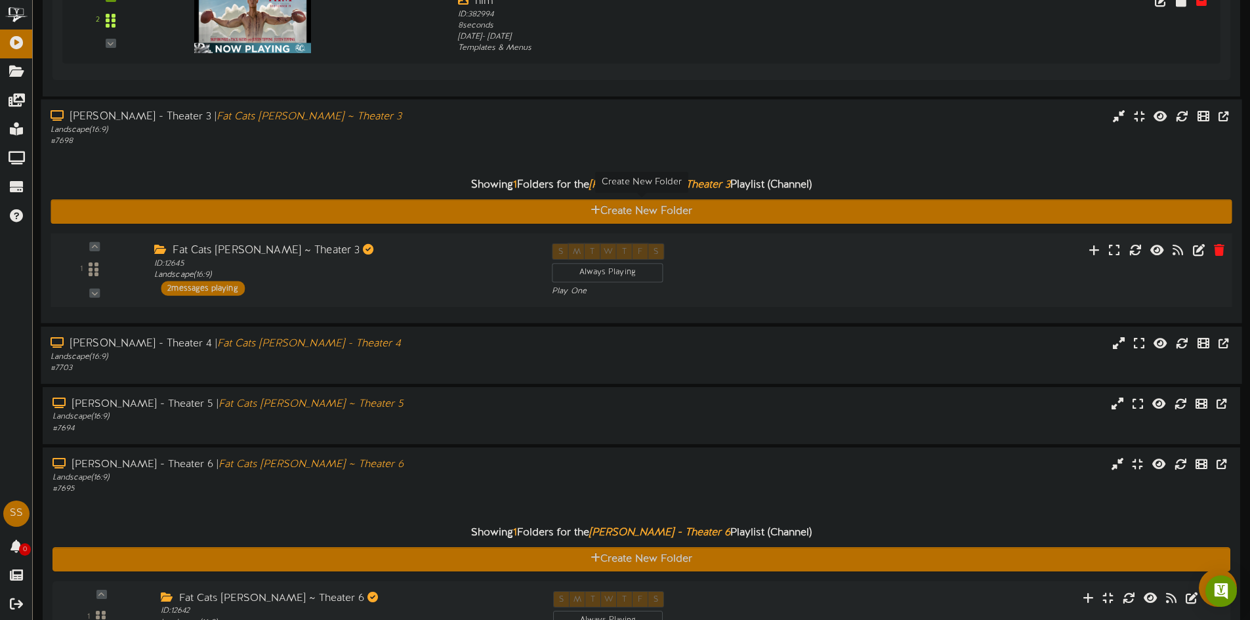
scroll to position [394, 0]
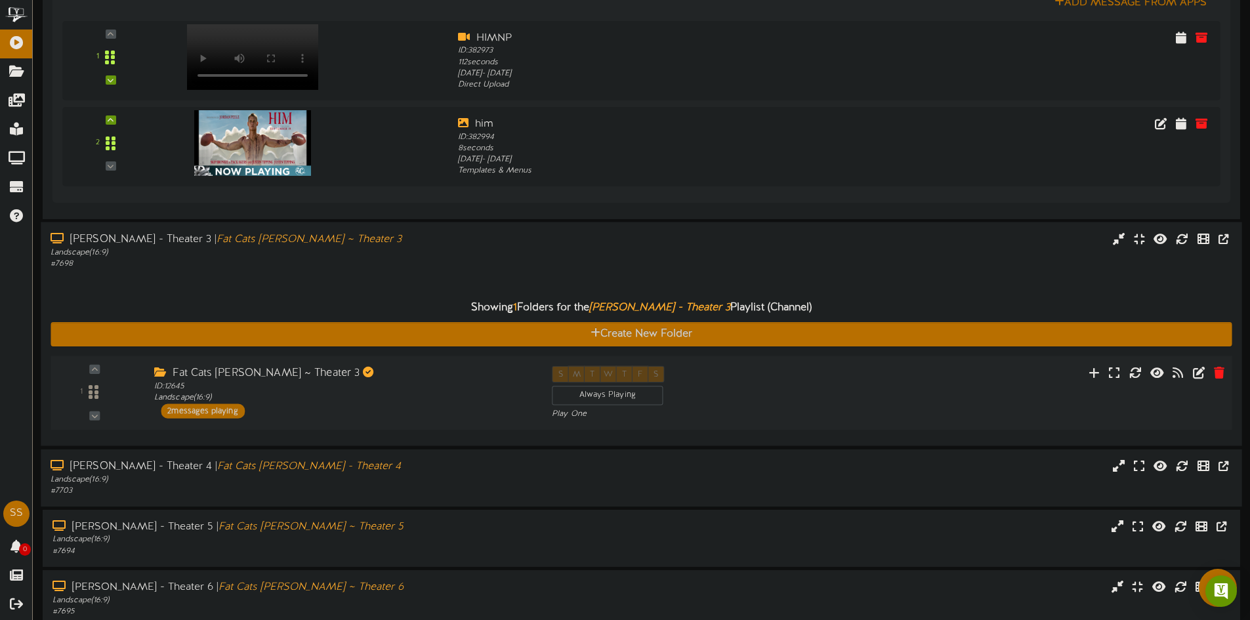
click at [234, 377] on div "Fat Cats [PERSON_NAME] ~ Theater 3" at bounding box center [343, 373] width 378 height 15
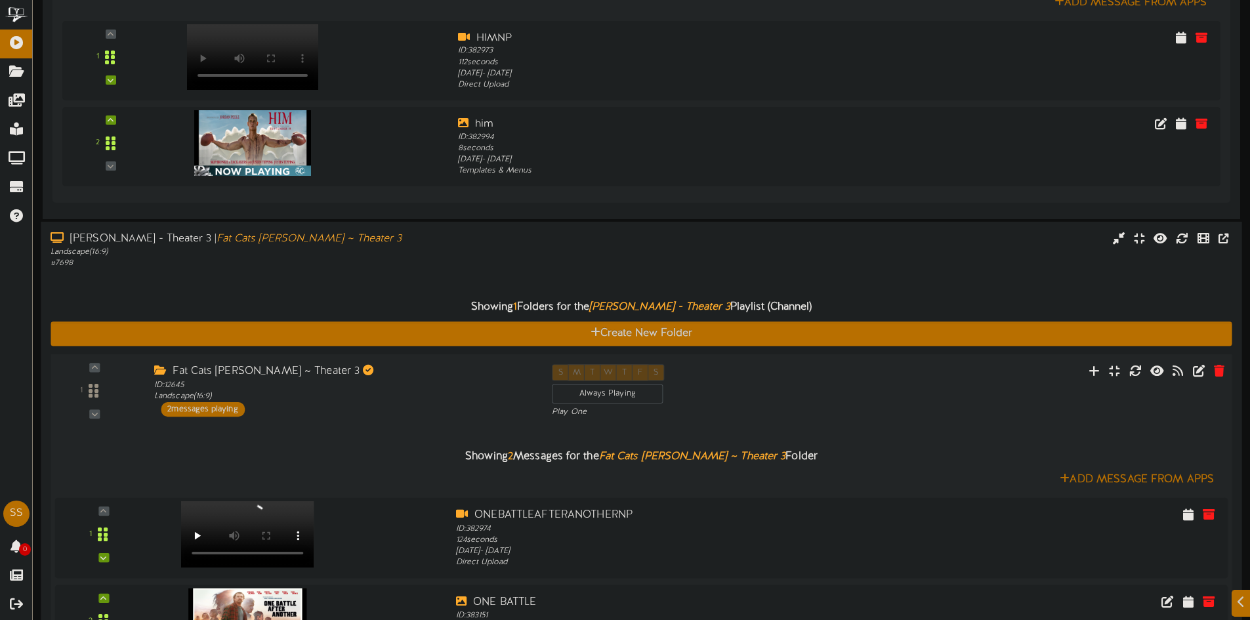
scroll to position [525, 0]
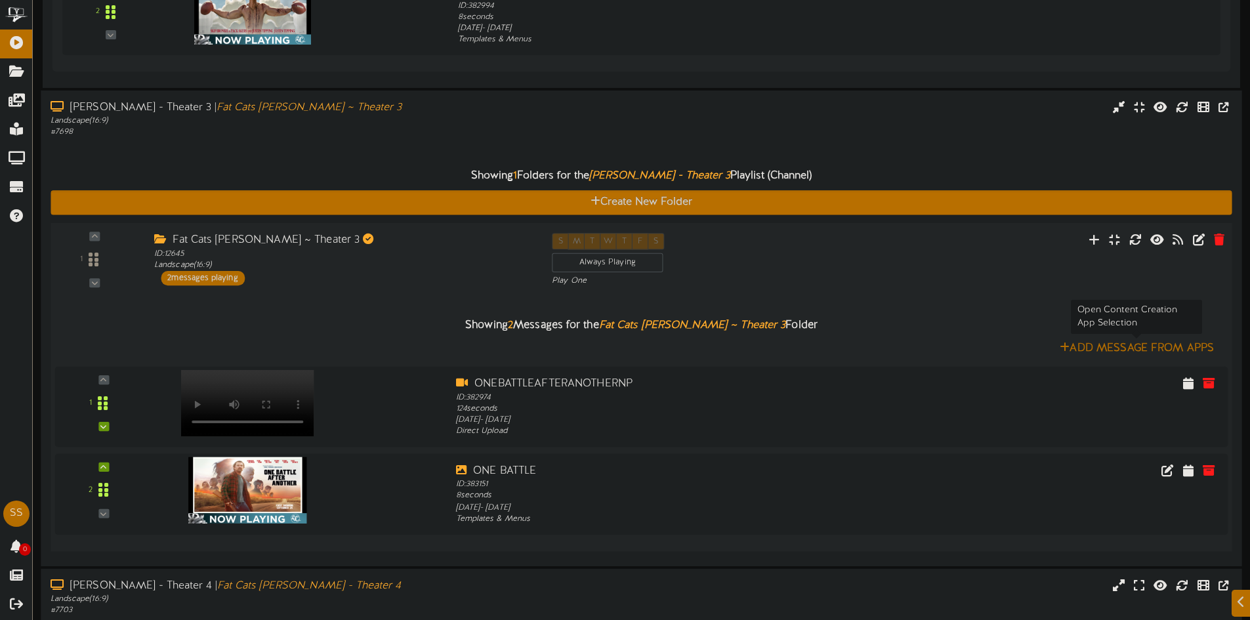
click at [1114, 346] on button "Add Message From Apps" at bounding box center [1137, 349] width 162 height 16
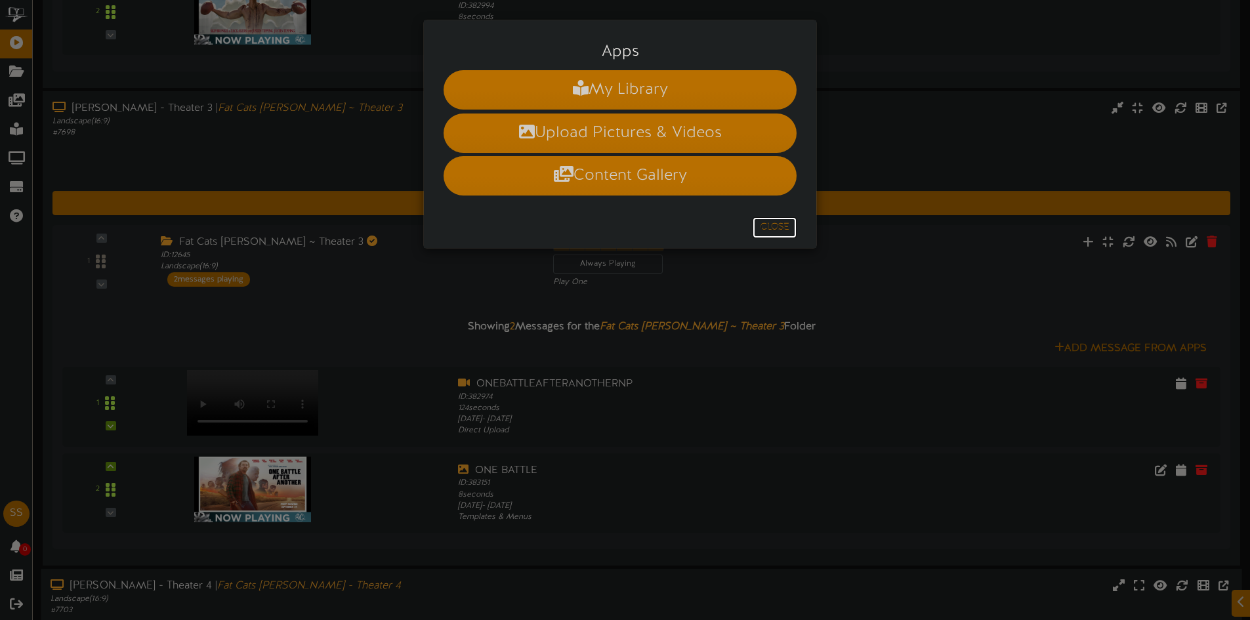
click at [765, 230] on button "Close" at bounding box center [775, 227] width 44 height 21
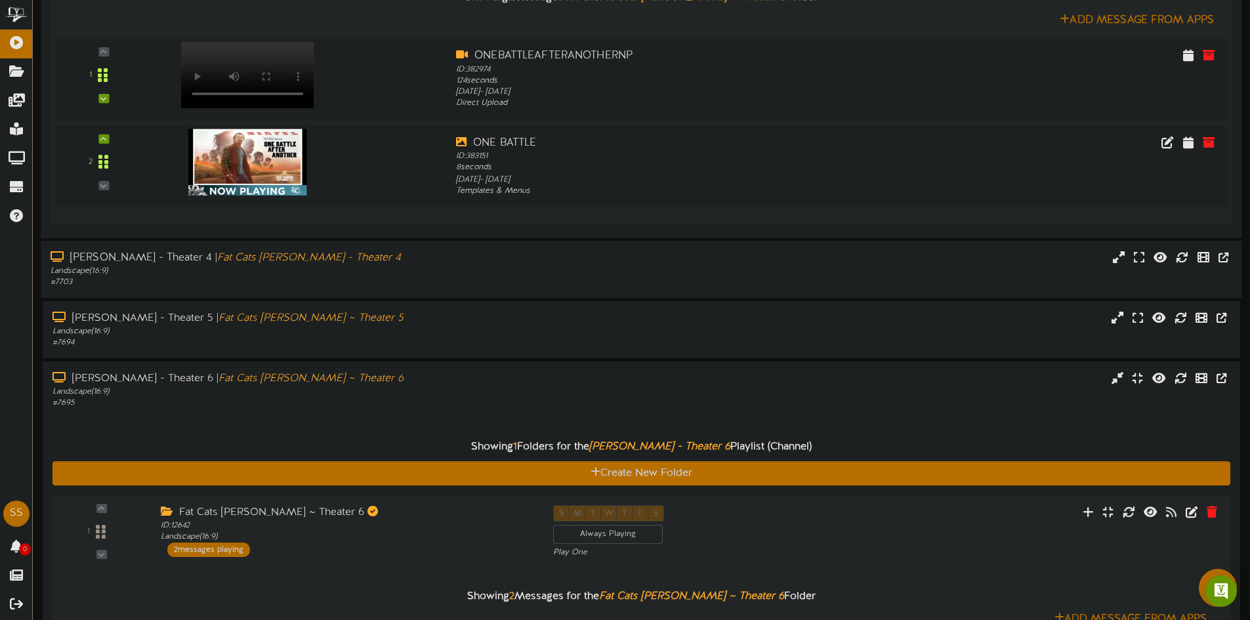
scroll to position [591, 0]
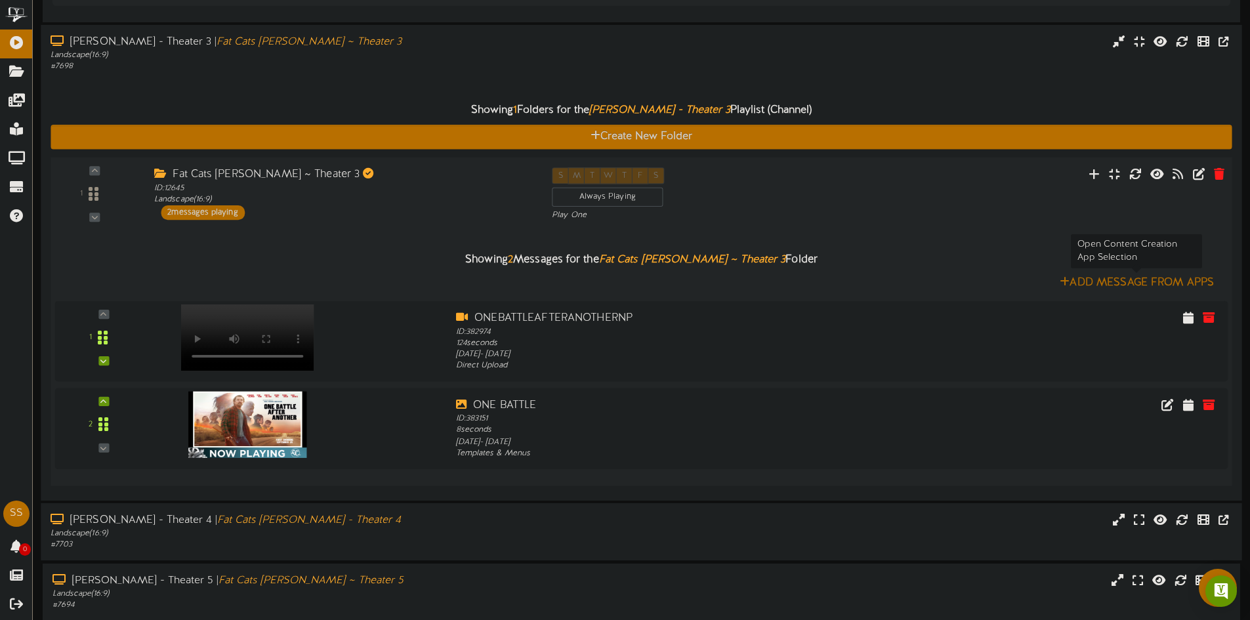
click at [1189, 276] on button "Add Message From Apps" at bounding box center [1137, 283] width 162 height 16
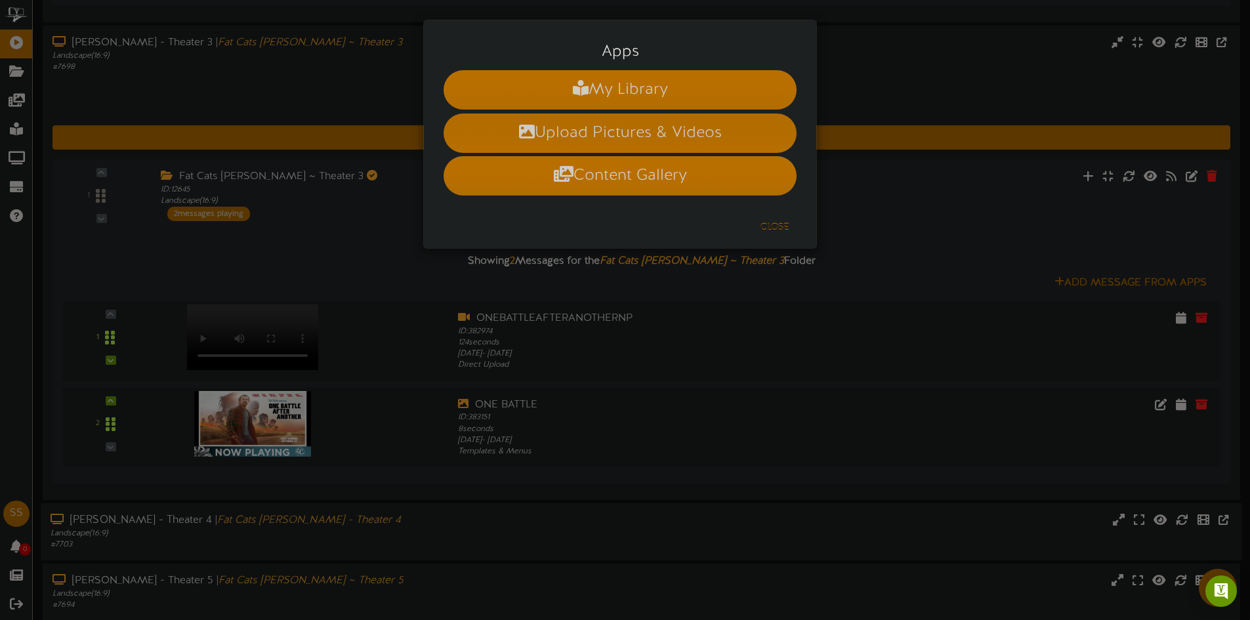
click at [581, 121] on li "Upload Pictures & Videos" at bounding box center [620, 133] width 353 height 39
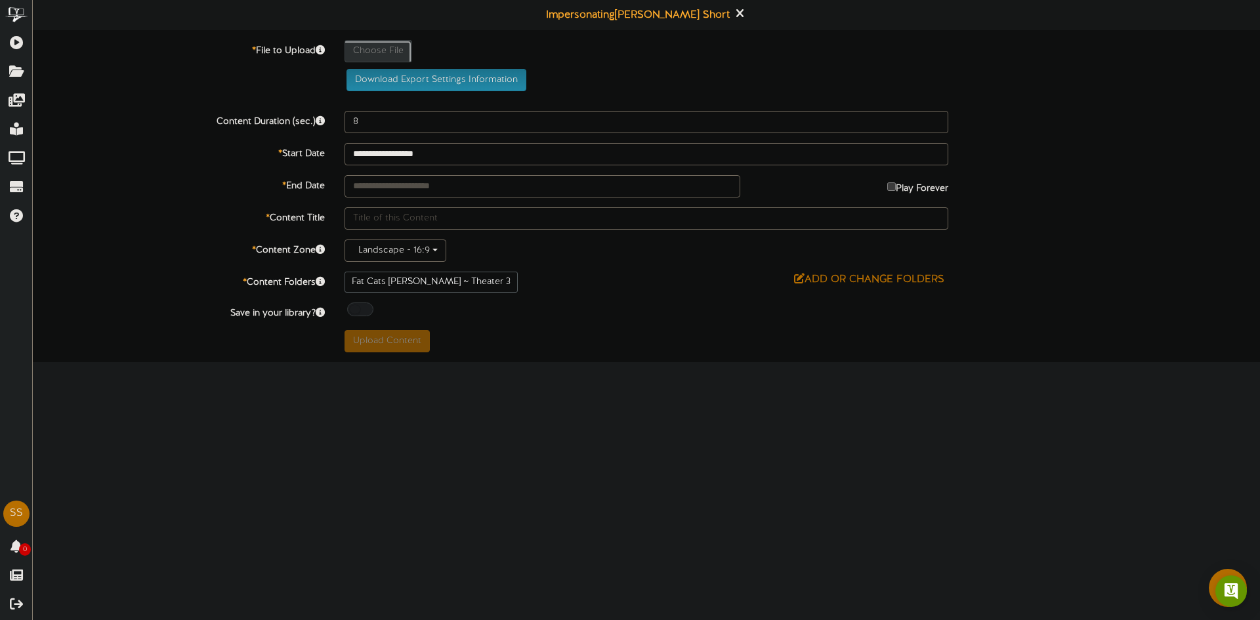
type input "**********"
type input "4188a182-ca95-43b3-8766-4e1c715ea4a71"
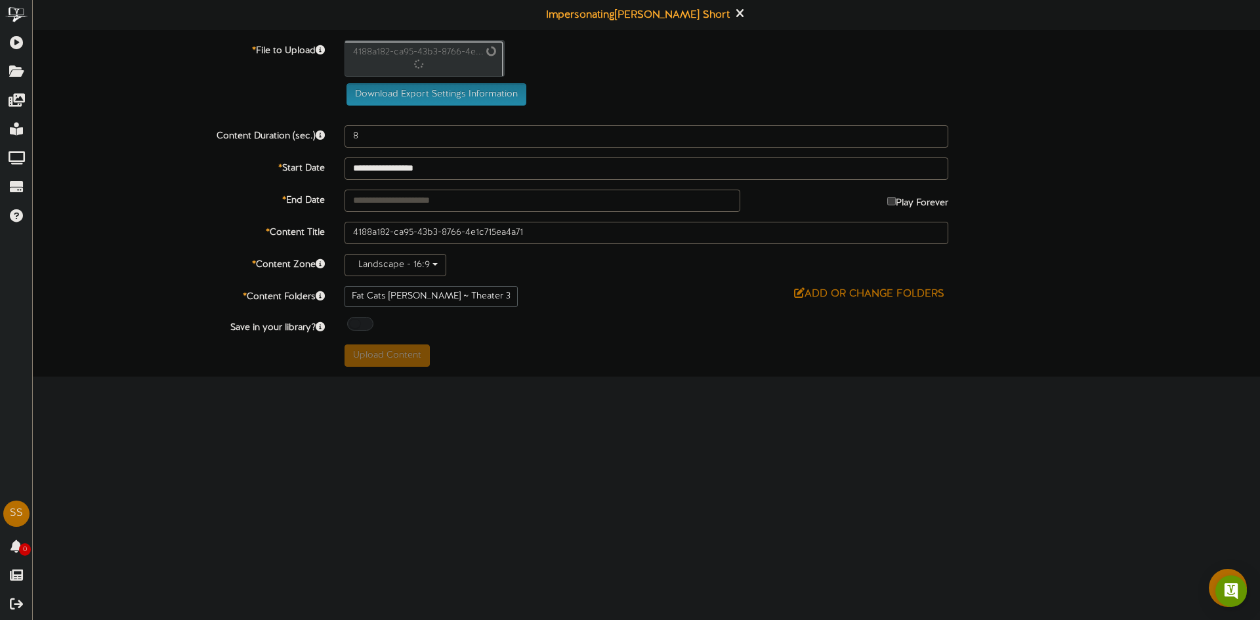
type input "124"
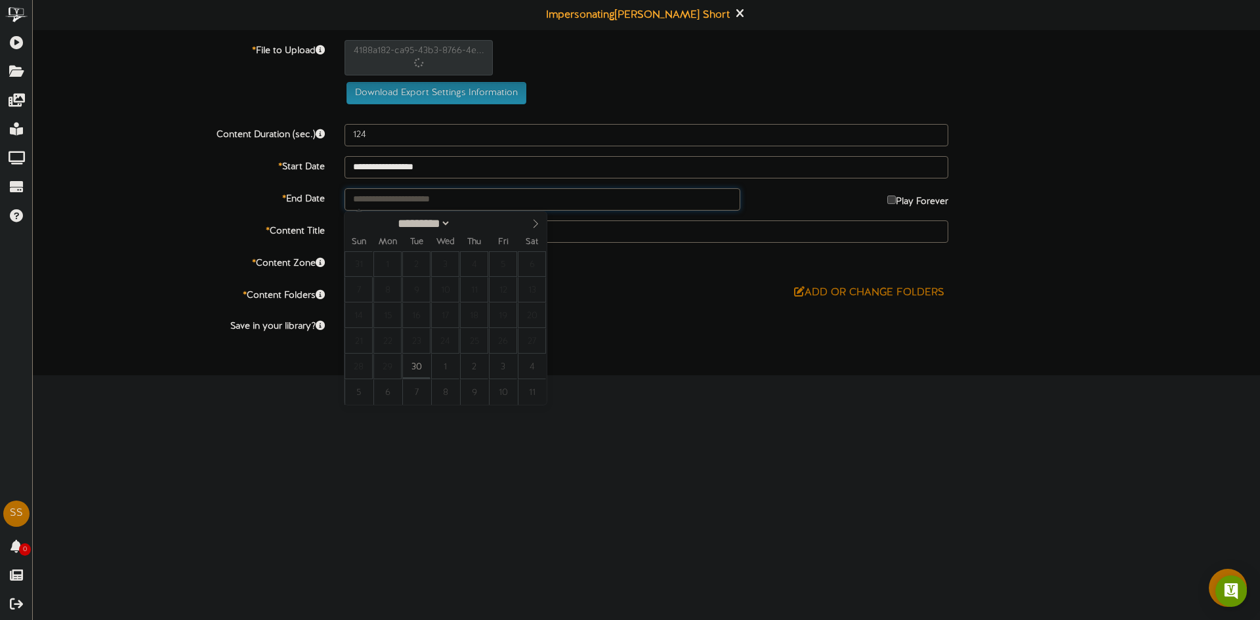
click at [448, 201] on input "text" at bounding box center [543, 199] width 396 height 22
type input "**********"
drag, startPoint x: 837, startPoint y: 416, endPoint x: 812, endPoint y: 400, distance: 29.5
click at [838, 375] on html "ChannelValet Playlists Folders Messages My Library Groups Devices Help SS Shane…" at bounding box center [630, 187] width 1260 height 375
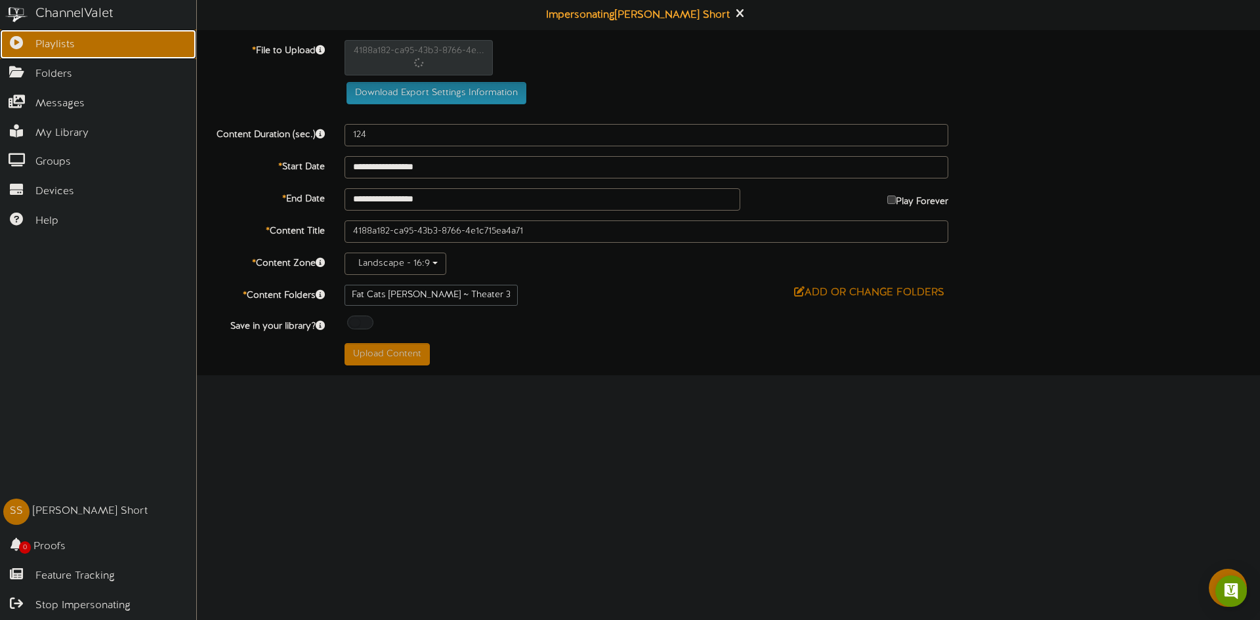
click at [14, 50] on link "Playlists" at bounding box center [98, 45] width 196 height 30
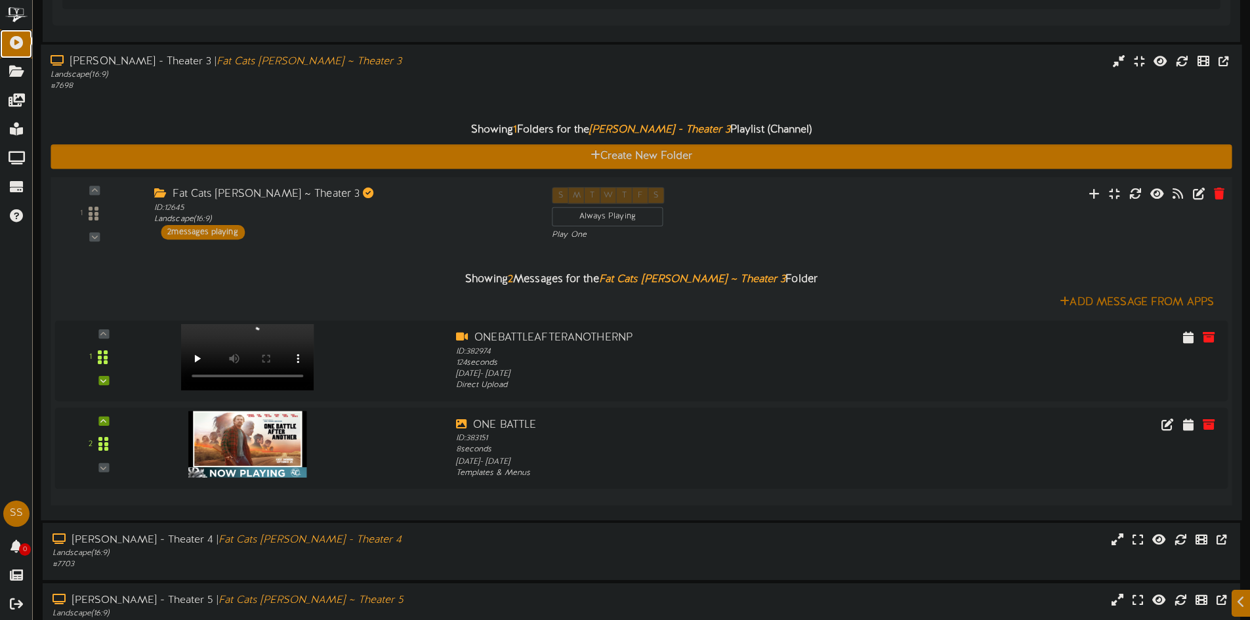
scroll to position [619, 0]
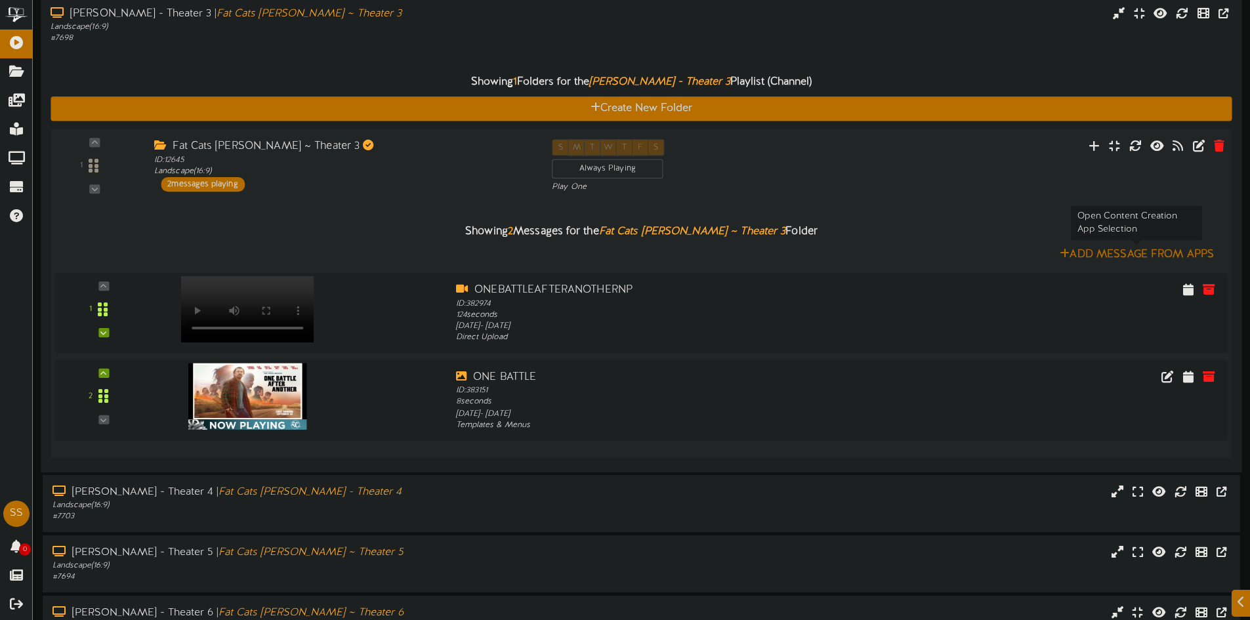
click at [1154, 250] on button "Add Message From Apps" at bounding box center [1137, 255] width 162 height 16
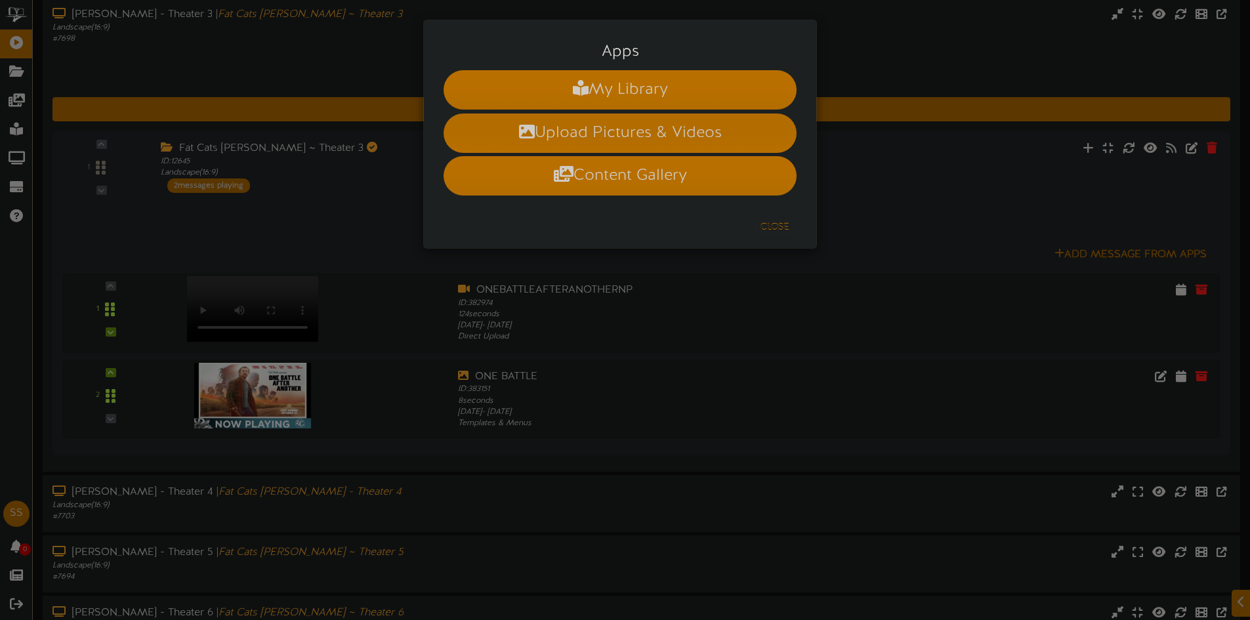
click at [619, 135] on li "Upload Pictures & Videos" at bounding box center [620, 133] width 353 height 39
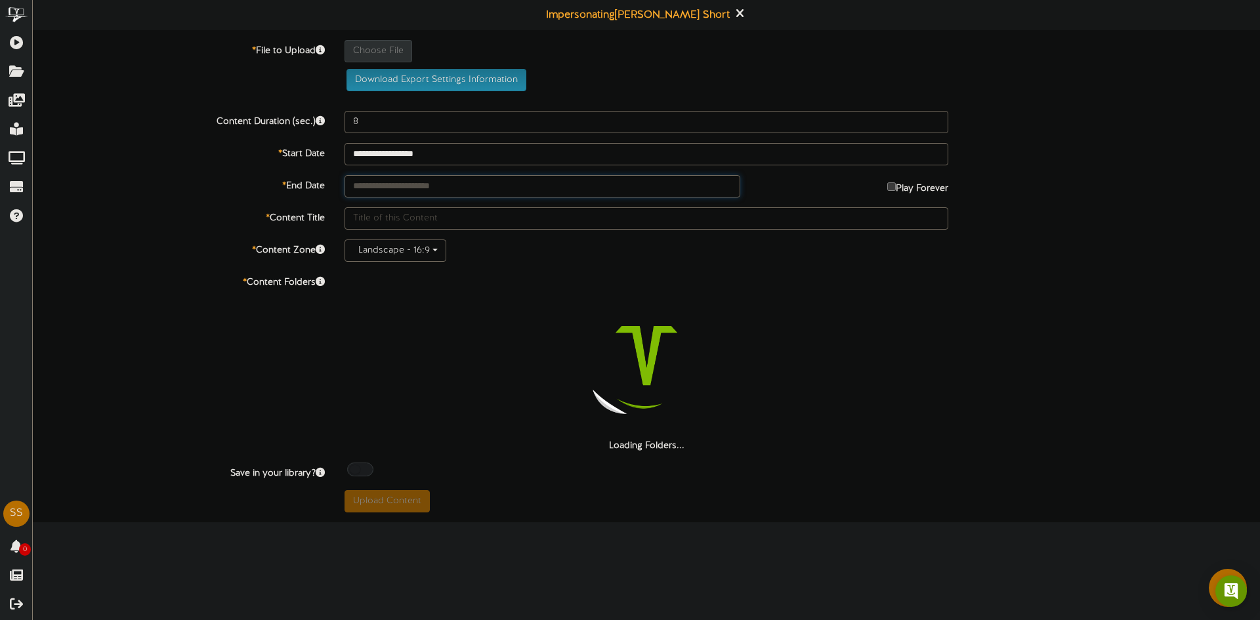
click at [407, 184] on input "text" at bounding box center [543, 186] width 396 height 22
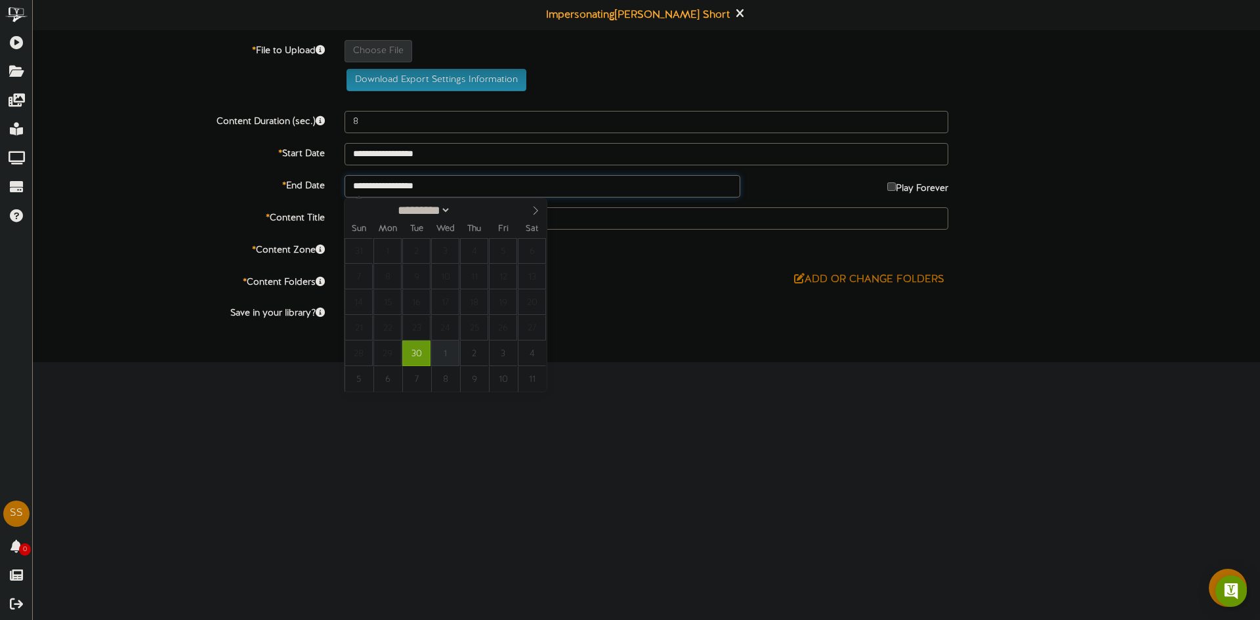
type input "**********"
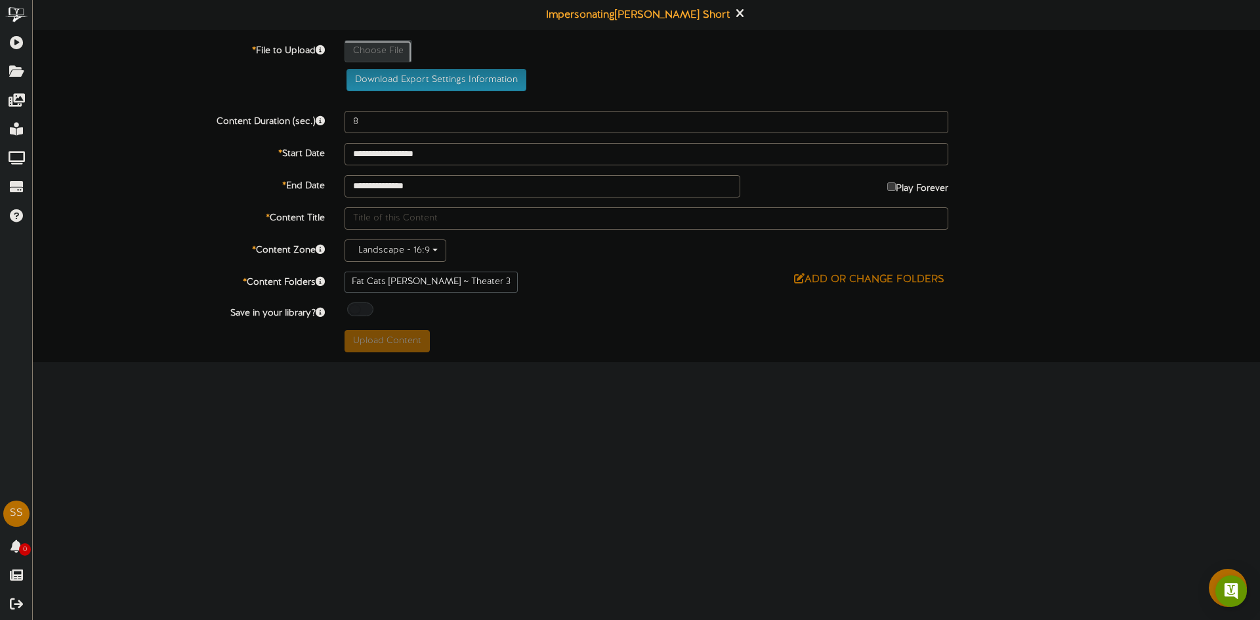
type input "**********"
type input "4188a182-ca95-43b3-8766-4e1c715ea4a71"
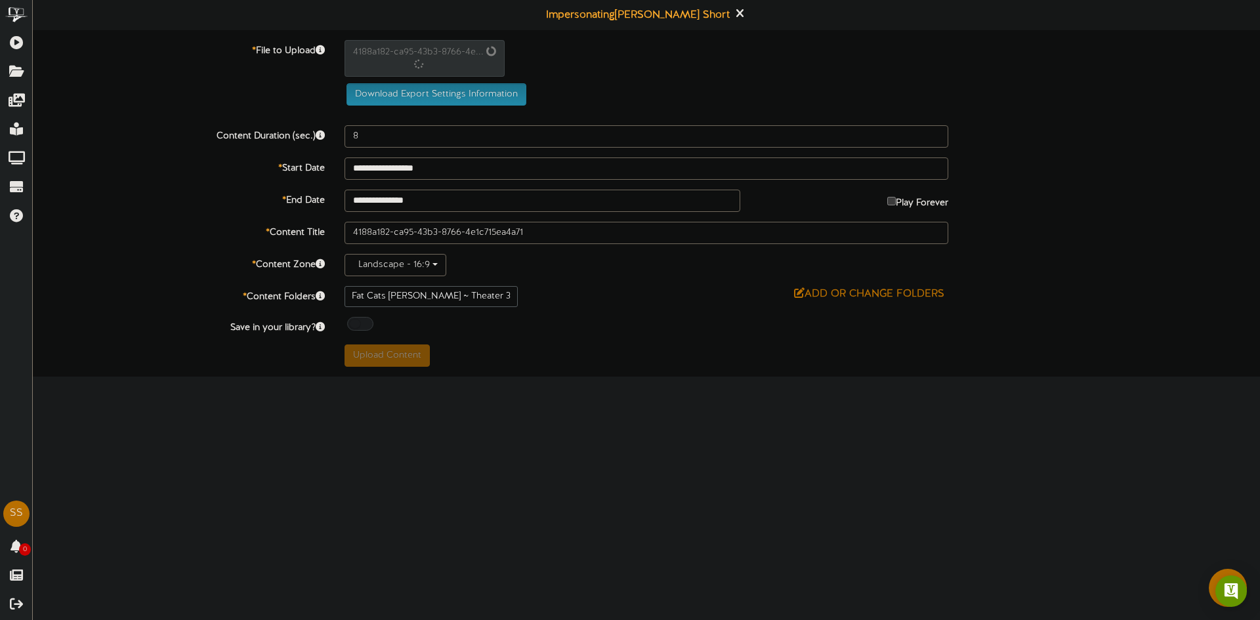
type input "124"
click at [214, 207] on div "**********" at bounding box center [646, 199] width 1247 height 22
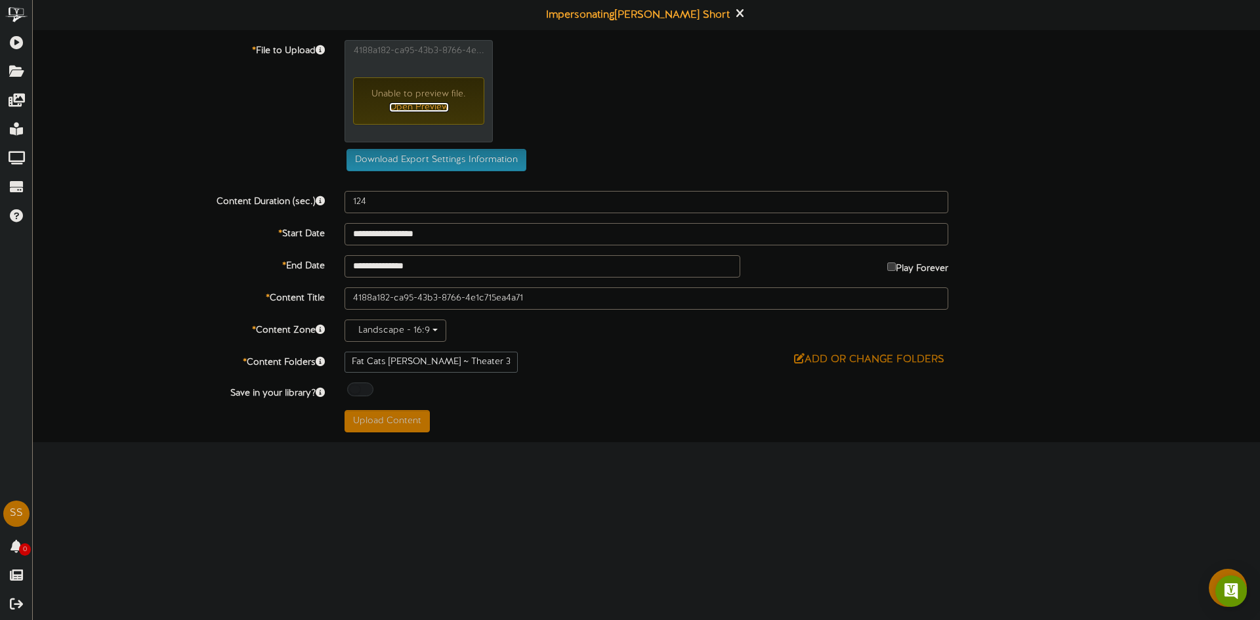
click at [398, 106] on link "Open Preview" at bounding box center [419, 107] width 60 height 10
click at [399, 419] on button "Upload Content" at bounding box center [387, 421] width 85 height 22
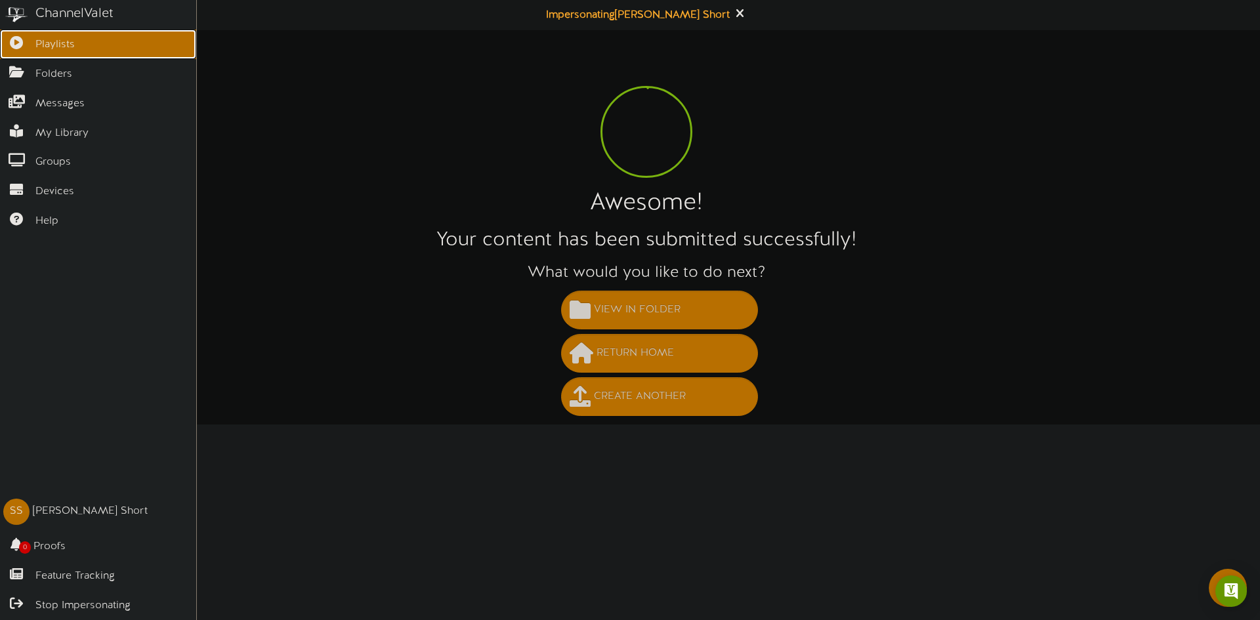
click at [24, 37] on icon at bounding box center [16, 41] width 33 height 10
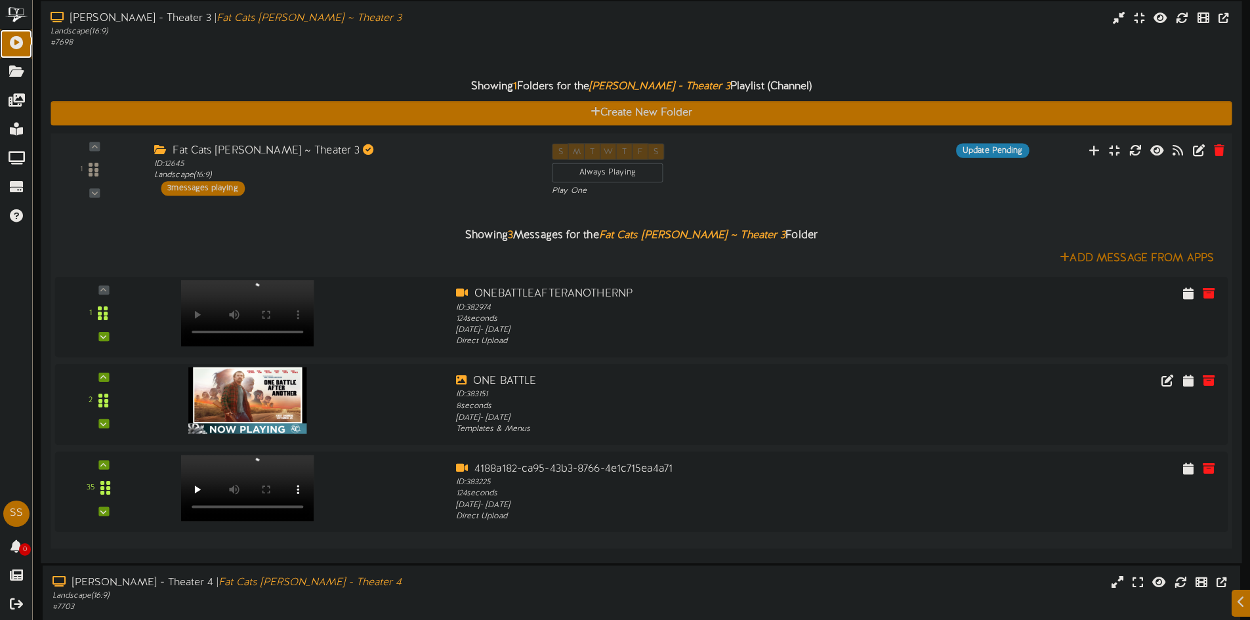
scroll to position [638, 0]
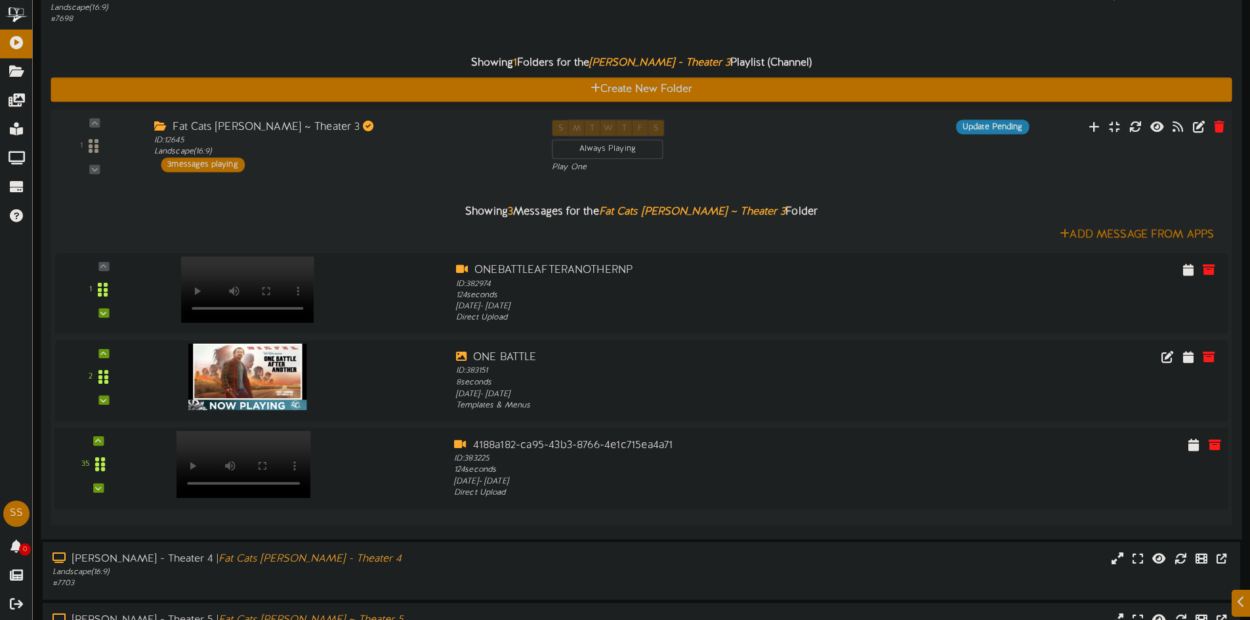
click at [301, 476] on div at bounding box center [242, 450] width 154 height 67
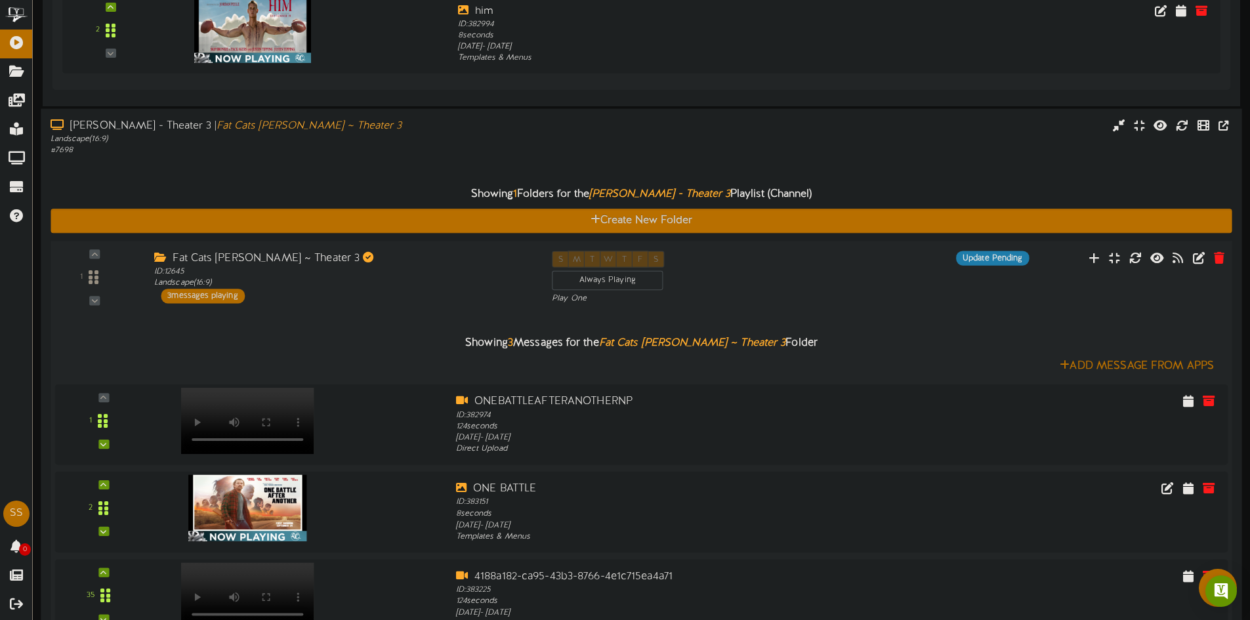
click at [387, 301] on div "Fat Cats Gilbert ~ Theater 3 ID: 12645 Landscape ( 16:9 ) 3 messages playing" at bounding box center [343, 277] width 398 height 52
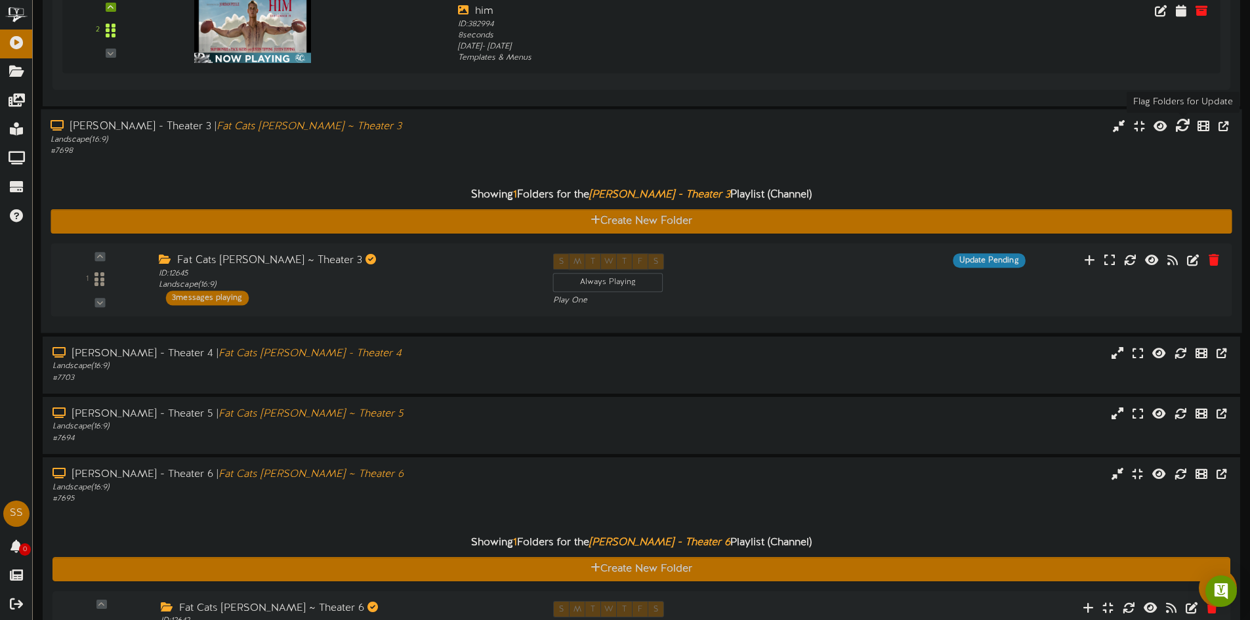
click at [1191, 129] on button at bounding box center [1182, 127] width 22 height 20
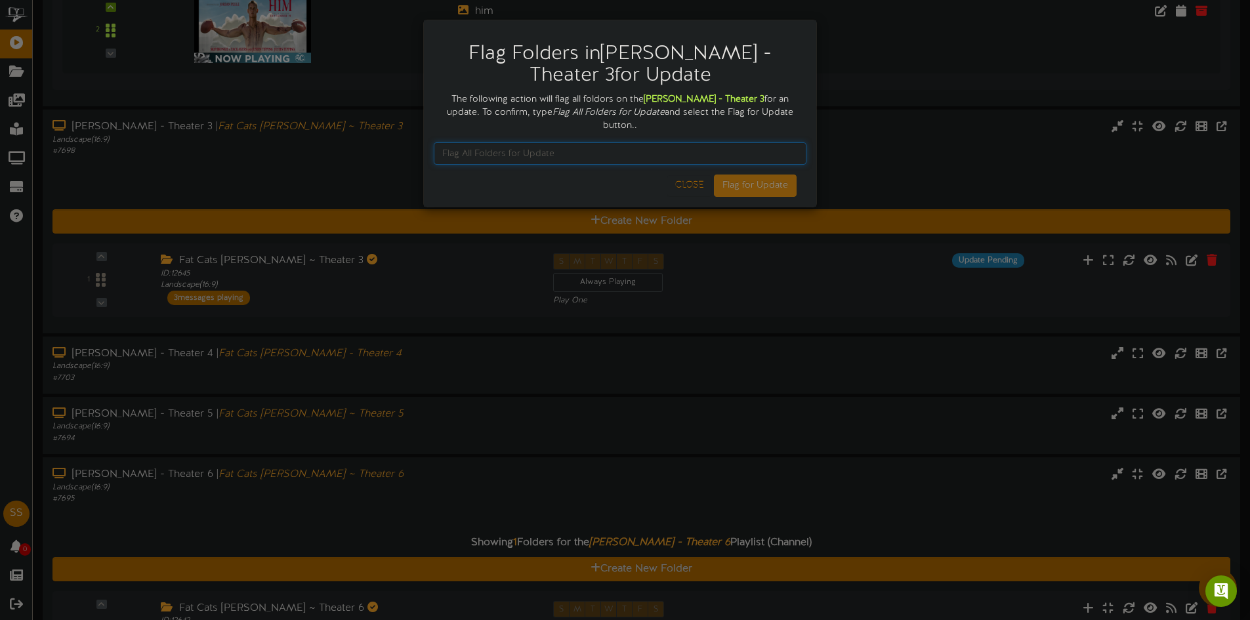
click at [577, 143] on input "text" at bounding box center [620, 153] width 373 height 22
type input "Flag All Folders for Update"
click at [752, 178] on button "Flag for Update" at bounding box center [755, 186] width 83 height 22
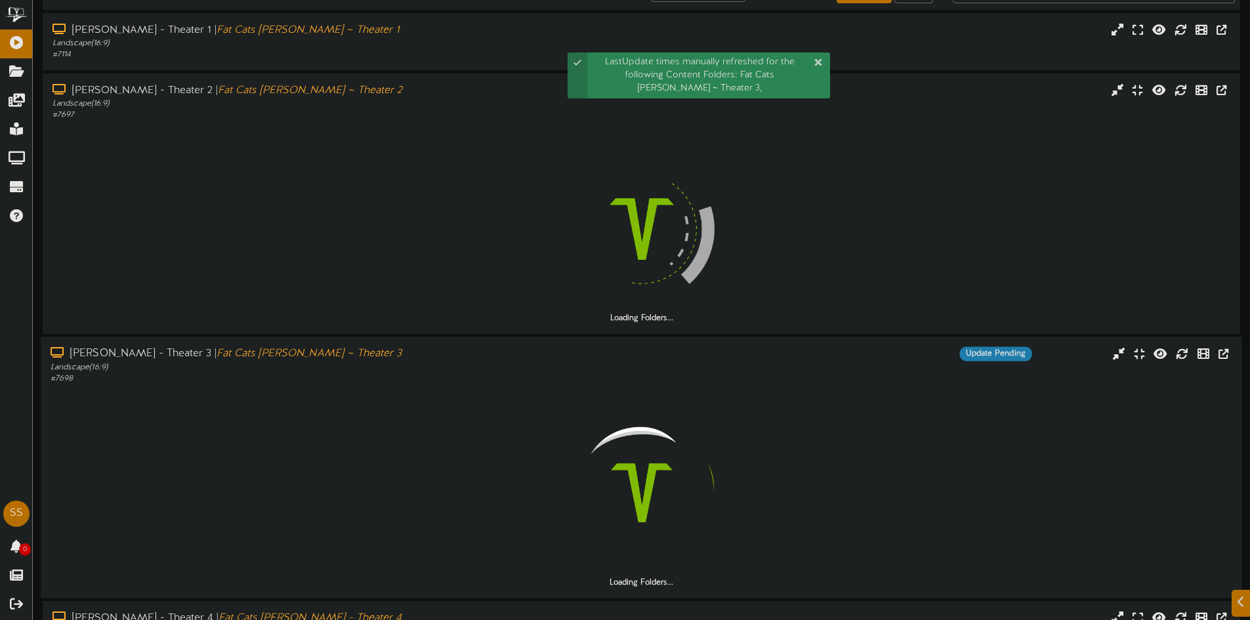
click at [252, 393] on div "Loading Folders..." at bounding box center [641, 487] width 1181 height 204
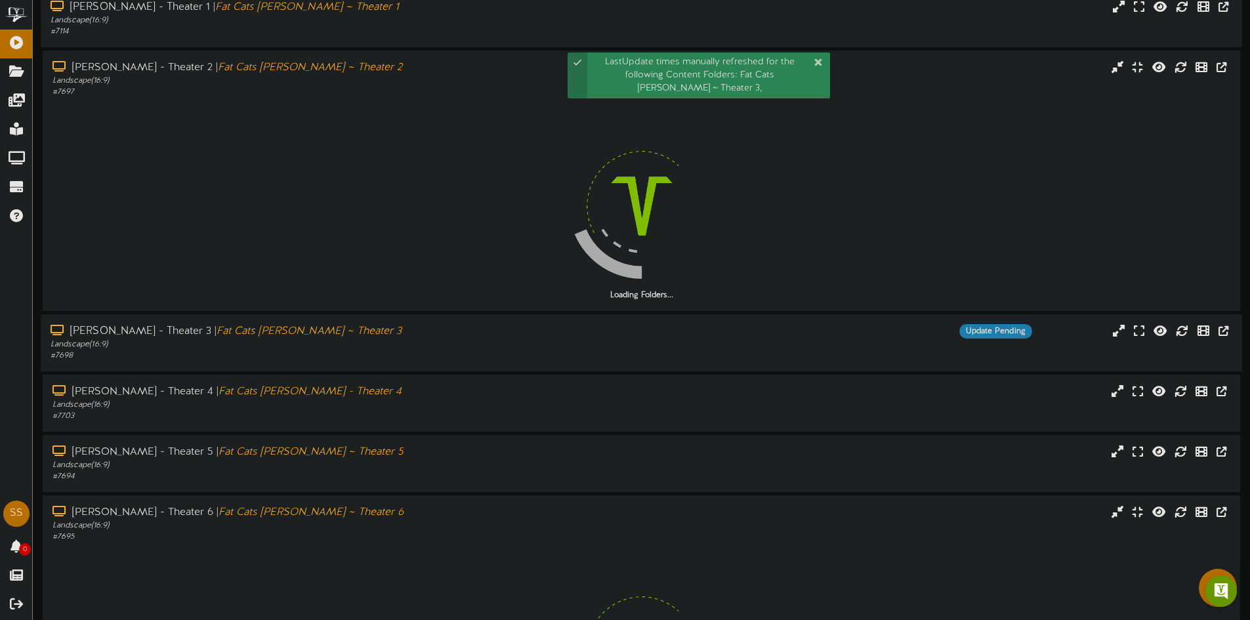
scroll to position [66, 0]
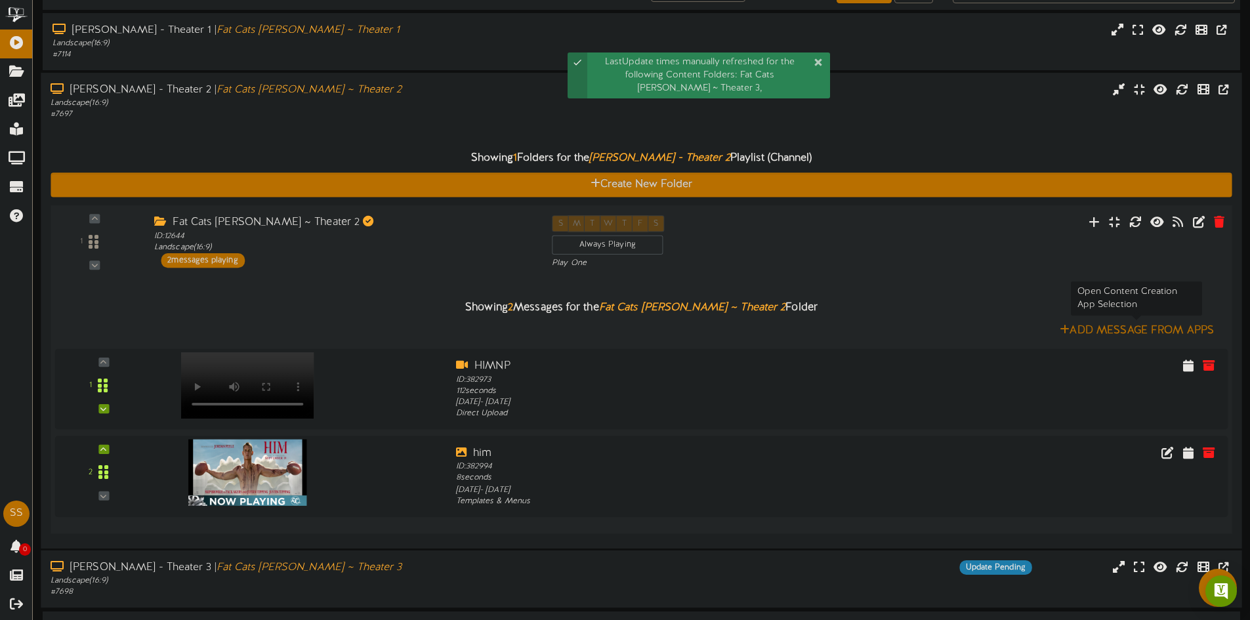
click at [1128, 326] on button "Add Message From Apps" at bounding box center [1137, 330] width 162 height 16
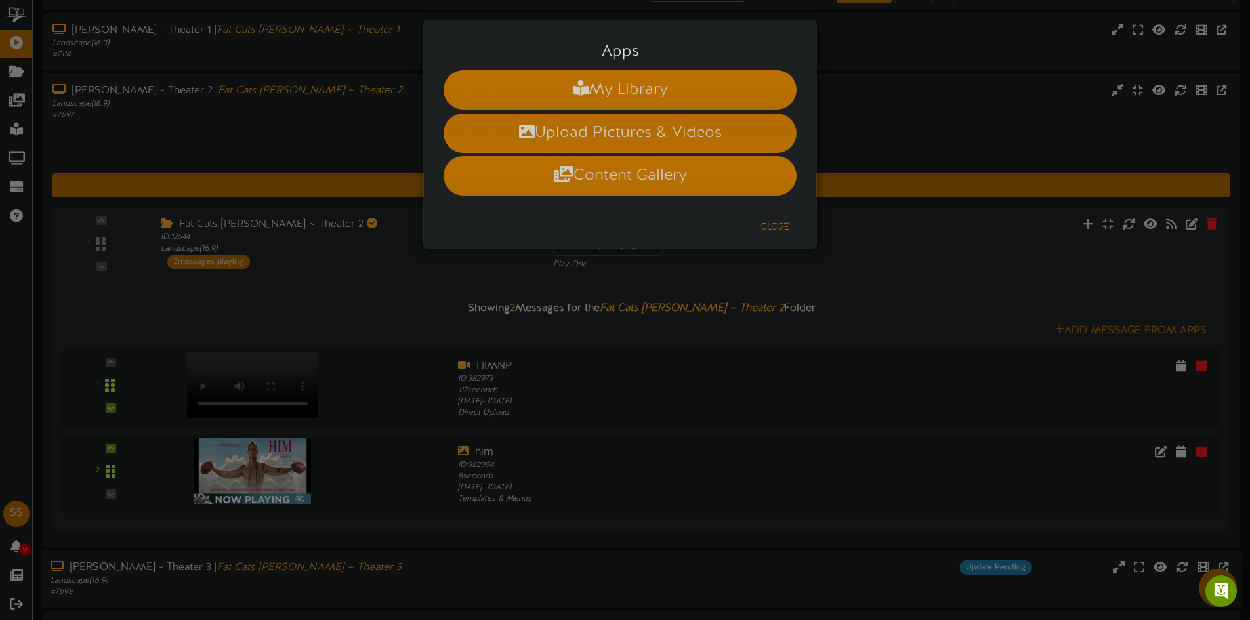
click at [566, 129] on li "Upload Pictures & Videos" at bounding box center [620, 133] width 353 height 39
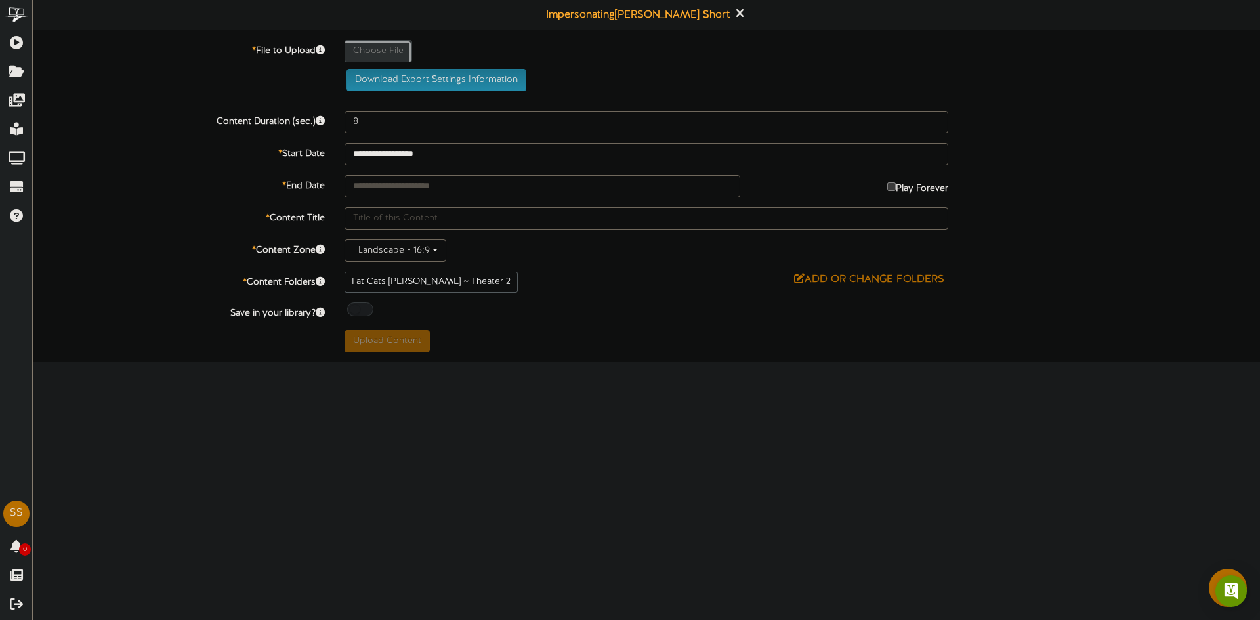
type input "**********"
type input "a120d567-b02e-41f1-b4d8-6968d9a7ec9b1"
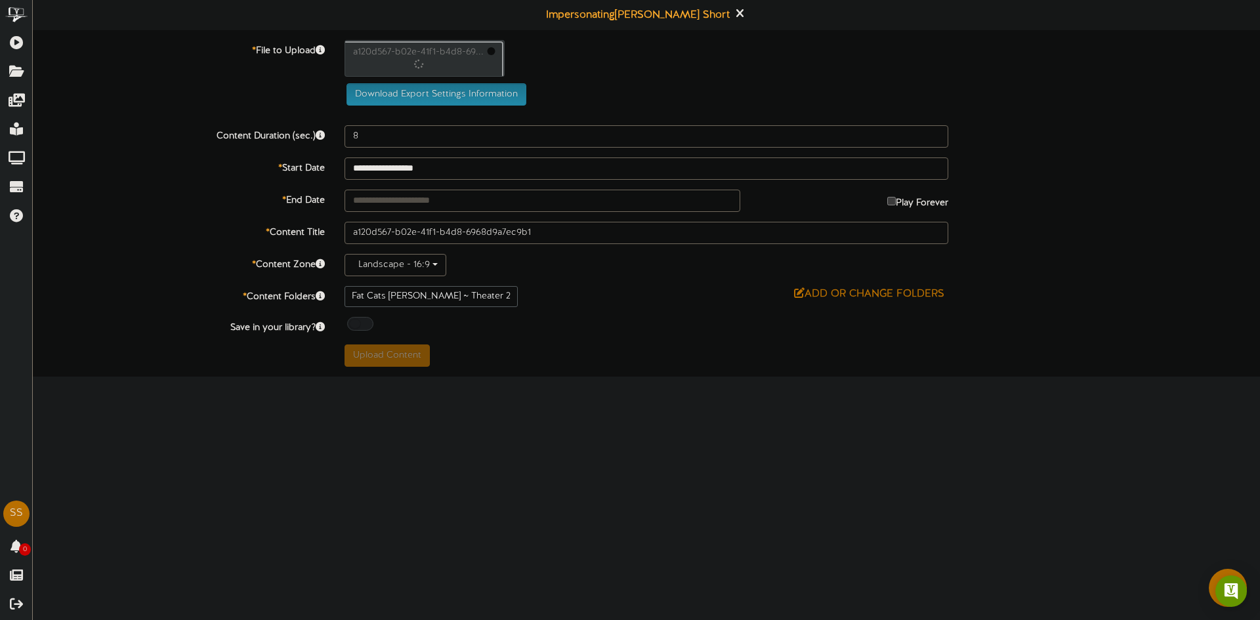
type input "112"
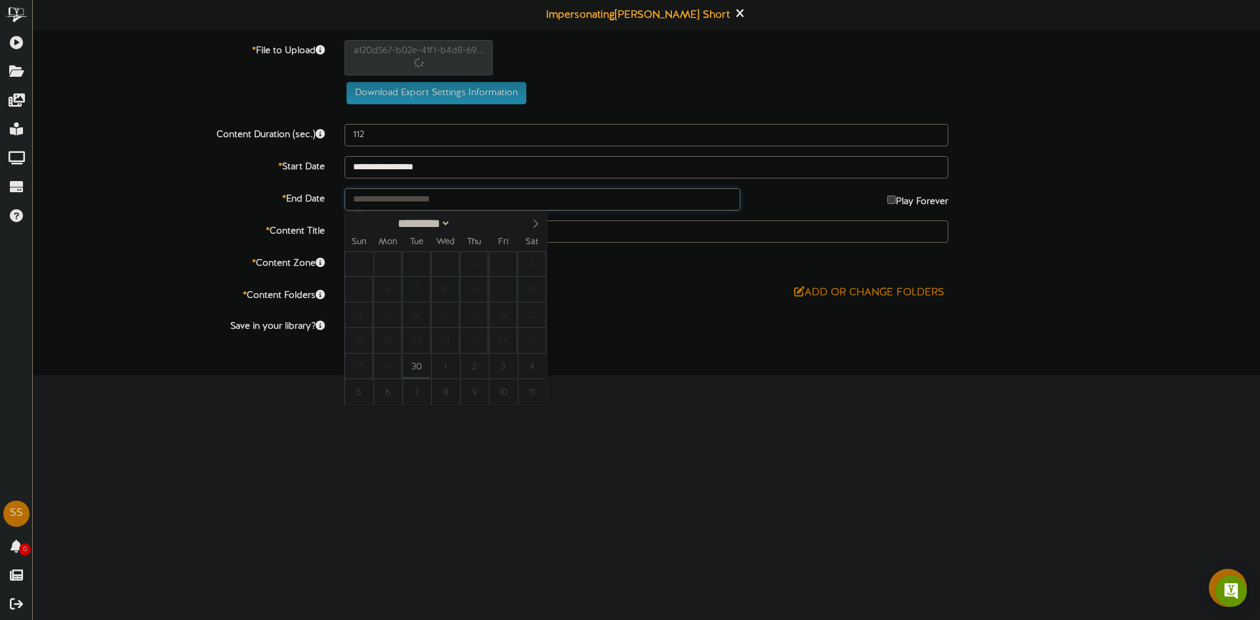
click at [442, 199] on input "text" at bounding box center [543, 199] width 396 height 22
type input "**********"
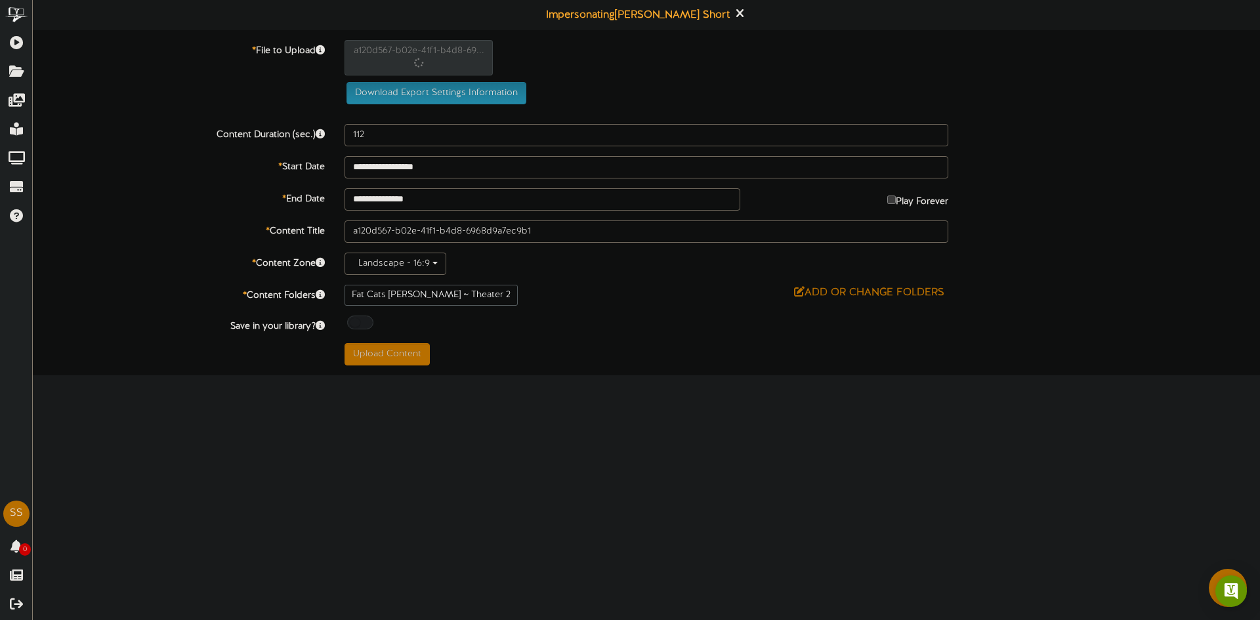
click at [579, 375] on html "ChannelValet Playlists Folders Messages My Library Groups Devices Help SS Shane…" at bounding box center [630, 187] width 1260 height 375
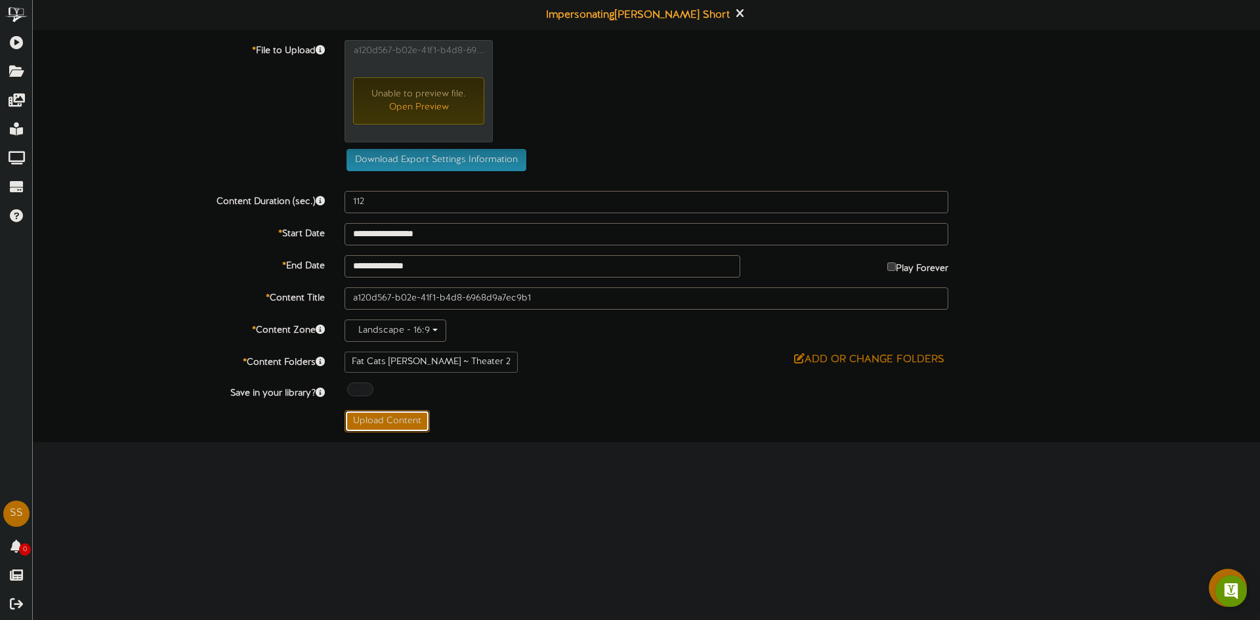
click at [405, 429] on button "Upload Content" at bounding box center [387, 421] width 85 height 22
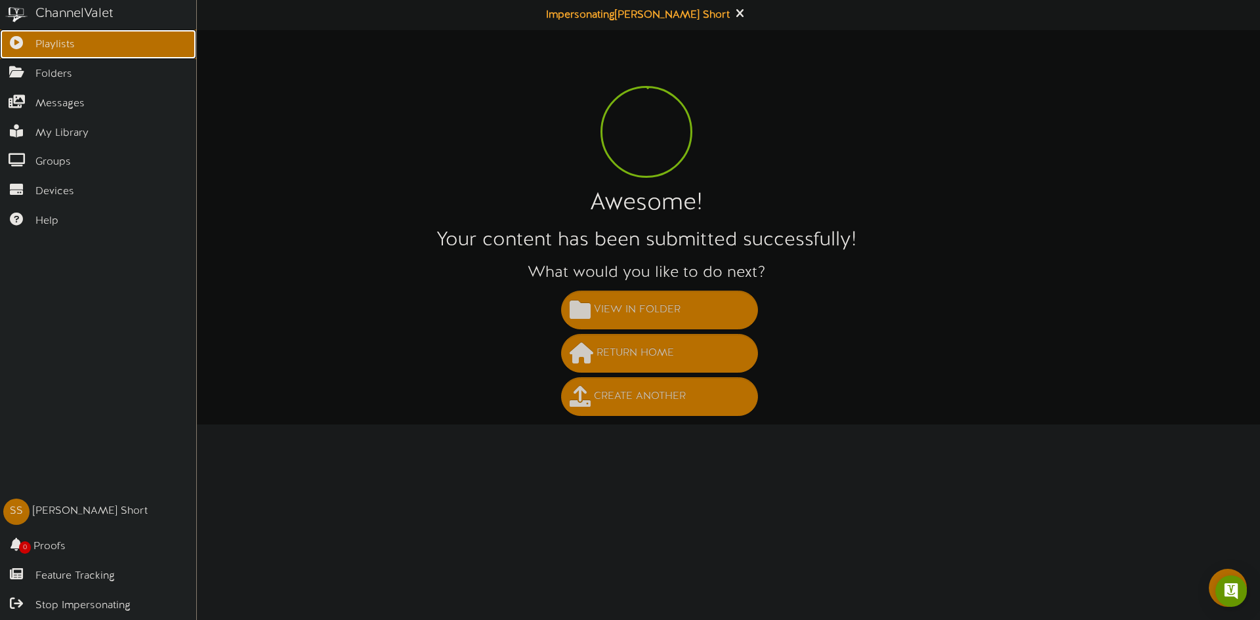
click at [25, 48] on link "Playlists" at bounding box center [98, 45] width 196 height 30
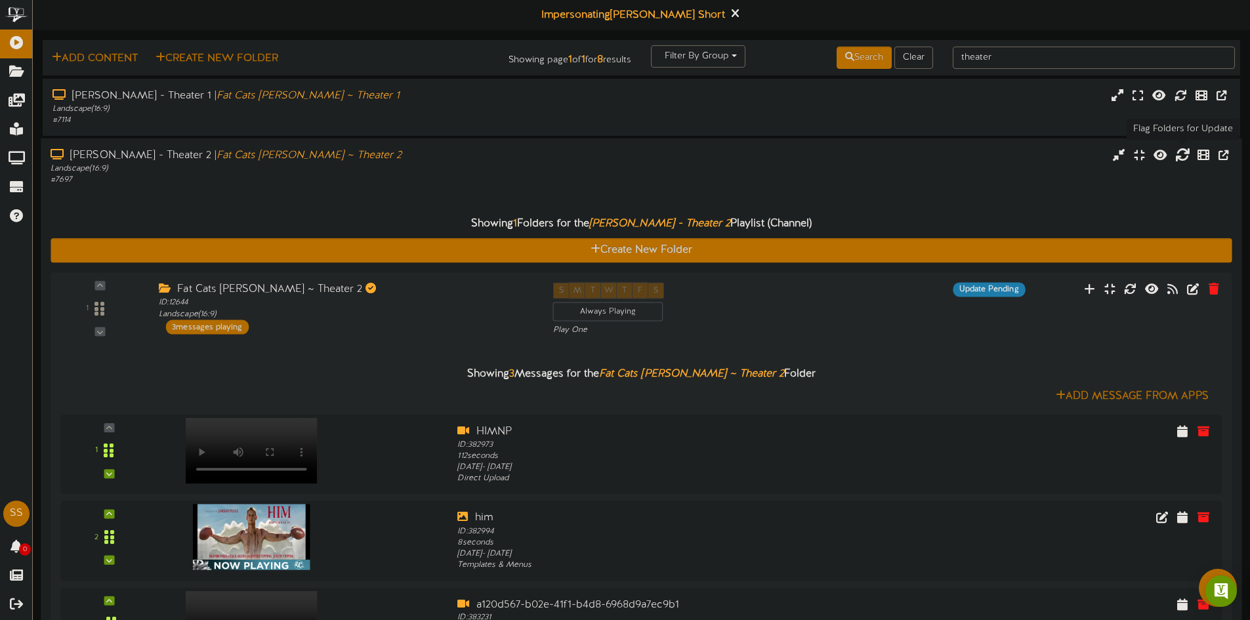
click at [1176, 153] on icon at bounding box center [1182, 154] width 14 height 14
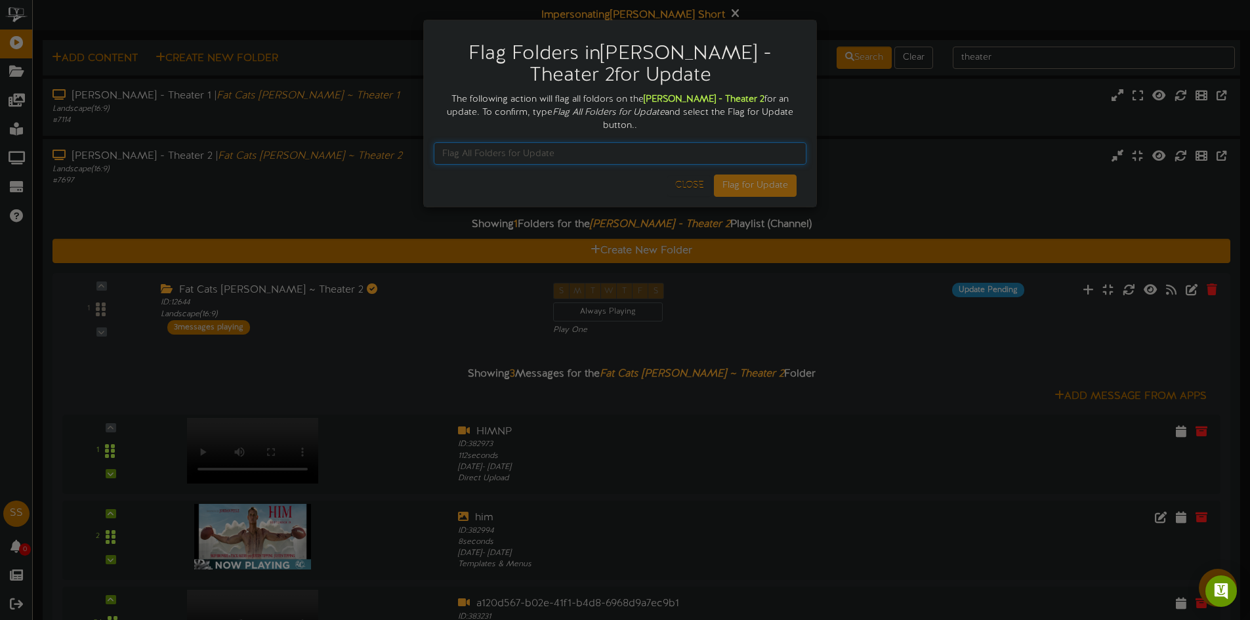
click at [728, 142] on input "text" at bounding box center [620, 153] width 373 height 22
type input "Flag All Folders for Update"
click at [747, 175] on button "Flag for Update" at bounding box center [755, 186] width 83 height 22
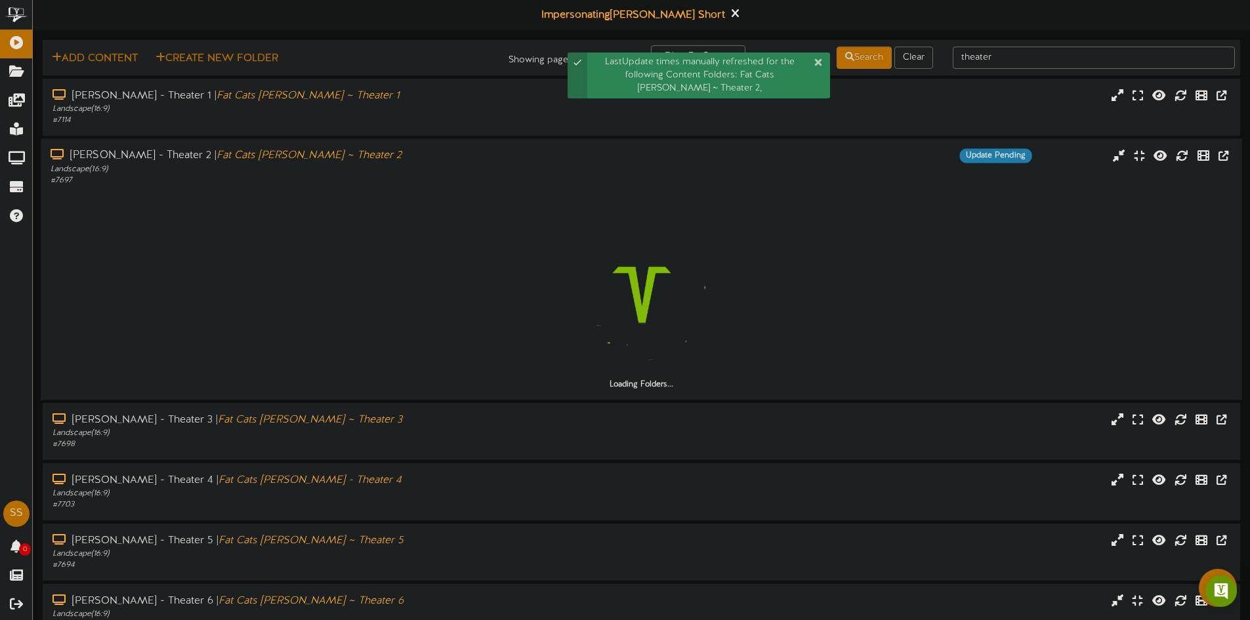
click at [787, 187] on div "Loading Folders..." at bounding box center [641, 288] width 1181 height 204
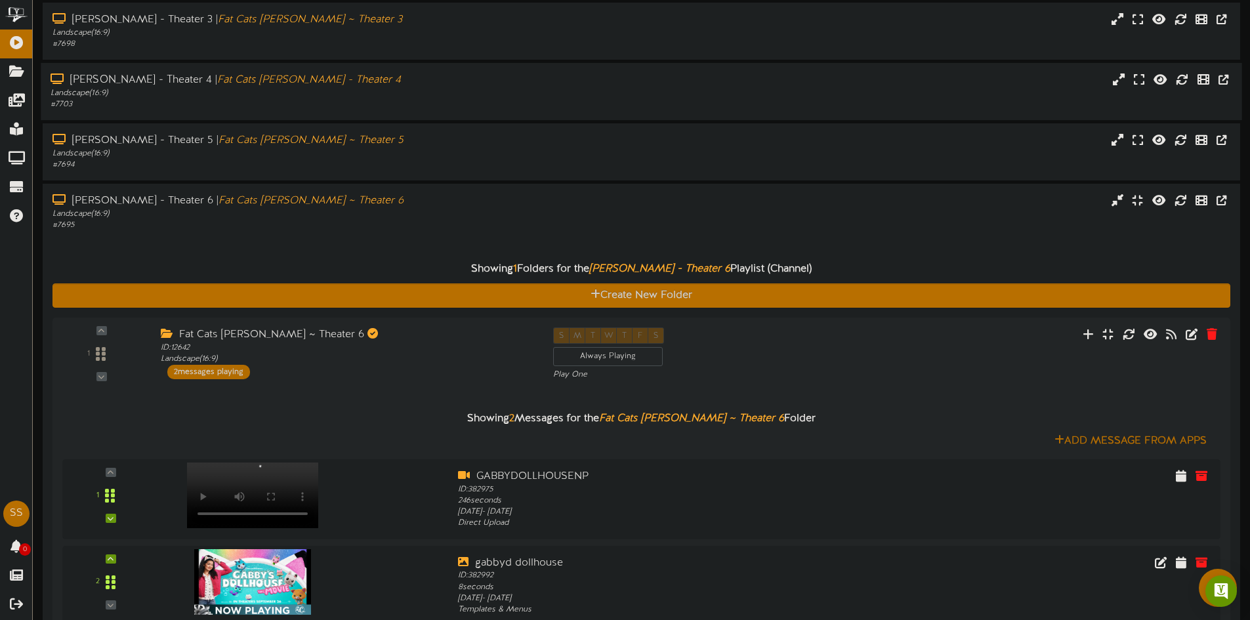
scroll to position [66, 0]
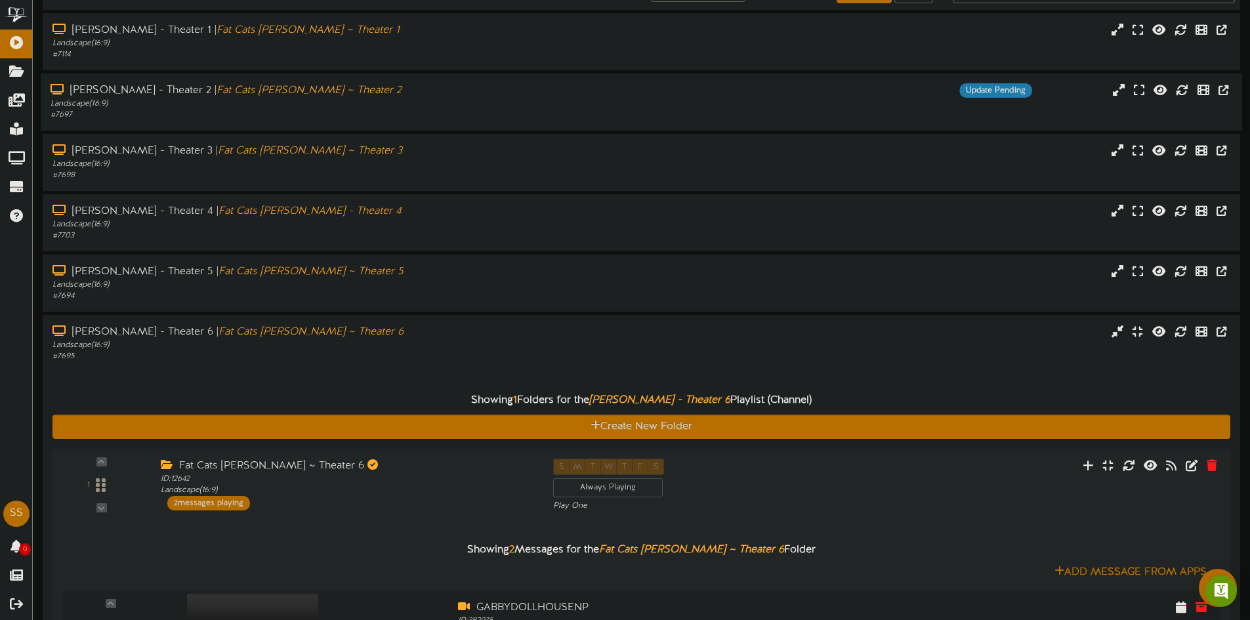
click at [325, 89] on div "Gilbert - Theater 2 | Fat Cats Gilbert ~ Theater 2" at bounding box center [291, 90] width 481 height 15
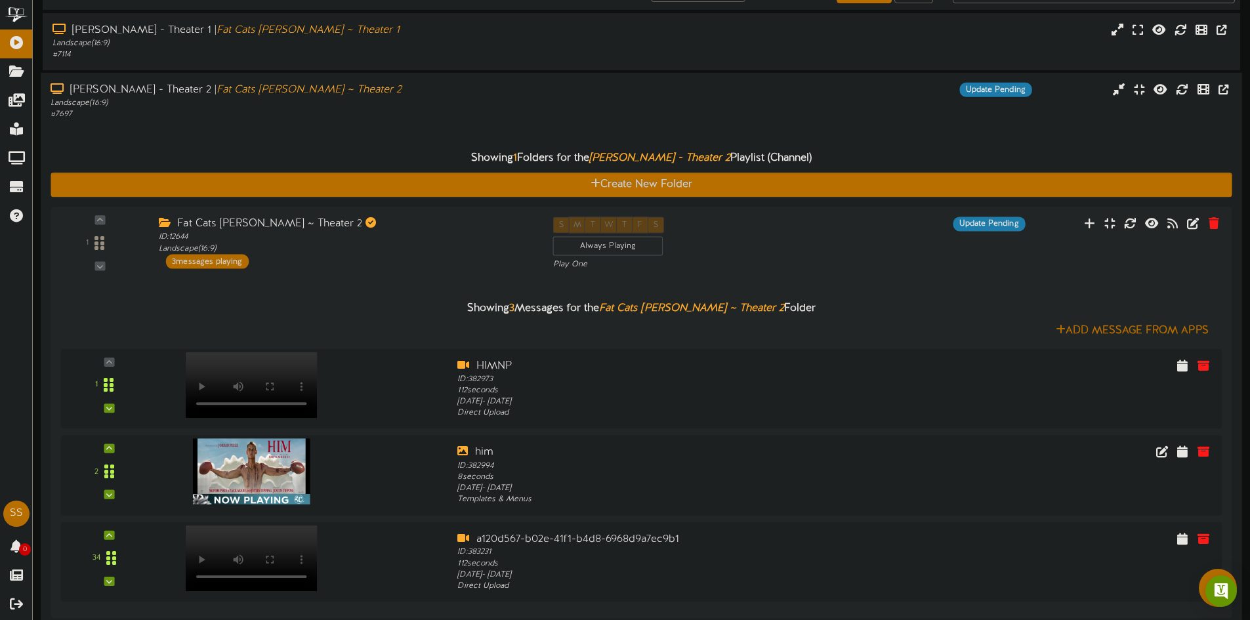
click at [408, 83] on div "Gilbert - Theater 2 | Fat Cats Gilbert ~ Theater 2" at bounding box center [291, 90] width 481 height 15
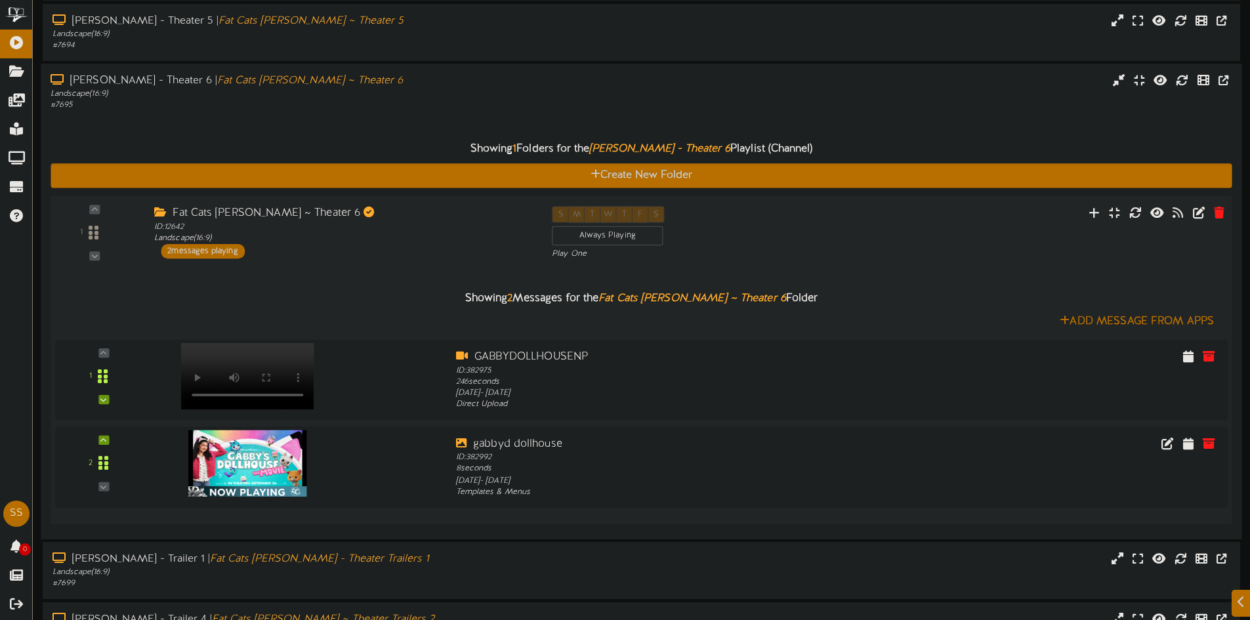
scroll to position [328, 0]
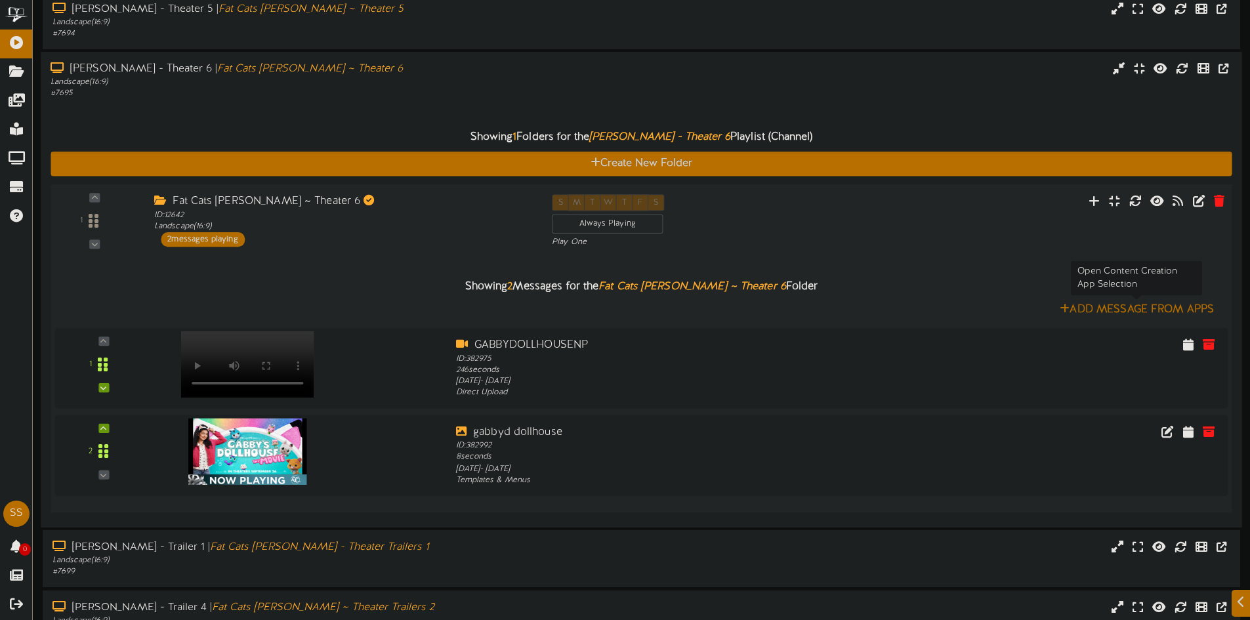
click at [1125, 303] on button "Add Message From Apps" at bounding box center [1137, 310] width 162 height 16
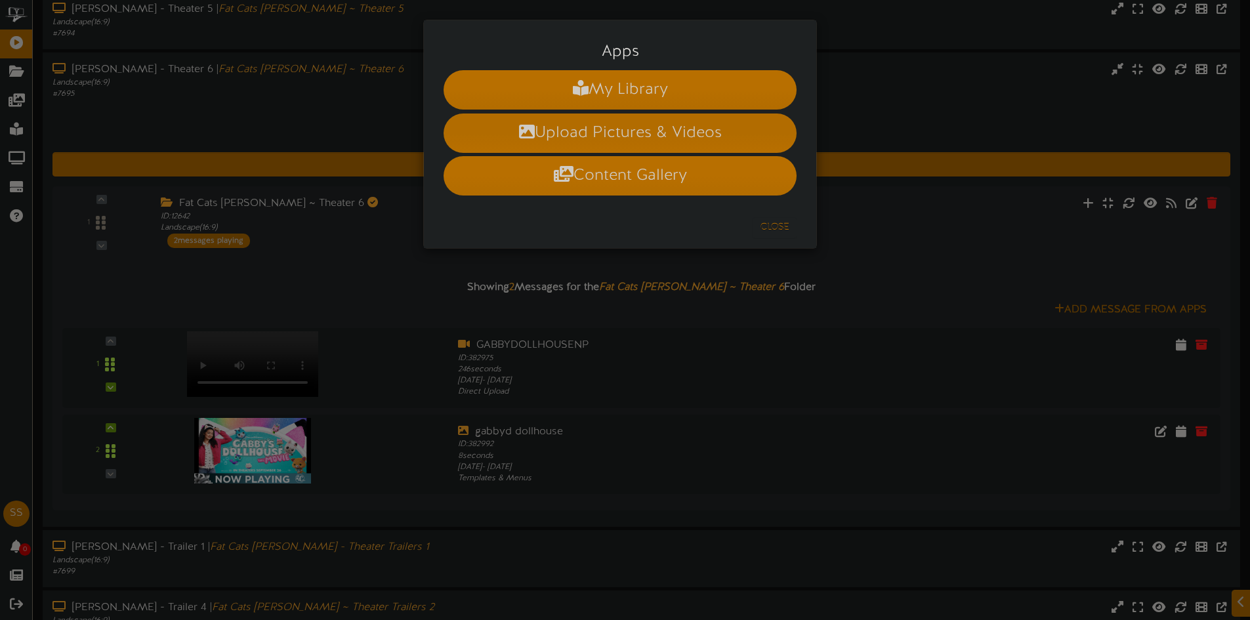
click at [568, 131] on li "Upload Pictures & Videos" at bounding box center [620, 133] width 353 height 39
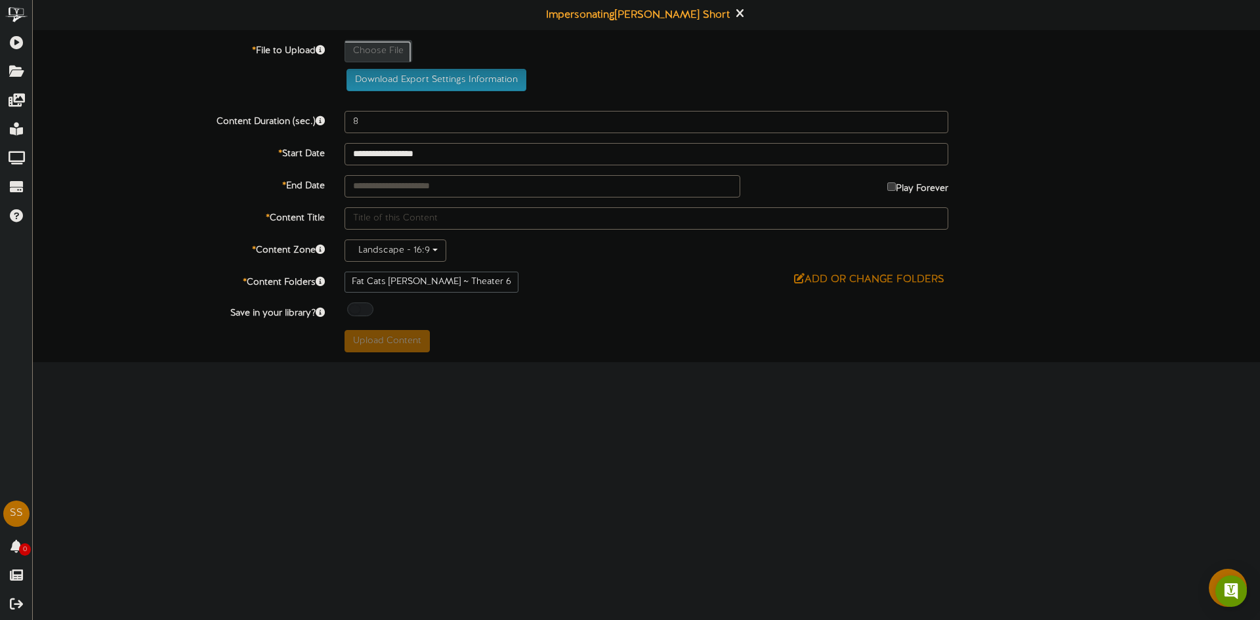
type input "**********"
type input "1a6a637b-e283-473b-bb6f-95df7584f5ac1"
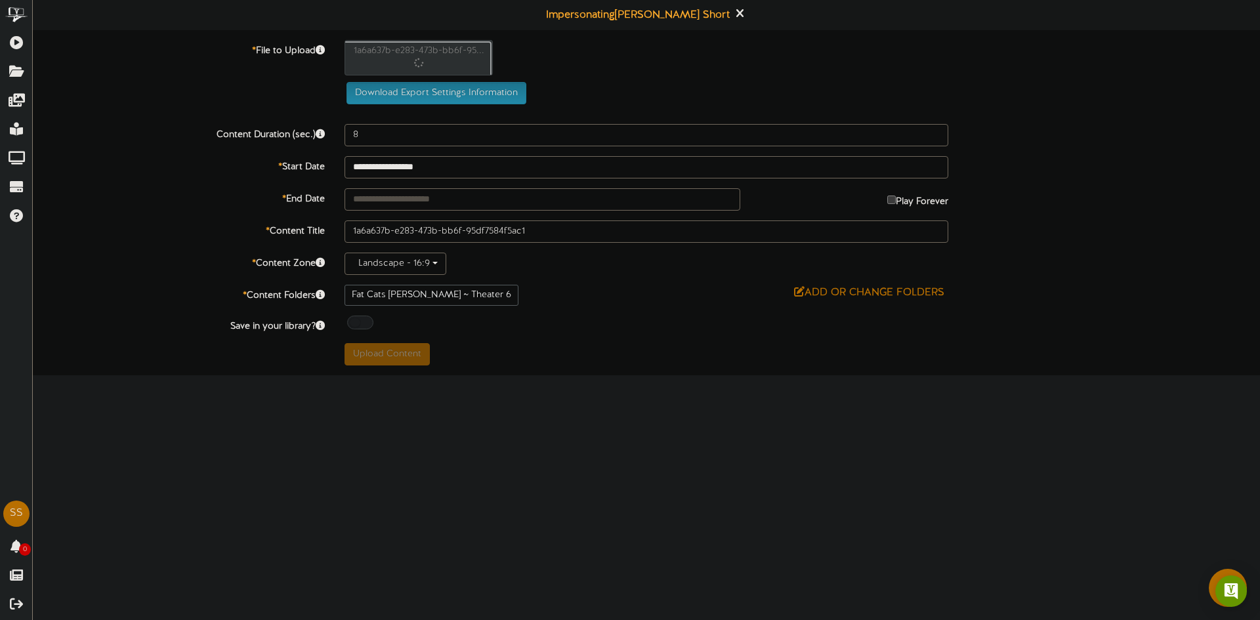
type input "246"
click at [430, 201] on input "text" at bounding box center [543, 199] width 396 height 22
type input "**********"
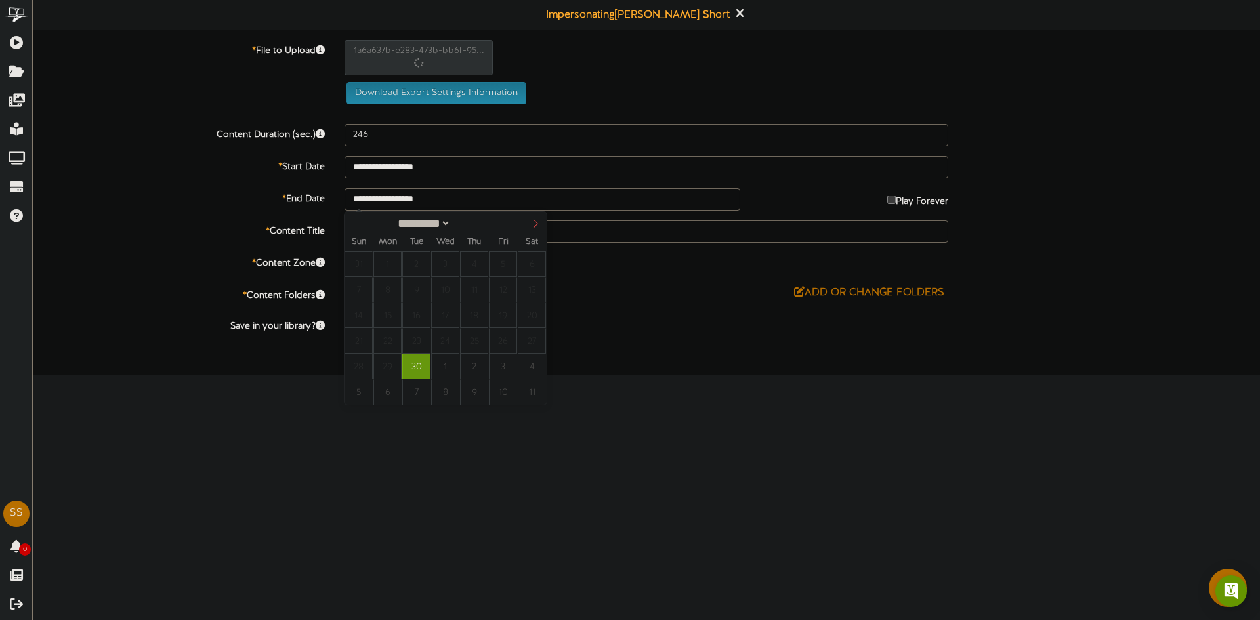
select select "*"
click at [535, 226] on icon at bounding box center [535, 223] width 9 height 9
type input "**********"
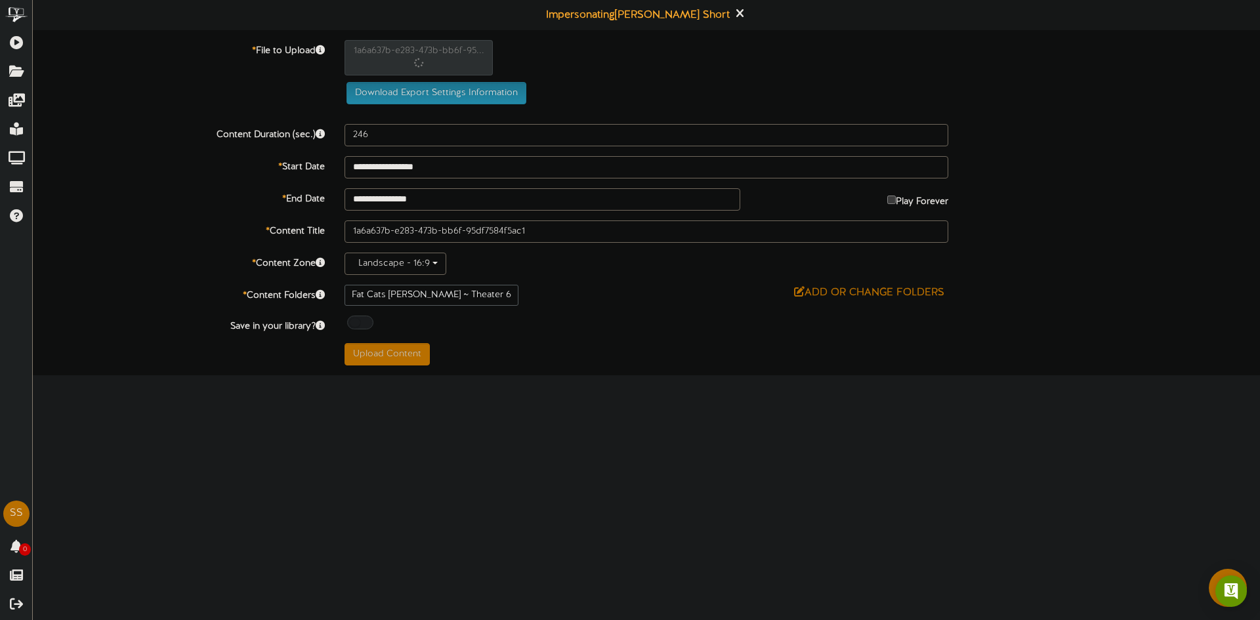
click at [537, 309] on div "**********" at bounding box center [646, 202] width 1227 height 325
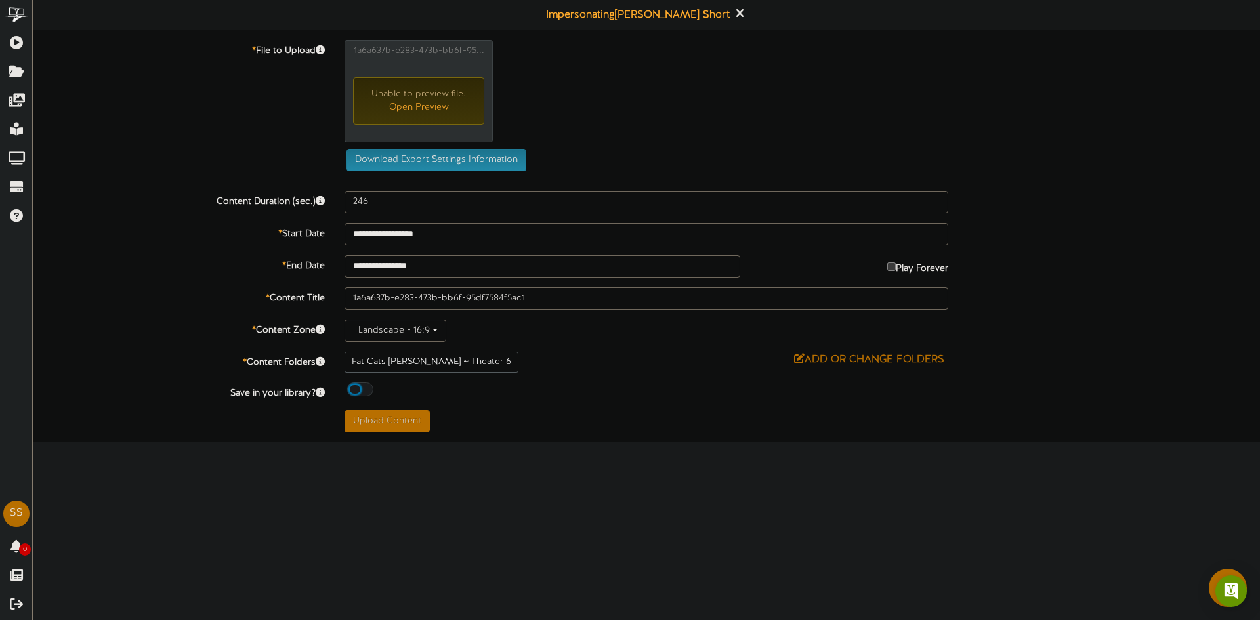
click at [655, 386] on div "Off On" at bounding box center [647, 391] width 604 height 17
click at [576, 442] on html "ChannelValet Playlists Folders Messages My Library Groups Devices Help SS Shane…" at bounding box center [630, 221] width 1260 height 442
drag, startPoint x: 784, startPoint y: 512, endPoint x: 769, endPoint y: 512, distance: 14.4
click at [784, 442] on html "ChannelValet Playlists Folders Messages My Library Groups Devices Help SS Shane…" at bounding box center [630, 221] width 1260 height 442
click at [402, 430] on button "Upload Content" at bounding box center [387, 421] width 85 height 22
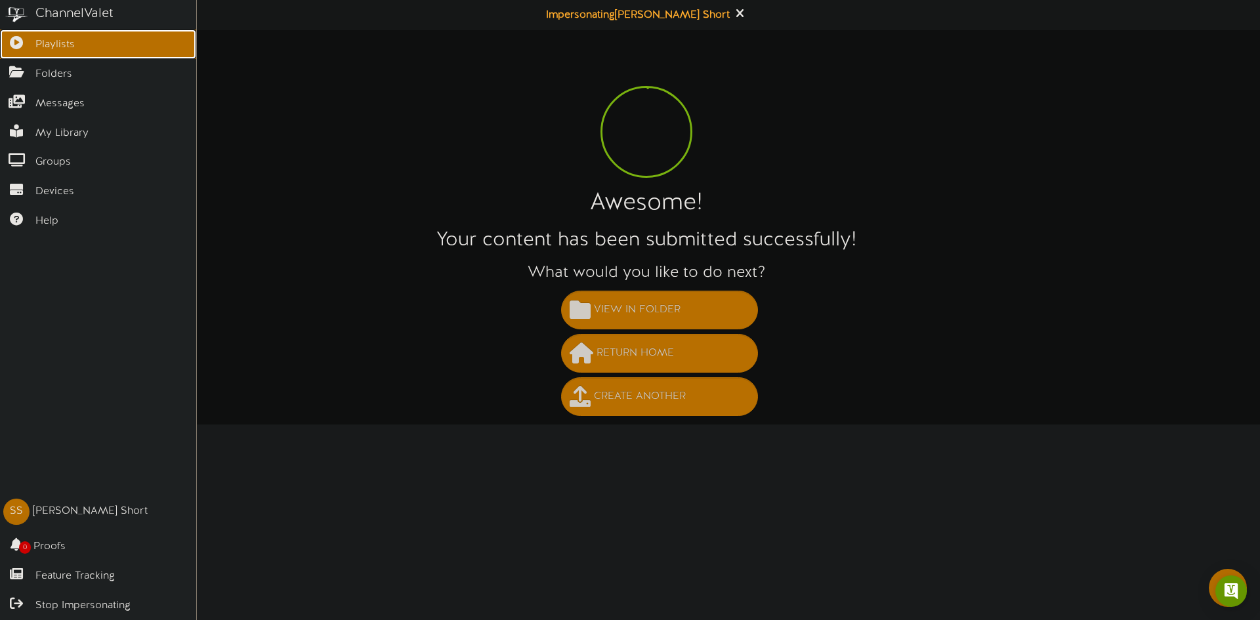
click at [26, 46] on link "Playlists" at bounding box center [98, 45] width 196 height 30
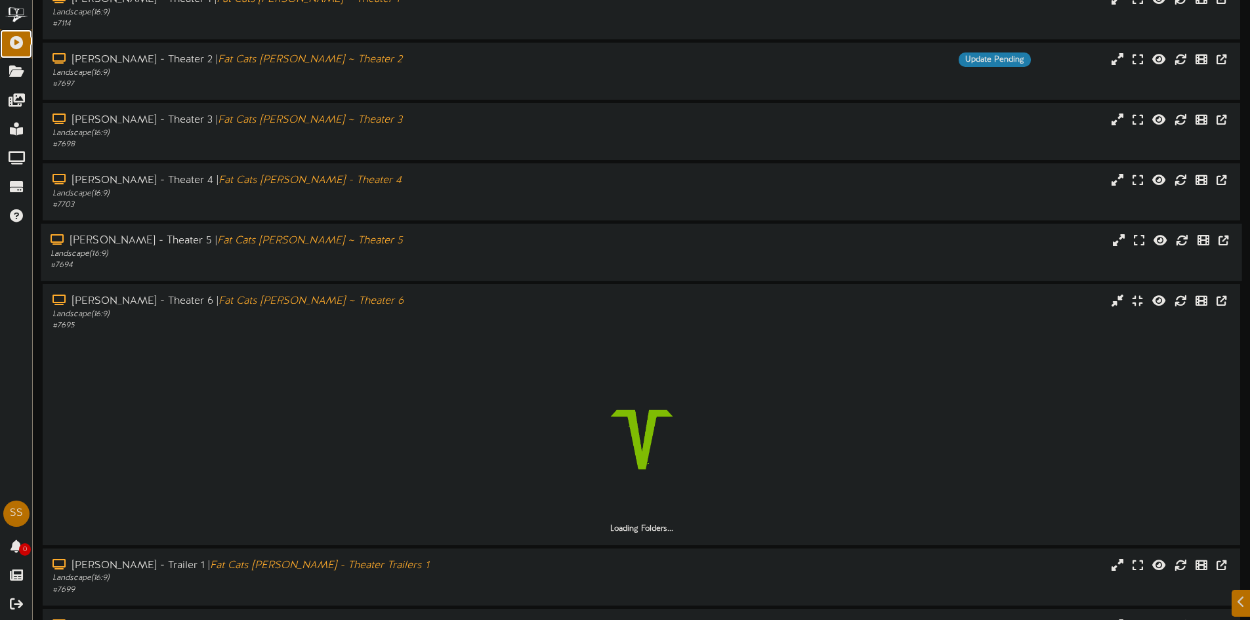
scroll to position [195, 0]
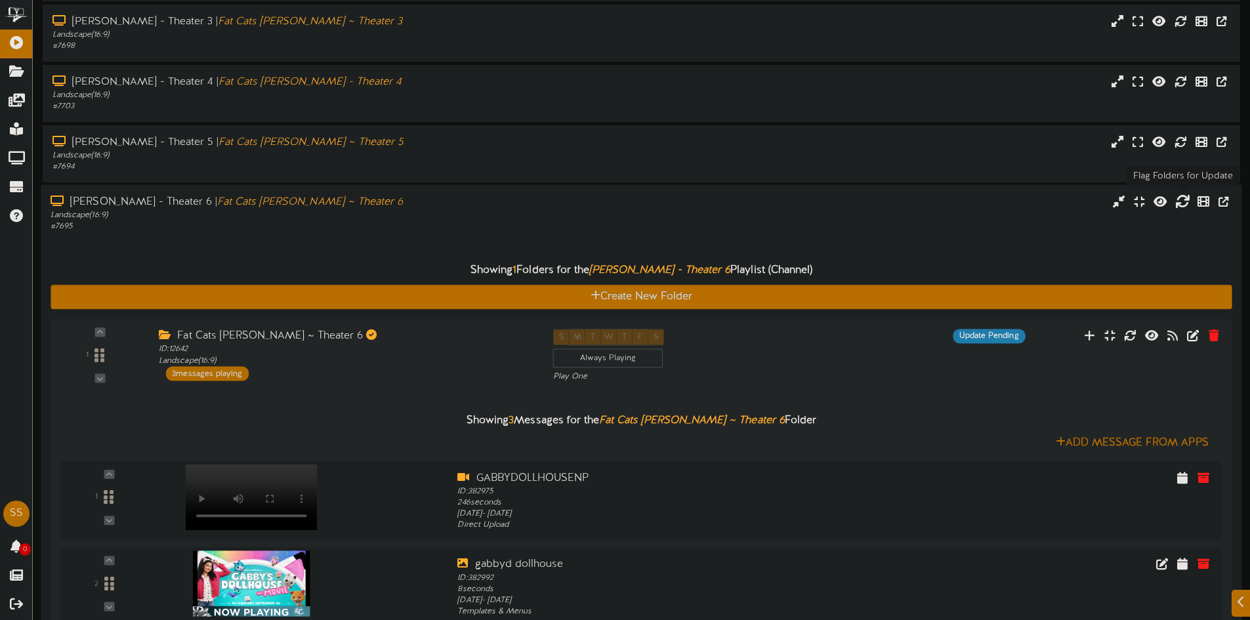
click at [1181, 203] on icon at bounding box center [1182, 201] width 14 height 14
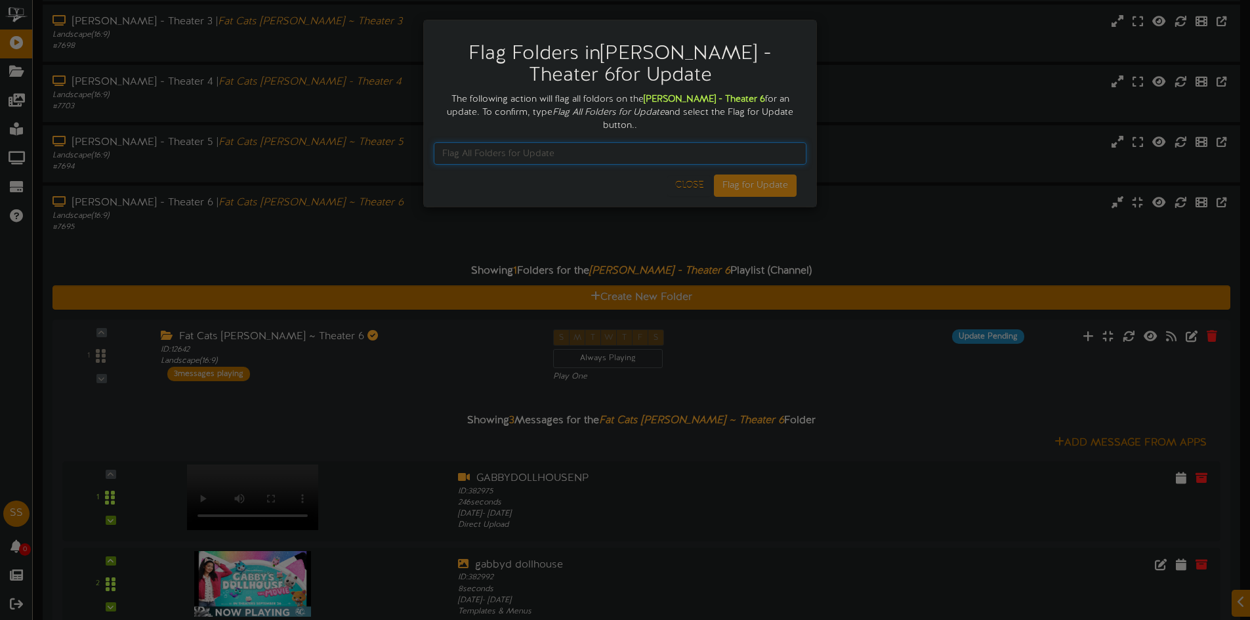
click at [598, 142] on input "text" at bounding box center [620, 153] width 373 height 22
type input "Flag All Folders for Update"
click at [742, 175] on button "Flag for Update" at bounding box center [755, 186] width 83 height 22
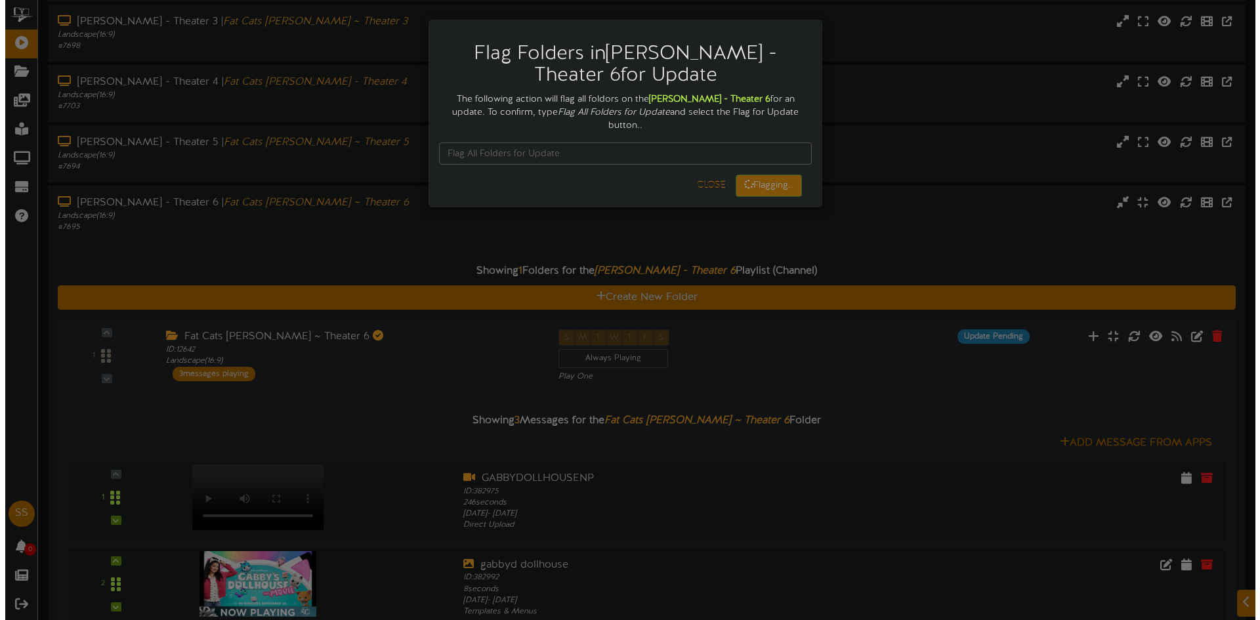
scroll to position [0, 0]
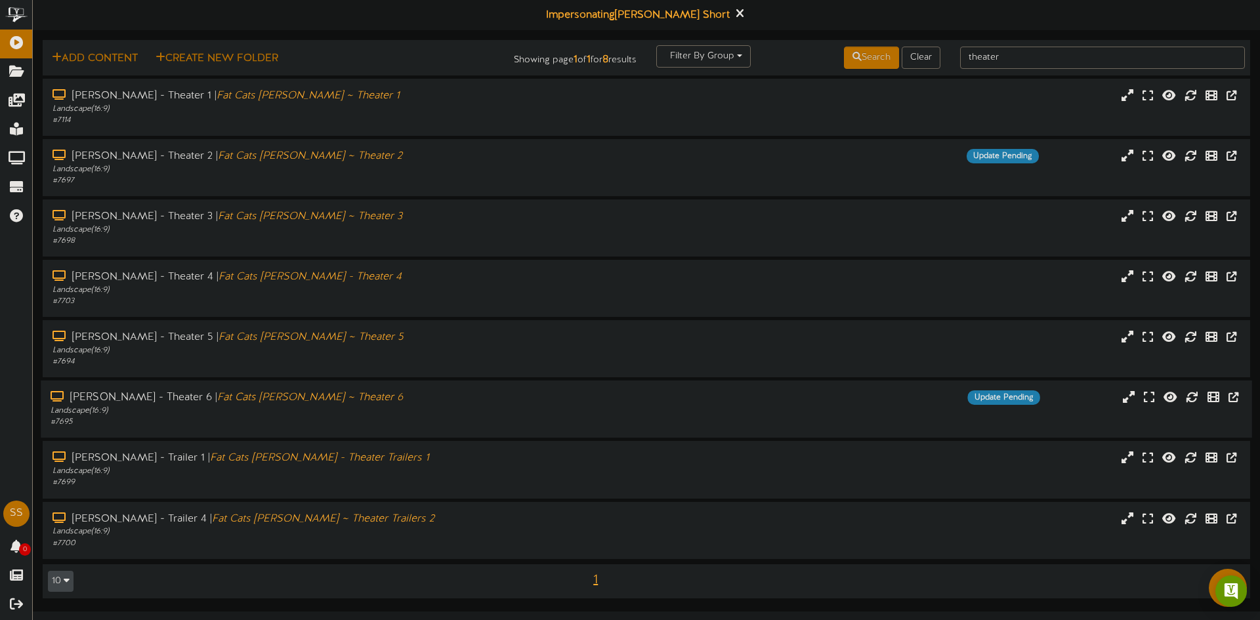
click at [385, 400] on div "[PERSON_NAME] - Theater 6 | Fat Cats [PERSON_NAME] ~ Theater 6" at bounding box center [293, 397] width 485 height 15
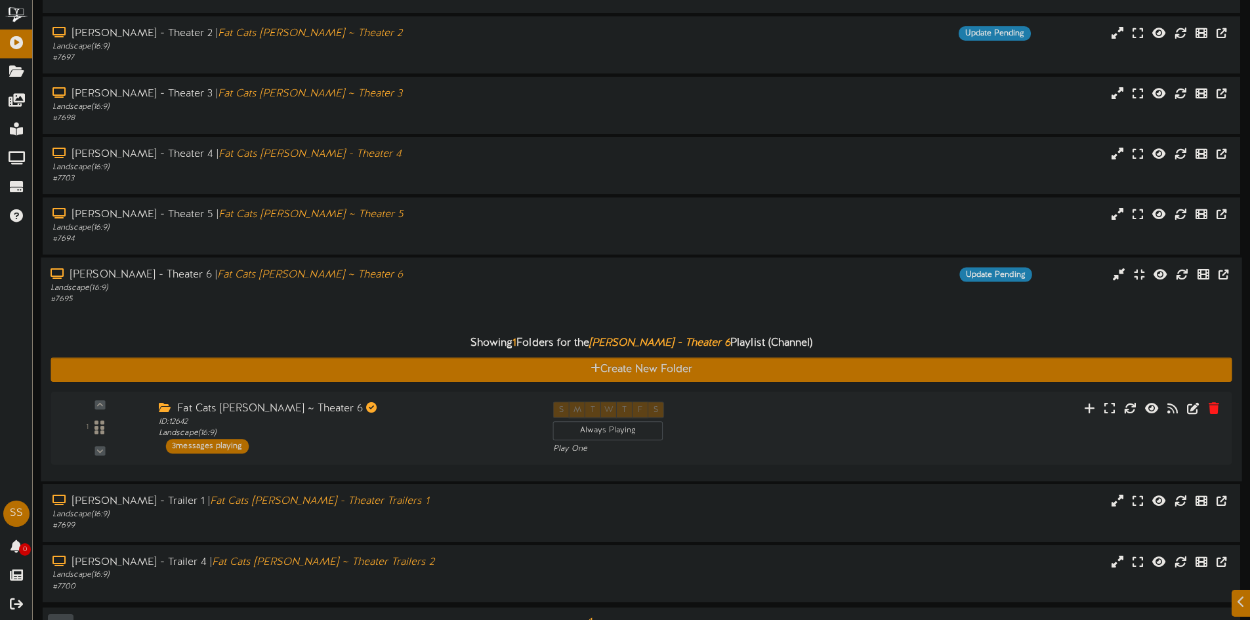
scroll to position [131, 0]
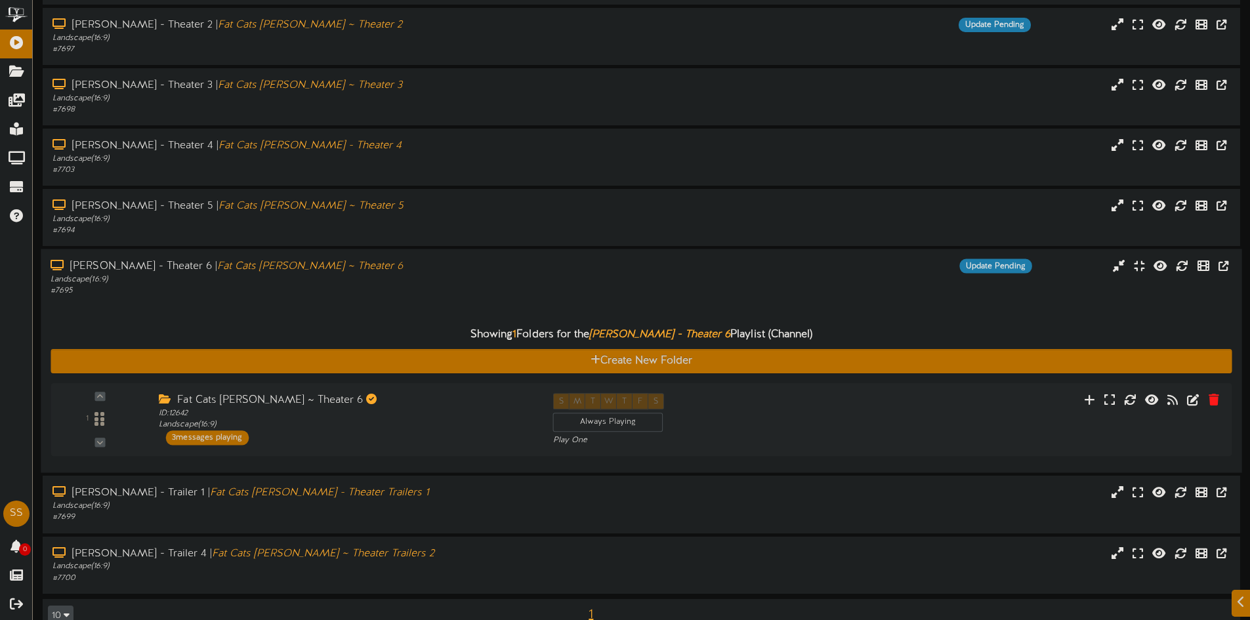
click at [451, 300] on div "Showing 1 Folders for the Gilbert - Theater 6 Playlist (Channel) Create New Fol…" at bounding box center [641, 380] width 1181 height 167
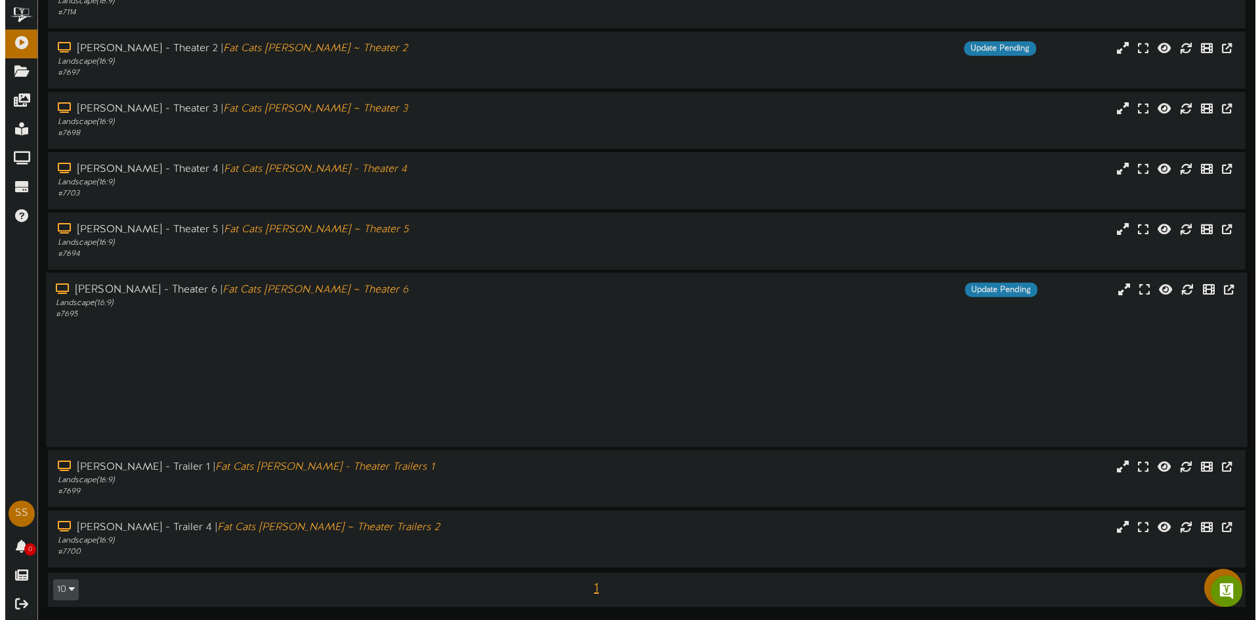
scroll to position [0, 0]
